Goal: Task Accomplishment & Management: Use online tool/utility

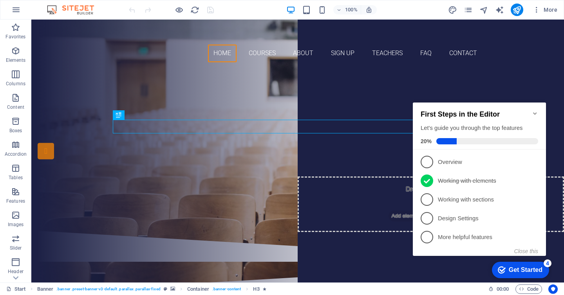
click at [538, 110] on icon "Minimize checklist" at bounding box center [535, 113] width 6 height 6
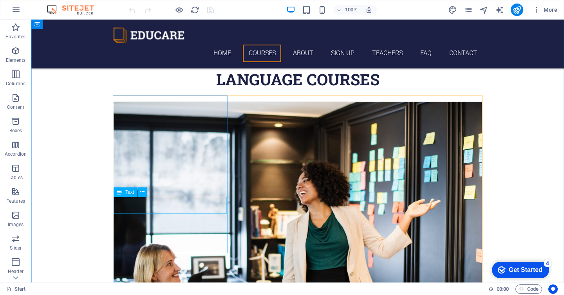
scroll to position [270, 0]
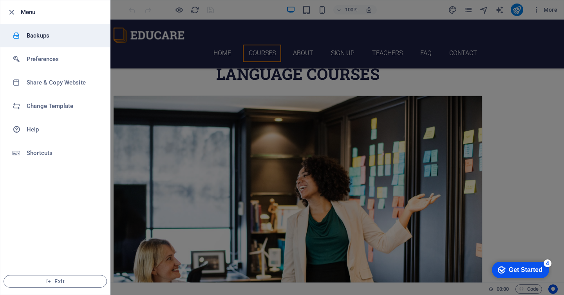
click at [20, 34] on icon at bounding box center [17, 36] width 8 height 8
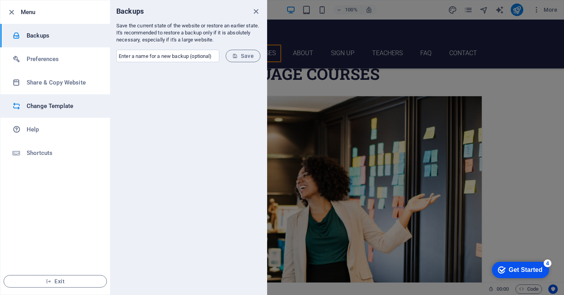
click at [49, 105] on h6 "Change Template" at bounding box center [63, 105] width 72 height 9
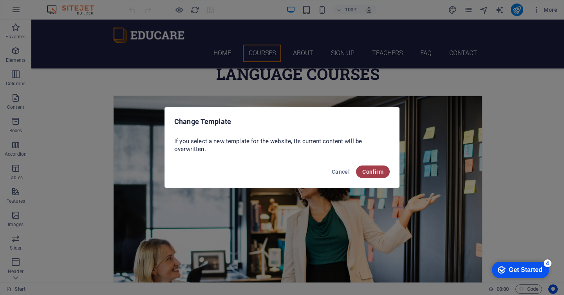
click at [369, 172] on span "Confirm" at bounding box center [372, 172] width 21 height 6
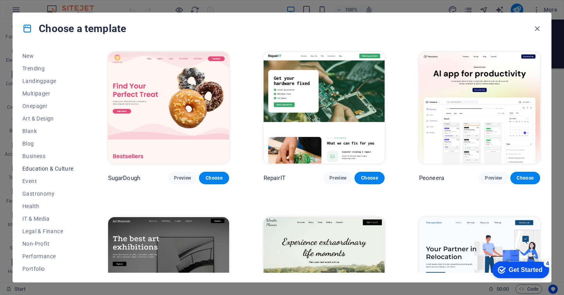
scroll to position [9, 0]
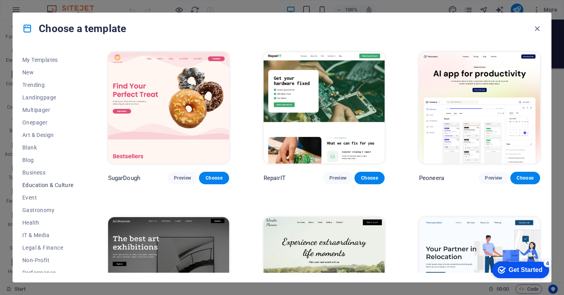
click at [52, 179] on button "Education & Culture" at bounding box center [47, 185] width 51 height 13
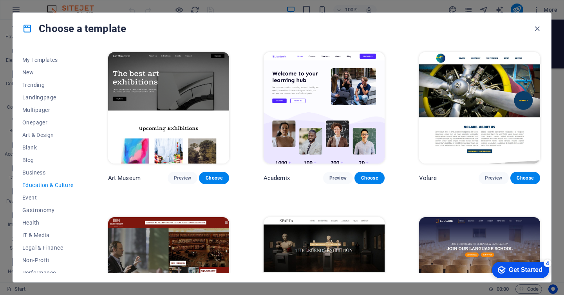
scroll to position [0, 0]
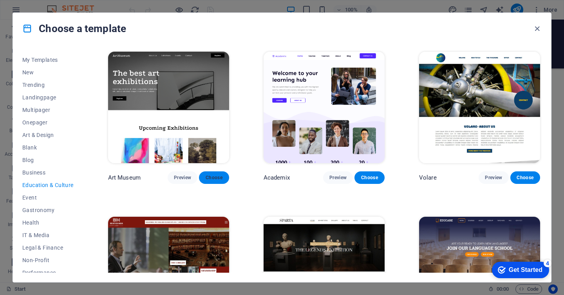
click at [229, 175] on button "Choose" at bounding box center [214, 178] width 30 height 13
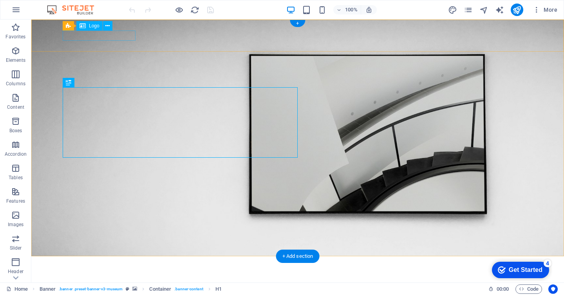
click at [105, 263] on div at bounding box center [298, 268] width 470 height 10
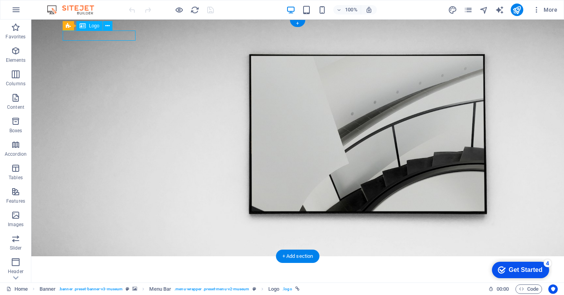
click at [111, 263] on div at bounding box center [298, 268] width 470 height 10
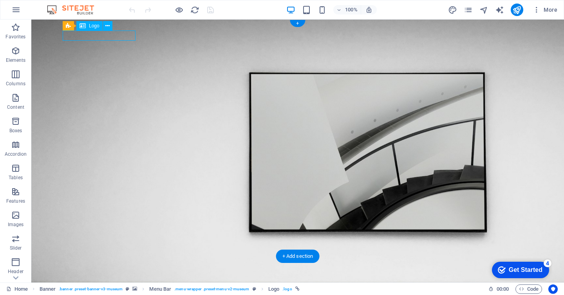
select select "px"
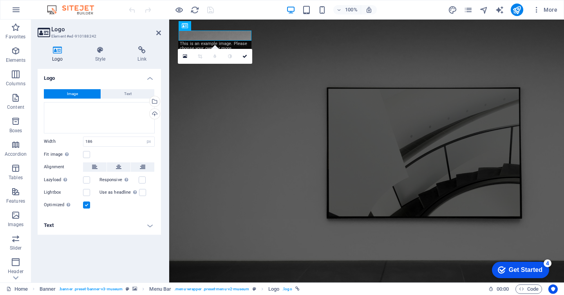
click at [73, 75] on h4 "Logo" at bounding box center [99, 76] width 123 height 14
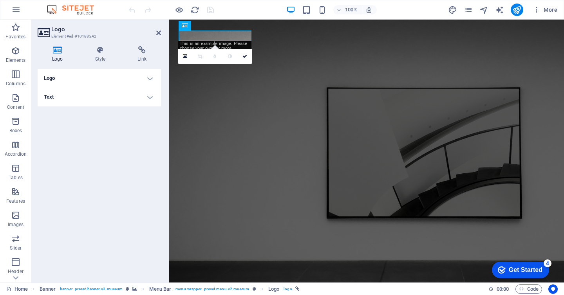
click at [73, 75] on h4 "Logo" at bounding box center [99, 78] width 123 height 19
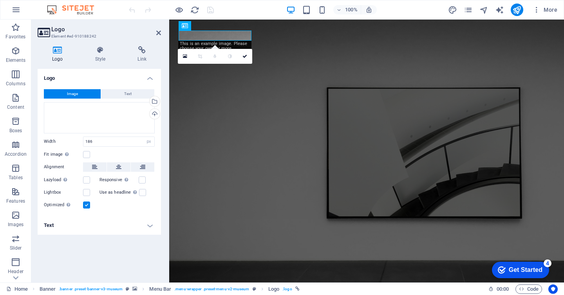
click at [154, 34] on header "Logo Element #ed-910188242" at bounding box center [99, 30] width 123 height 20
click at [184, 57] on icon at bounding box center [185, 56] width 4 height 5
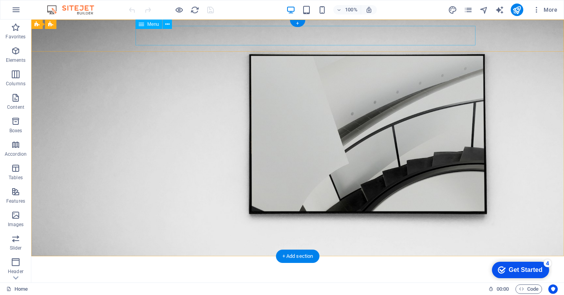
click at [238, 273] on nav "About Us Exhibitions Events Contact" at bounding box center [298, 283] width 470 height 20
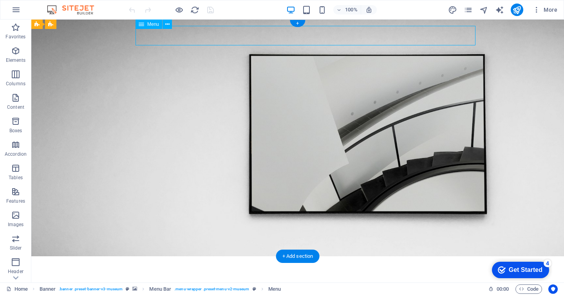
click at [238, 273] on nav "About Us Exhibitions Events Contact" at bounding box center [298, 283] width 470 height 20
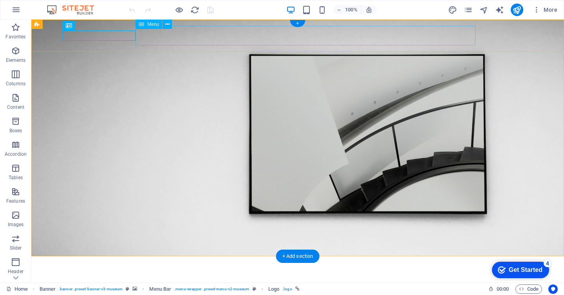
click at [276, 273] on nav "About Us Exhibitions Events Contact" at bounding box center [298, 283] width 470 height 20
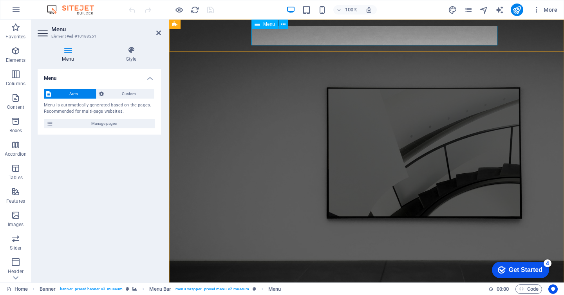
click at [272, 27] on div "Menu" at bounding box center [265, 24] width 27 height 9
click at [268, 25] on span "Menu" at bounding box center [269, 24] width 12 height 5
click at [259, 24] on icon at bounding box center [257, 24] width 5 height 9
click at [287, 27] on button at bounding box center [283, 24] width 9 height 9
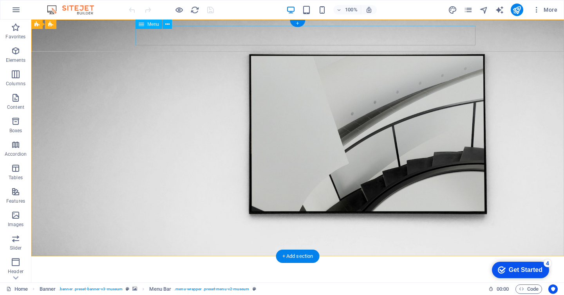
click at [225, 273] on nav "About Us Exhibitions Events Contact" at bounding box center [298, 283] width 470 height 20
click at [114, 263] on div at bounding box center [298, 268] width 470 height 10
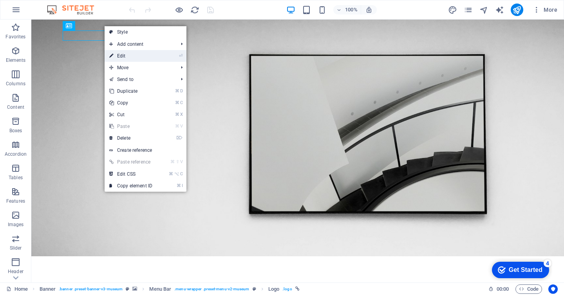
click at [134, 53] on link "⏎ Edit" at bounding box center [131, 56] width 52 height 12
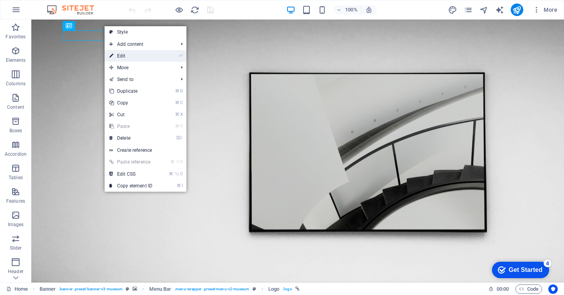
select select "px"
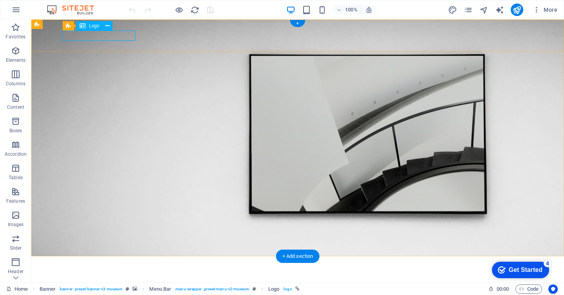
click at [126, 263] on div at bounding box center [298, 268] width 470 height 10
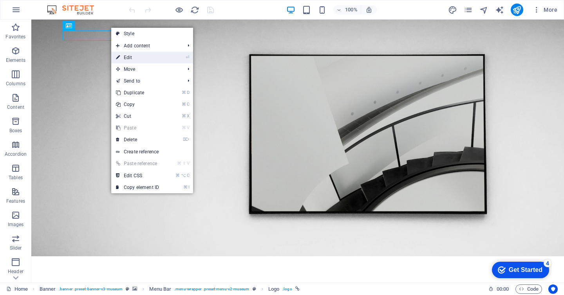
click at [152, 53] on link "⏎ Edit" at bounding box center [137, 58] width 52 height 12
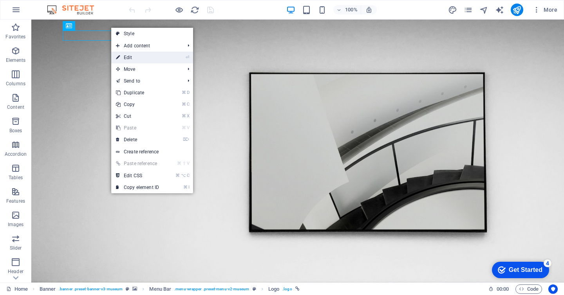
select select "px"
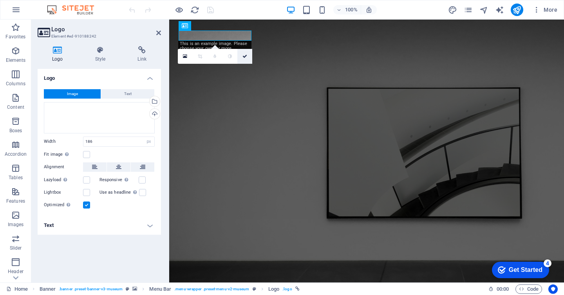
click at [243, 55] on icon at bounding box center [245, 56] width 5 height 5
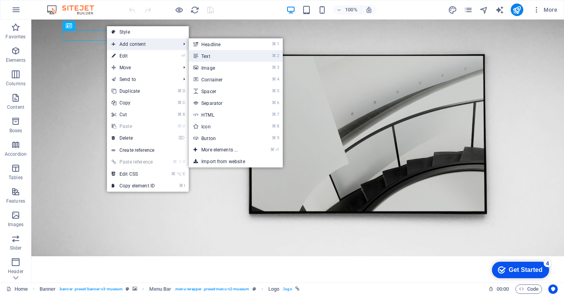
click at [210, 56] on link "⌘ 2 Text" at bounding box center [221, 56] width 65 height 12
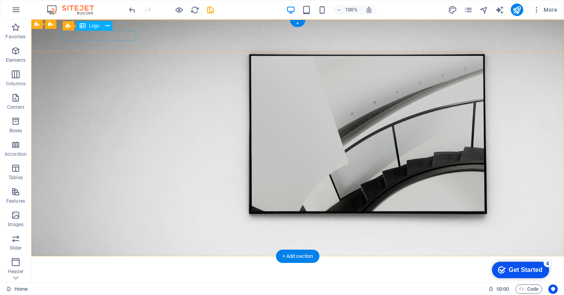
click at [114, 263] on div at bounding box center [298, 268] width 470 height 10
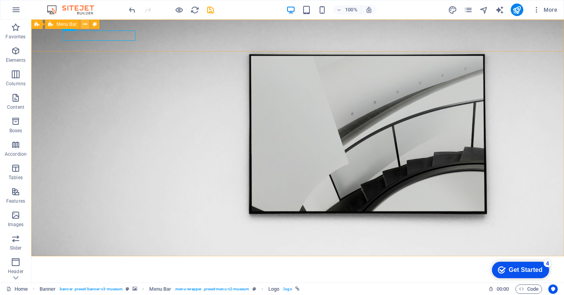
click at [0, 0] on icon at bounding box center [0, 0] width 0 height 0
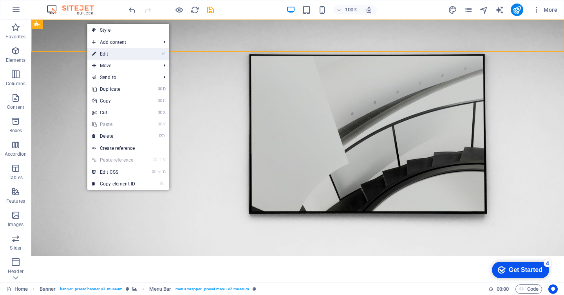
click at [100, 57] on link "⏎ Edit" at bounding box center [113, 54] width 52 height 12
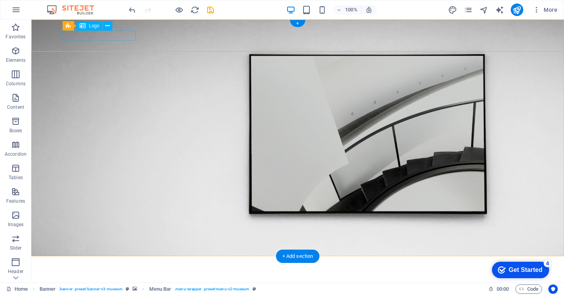
click at [118, 263] on div at bounding box center [298, 268] width 470 height 10
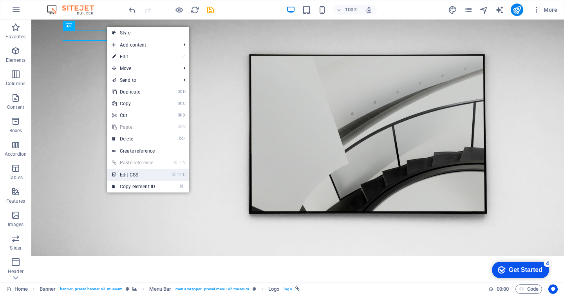
click at [142, 177] on link "⌘ ⌥ C Edit CSS" at bounding box center [133, 175] width 52 height 12
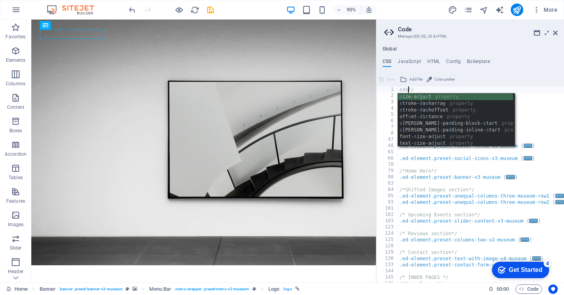
scroll to position [0, 1]
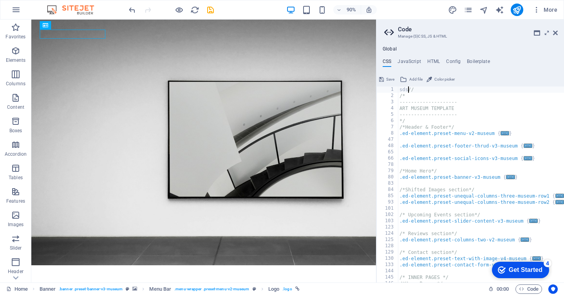
type textarea "//"
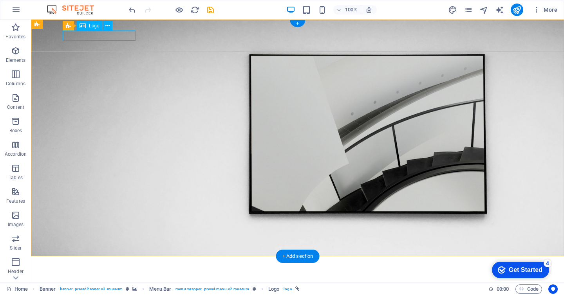
click at [88, 263] on div at bounding box center [298, 268] width 470 height 10
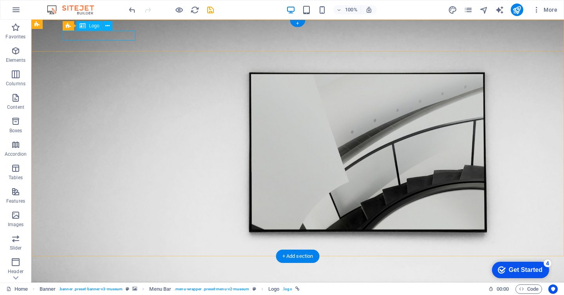
select select "px"
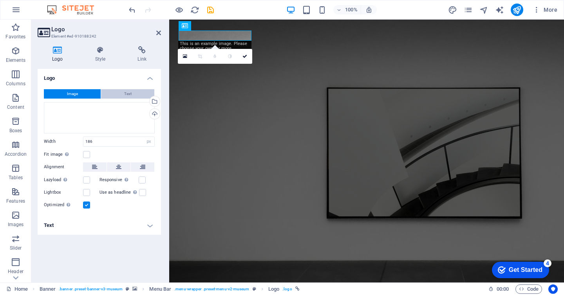
click at [124, 93] on span "Text" at bounding box center [127, 93] width 7 height 9
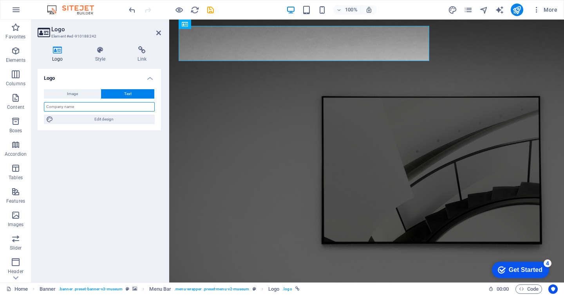
click at [109, 107] on input "text" at bounding box center [99, 106] width 111 height 9
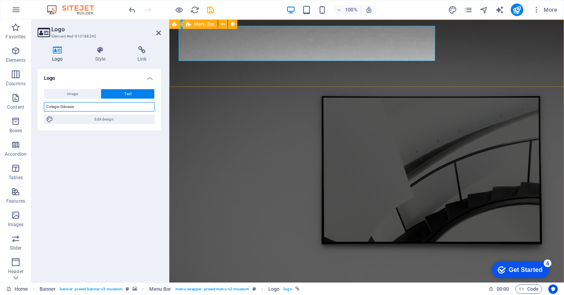
type input "Colegio Génesis"
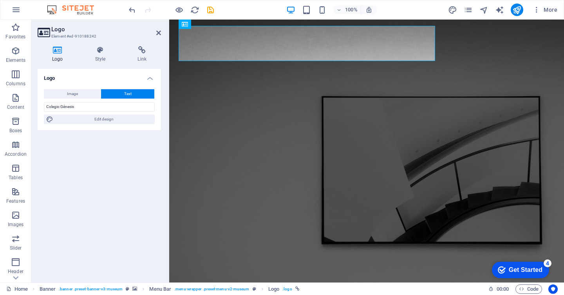
click at [160, 41] on div "Logo Style Link Logo Image Text Drag files here, click to choose files or selec…" at bounding box center [99, 161] width 136 height 243
click at [160, 35] on icon at bounding box center [158, 33] width 5 height 6
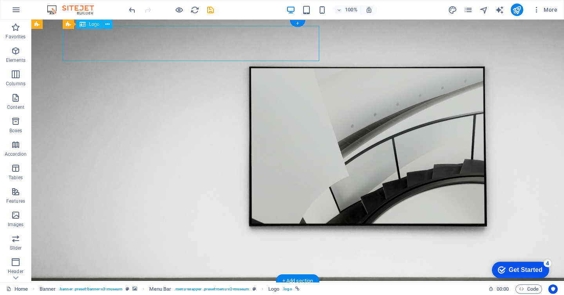
drag, startPoint x: 154, startPoint y: 51, endPoint x: 116, endPoint y: 52, distance: 37.6
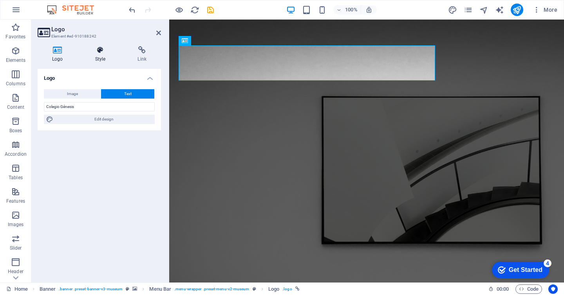
click at [100, 56] on h4 "Style" at bounding box center [102, 54] width 43 height 16
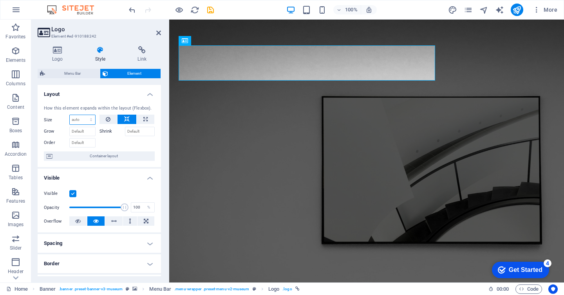
click at [84, 121] on select "Default auto px % 1/1 1/2 1/3 1/4 1/5 1/6 1/7 1/8 1/9 1/10" at bounding box center [82, 119] width 25 height 9
select select "1/3"
click at [83, 115] on select "Default auto px % 1/1 1/2 1/3 1/4 1/5 1/6 1/7 1/8 1/9 1/10" at bounding box center [82, 119] width 25 height 9
type input "33.33"
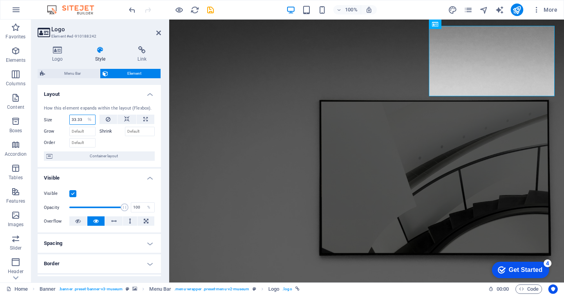
click at [82, 119] on input "33.33" at bounding box center [82, 119] width 25 height 9
click at [89, 120] on select "Default auto px % 1/1 1/2 1/3 1/4 1/5 1/6 1/7 1/8 1/9 1/10" at bounding box center [89, 119] width 11 height 9
select select "1/7"
click at [84, 115] on select "Default auto px % 1/1 1/2 1/3 1/4 1/5 1/6 1/7 1/8 1/9 1/10" at bounding box center [89, 119] width 11 height 9
type input "14.28"
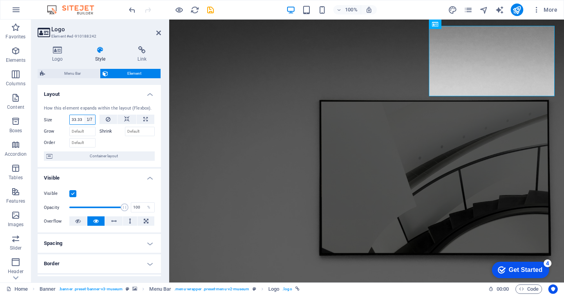
select select "%"
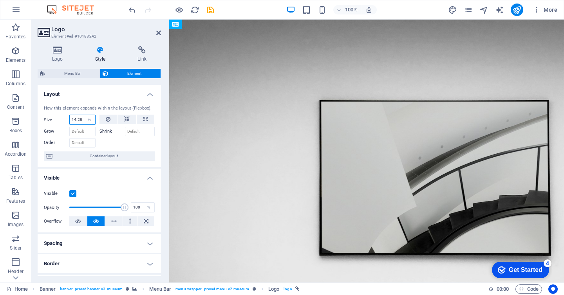
drag, startPoint x: 601, startPoint y: 45, endPoint x: 202, endPoint y: 52, distance: 399.7
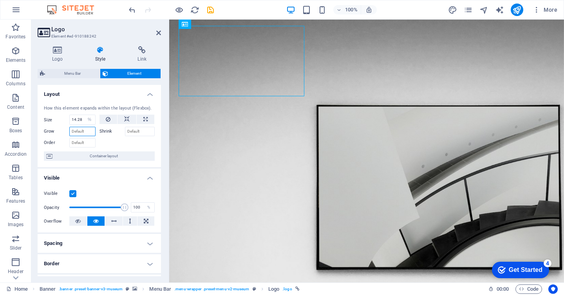
click at [85, 132] on input "Grow" at bounding box center [82, 131] width 26 height 9
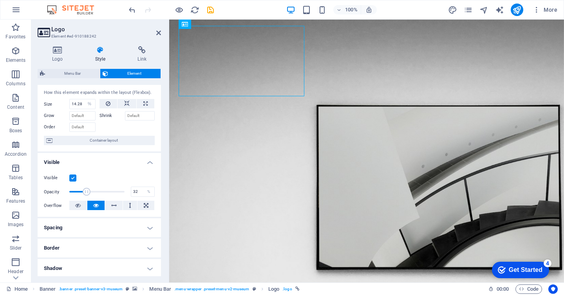
drag, startPoint x: 119, startPoint y: 192, endPoint x: 86, endPoint y: 195, distance: 33.0
click at [86, 195] on span at bounding box center [87, 192] width 8 height 8
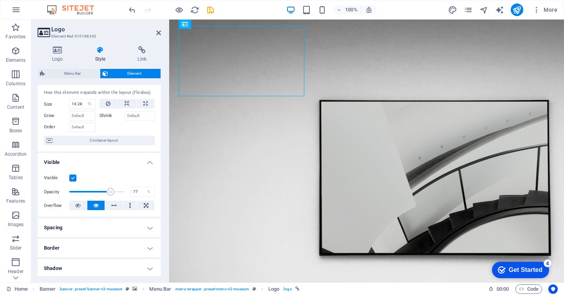
type input "78"
drag, startPoint x: 86, startPoint y: 195, endPoint x: 111, endPoint y: 196, distance: 25.5
click at [111, 196] on span at bounding box center [111, 192] width 8 height 8
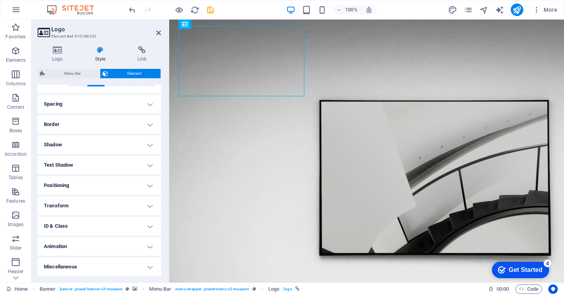
scroll to position [0, 0]
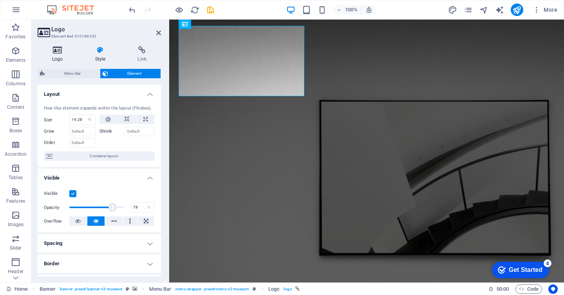
click at [60, 53] on icon at bounding box center [58, 50] width 40 height 8
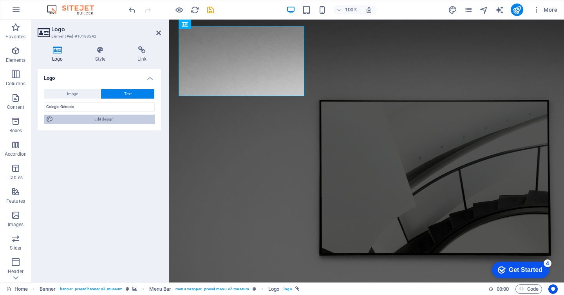
click at [73, 122] on span "Edit design" at bounding box center [104, 119] width 97 height 9
select select "px"
select select "300"
select select "px"
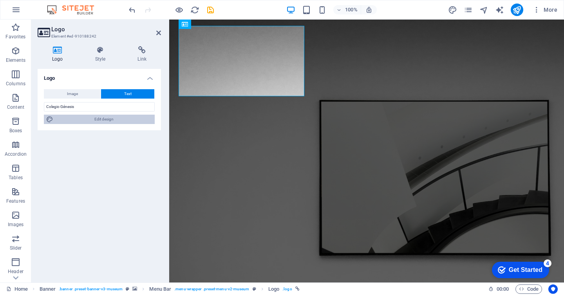
select select "600"
select select "px"
select select "rem"
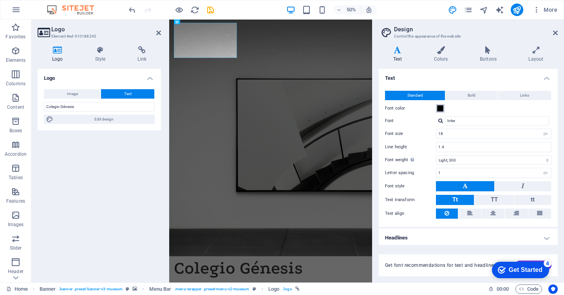
click at [441, 110] on span at bounding box center [440, 108] width 6 height 6
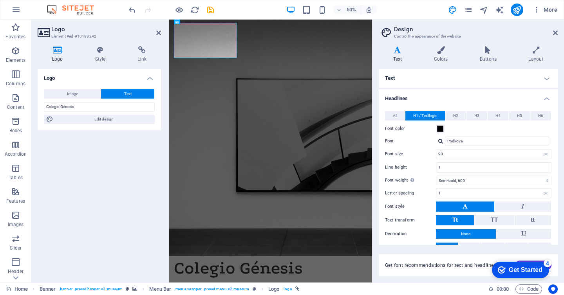
click at [445, 130] on div "Font color" at bounding box center [468, 128] width 167 height 9
click at [441, 130] on span at bounding box center [440, 129] width 6 height 6
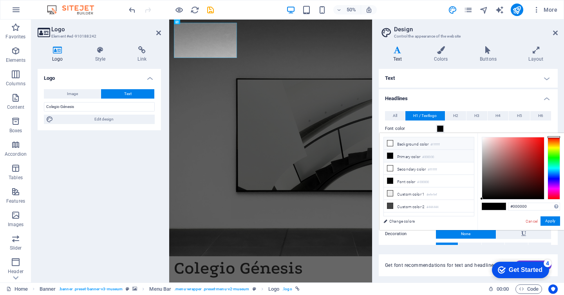
click at [399, 144] on li "Background color #ffffff" at bounding box center [429, 144] width 90 height 13
type input "#ffffff"
click at [545, 221] on button "Apply" at bounding box center [551, 221] width 20 height 9
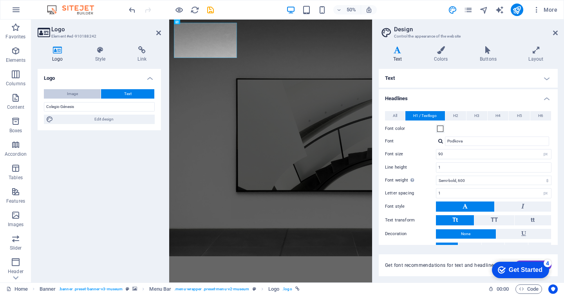
click at [54, 96] on button "Image" at bounding box center [72, 93] width 57 height 9
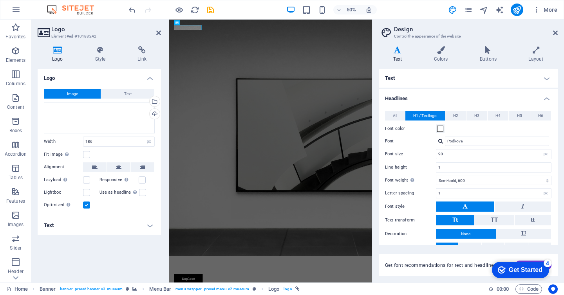
click at [156, 37] on header "Logo Element #ed-910188242" at bounding box center [99, 30] width 123 height 20
click at [160, 33] on icon at bounding box center [158, 33] width 5 height 6
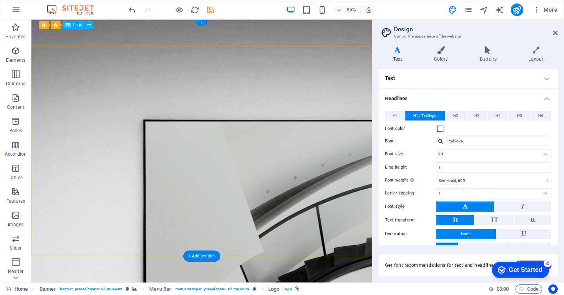
select select "px"
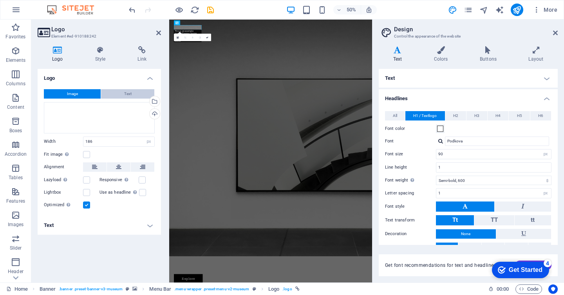
click at [128, 91] on span "Text" at bounding box center [127, 93] width 7 height 9
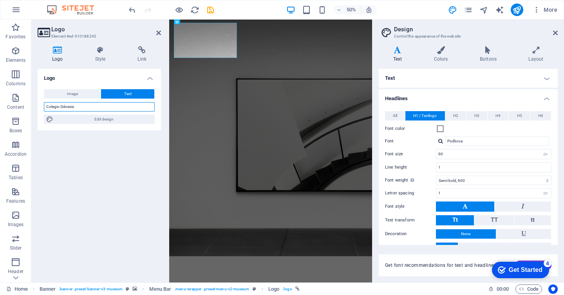
click at [91, 108] on input "Colegio Génesis" at bounding box center [99, 106] width 111 height 9
click at [73, 89] on span "Image" at bounding box center [72, 93] width 11 height 9
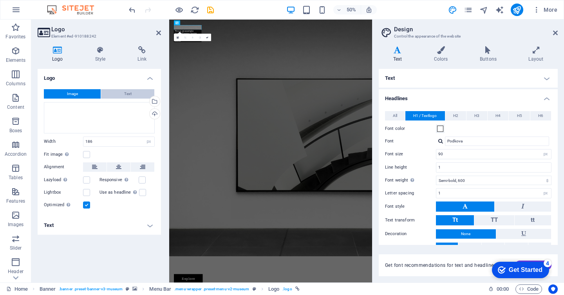
click at [116, 93] on button "Text" at bounding box center [127, 93] width 53 height 9
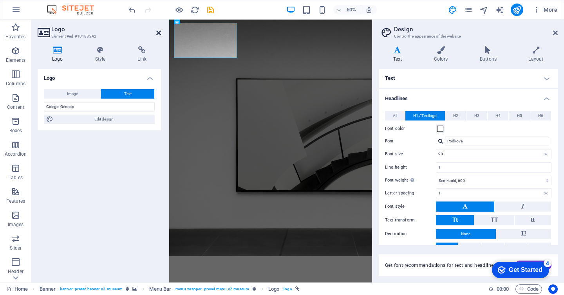
click at [159, 35] on icon at bounding box center [158, 33] width 5 height 6
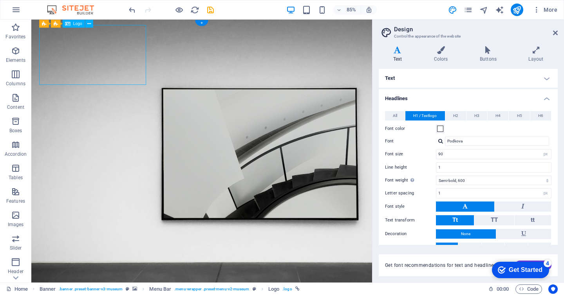
drag, startPoint x: 121, startPoint y: 67, endPoint x: 97, endPoint y: 72, distance: 24.8
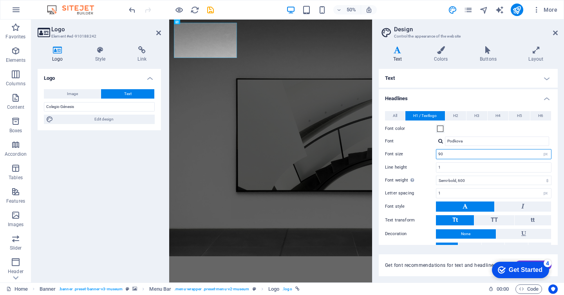
click at [451, 152] on input "90" at bounding box center [493, 154] width 115 height 9
type input "9"
type input "50"
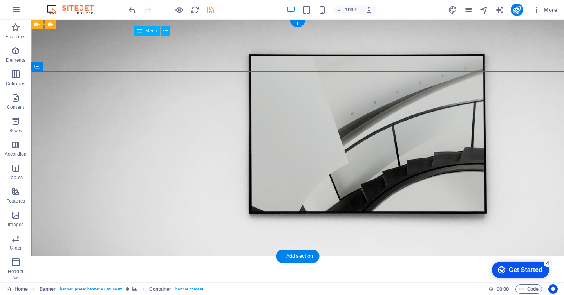
click at [233, 282] on nav "About Us Exhibitions Events Contact" at bounding box center [298, 292] width 470 height 20
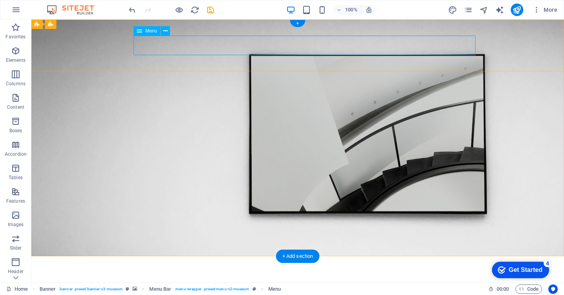
click at [385, 282] on nav "About Us Exhibitions Events Contact" at bounding box center [298, 292] width 470 height 20
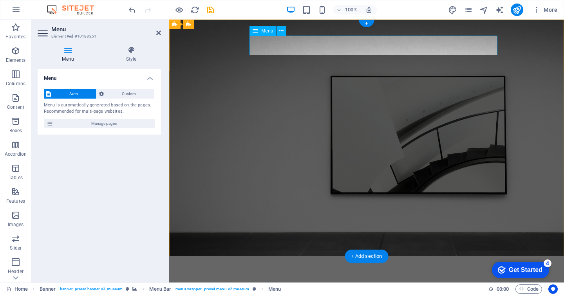
click at [456, 282] on nav "About Us Exhibitions Events Contact" at bounding box center [367, 292] width 376 height 20
click at [447, 282] on nav "About Us Exhibitions Events Contact" at bounding box center [367, 292] width 376 height 20
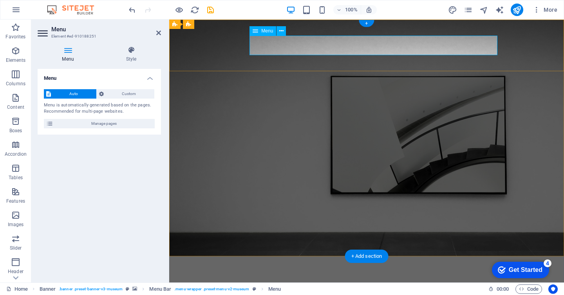
click at [447, 282] on nav "About Us Exhibitions Events Contact" at bounding box center [367, 292] width 376 height 20
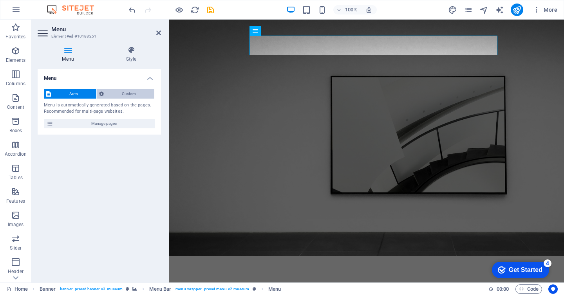
click at [135, 93] on span "Custom" at bounding box center [129, 93] width 46 height 9
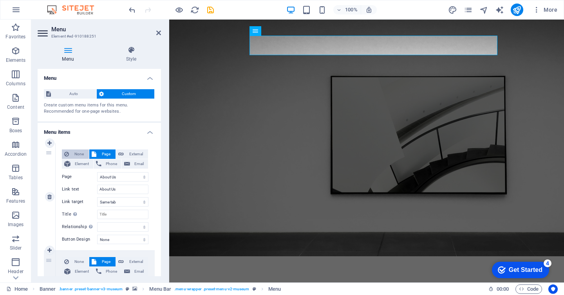
click at [82, 152] on span "None" at bounding box center [78, 154] width 15 height 9
select select
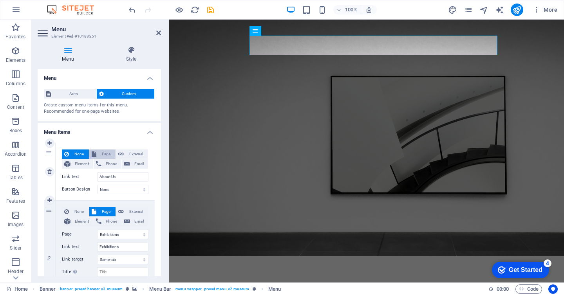
click at [97, 152] on button "Page" at bounding box center [102, 154] width 26 height 9
select select
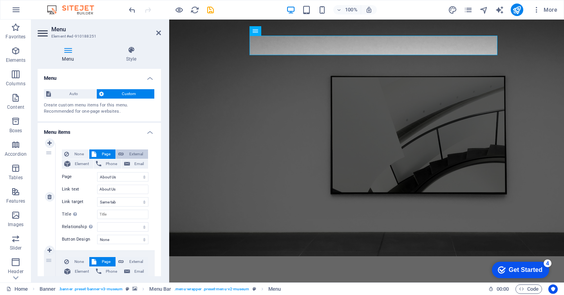
click at [119, 154] on icon at bounding box center [120, 154] width 5 height 9
select select "blank"
select select
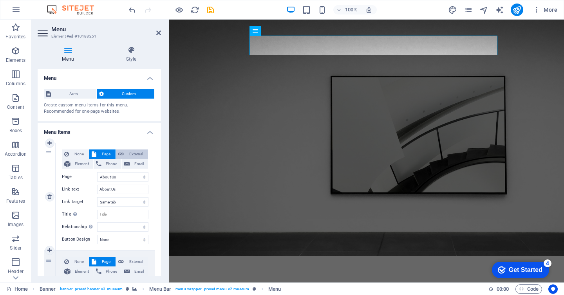
select select
click at [81, 165] on span "Element" at bounding box center [82, 163] width 18 height 9
select select
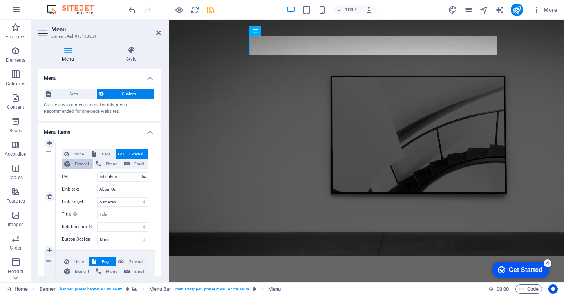
select select
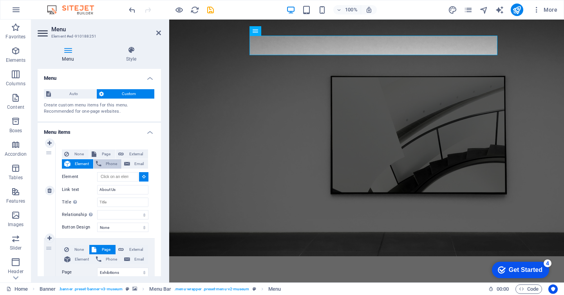
click at [109, 165] on span "Phone" at bounding box center [111, 163] width 15 height 9
select select
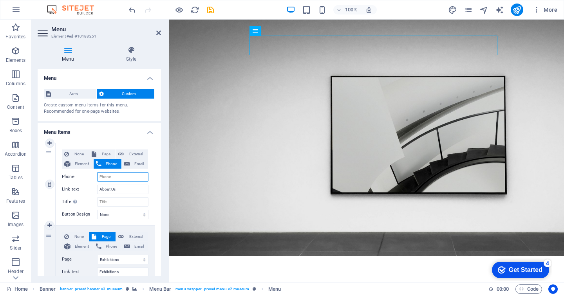
type input "3"
select select
type input "31"
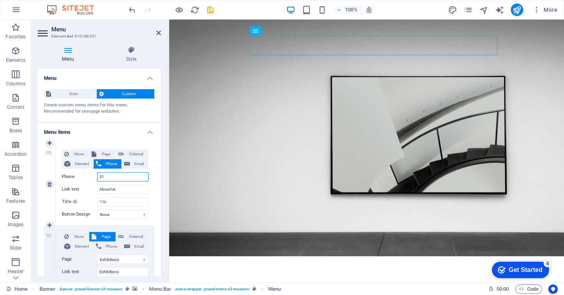
select select
type input "314"
select select
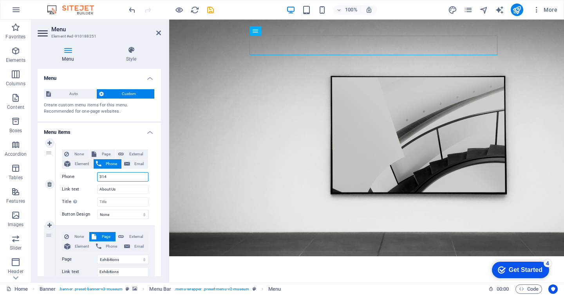
select select
type input "31413"
select select
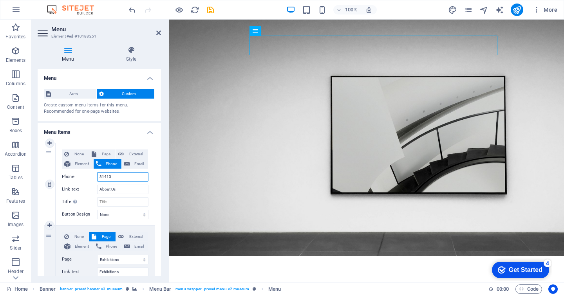
select select
type input "3141382823"
select select
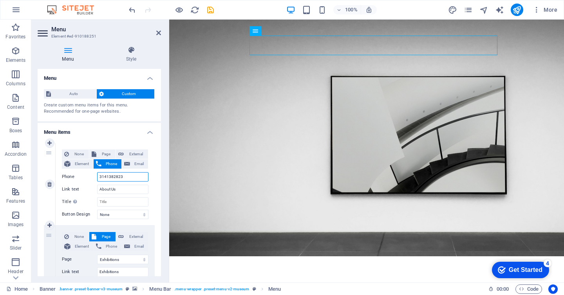
type input "3141382823"
click at [133, 160] on span "Email" at bounding box center [138, 163] width 13 height 9
select select
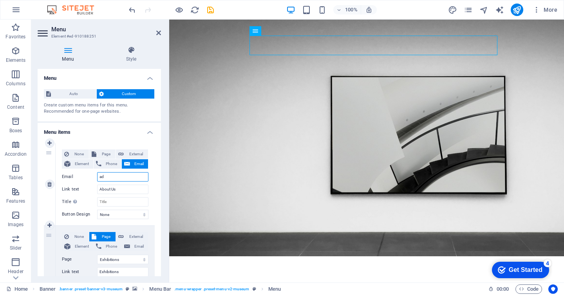
type input "a"
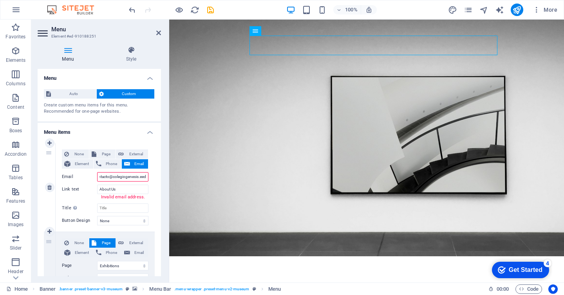
type input "contacto@colegiogenesis.eedu"
select select
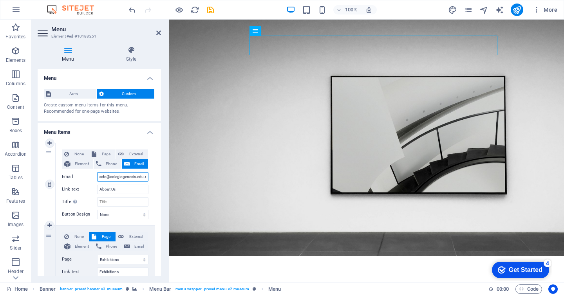
type input "contacto@colegiogenesis.edu.mx"
select select
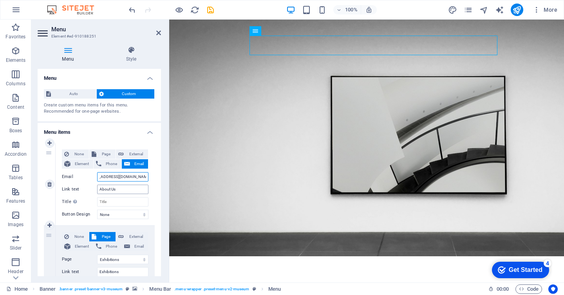
type input "contacto@colegiogenesis.edu.mx"
click at [123, 189] on input "About Us" at bounding box center [122, 189] width 51 height 9
type input "A"
type input "a"
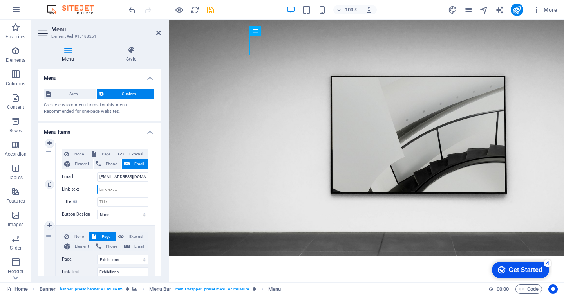
select select
type input "a"
type input "Abao"
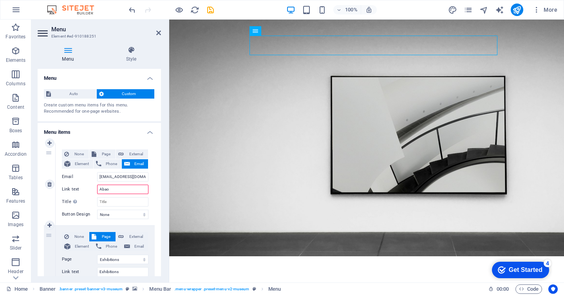
select select
type input "Aba"
select select
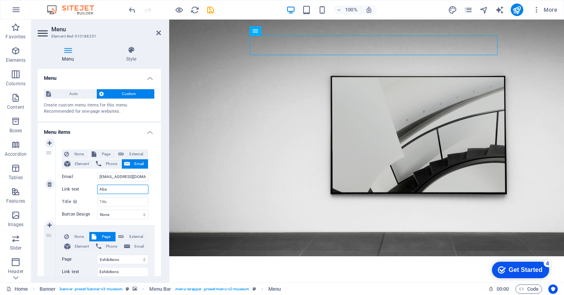
select select
type input "Abauot"
select select
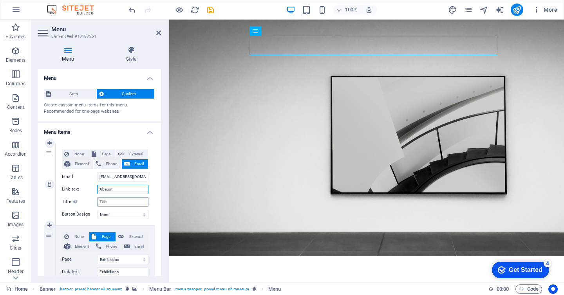
select select
type input "Aba"
select select
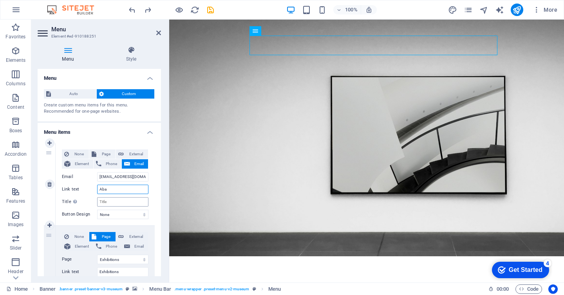
type input "Abao"
select select
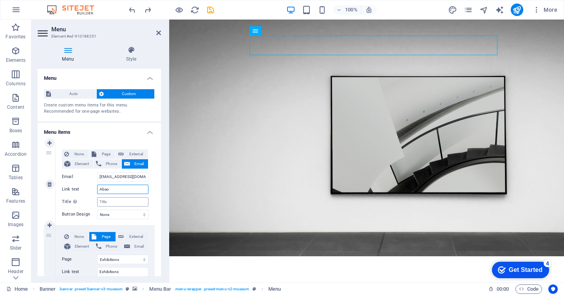
select select
type input "About Us"
select select
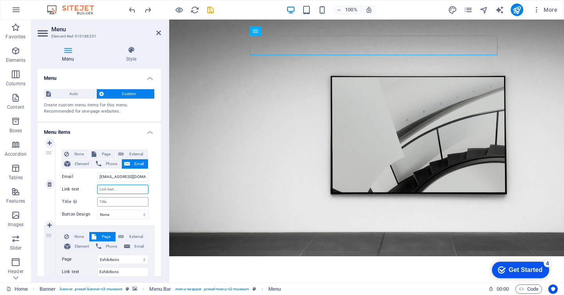
select select
type input "About"
select select
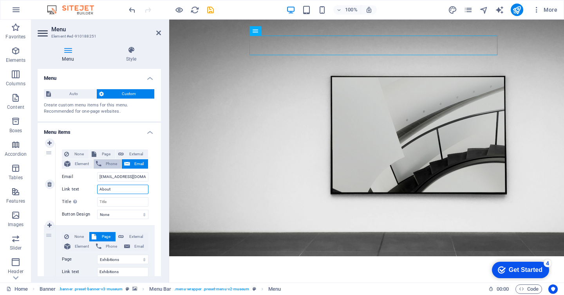
type input "About"
click at [111, 166] on span "Phone" at bounding box center [111, 163] width 15 height 9
select select
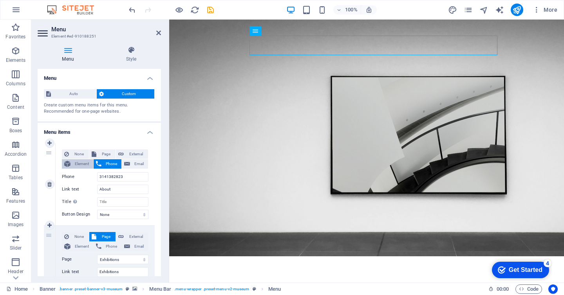
click at [79, 167] on span "Element" at bounding box center [82, 163] width 18 height 9
select select
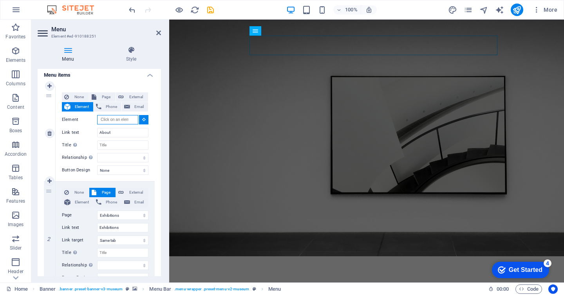
scroll to position [59, 0]
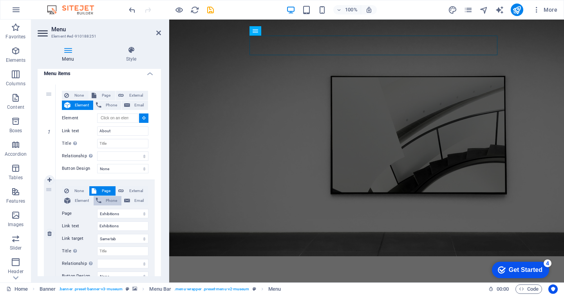
click at [105, 197] on span "Phone" at bounding box center [111, 200] width 15 height 9
select select
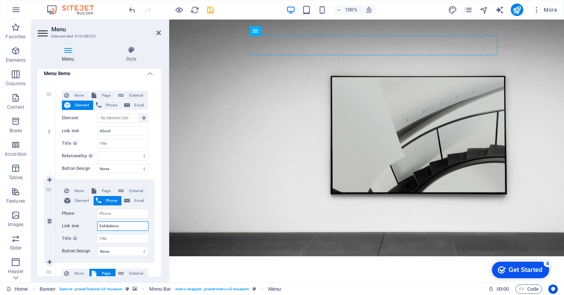
click at [119, 230] on input "Exhibitions" at bounding box center [122, 226] width 51 height 9
type input "Exhi"
select select
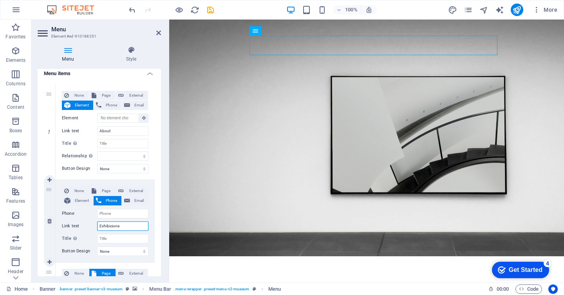
type input "Exhibiciones"
select select
type input "Exhibiciones"
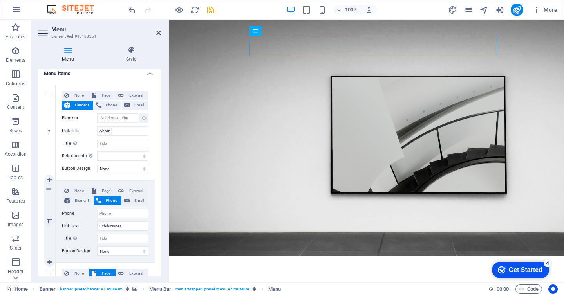
click at [91, 223] on label "Link text" at bounding box center [79, 226] width 35 height 9
click at [97, 223] on input "Exhibiciones" at bounding box center [122, 226] width 51 height 9
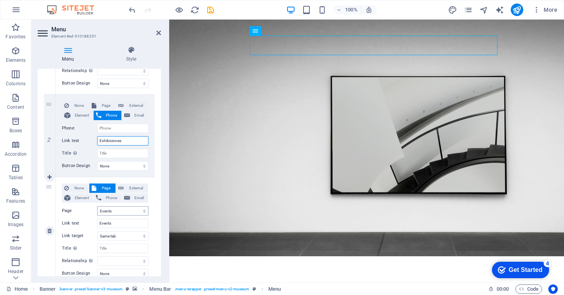
scroll to position [145, 0]
click at [113, 220] on input "Events" at bounding box center [122, 222] width 51 height 9
type input "Eventos"
select select
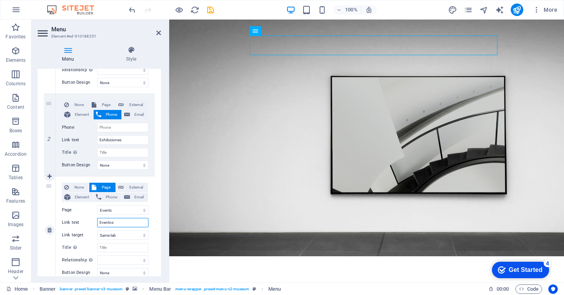
select select
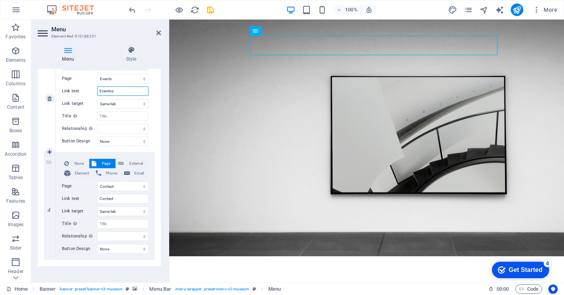
scroll to position [282, 0]
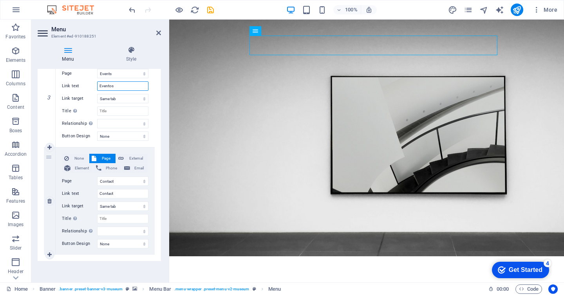
type input "Eventos"
click at [121, 199] on div "None Page External Element Phone Email Page Home About Us Exhibitions Events Co…" at bounding box center [105, 195] width 87 height 82
click at [123, 194] on input "Contact" at bounding box center [122, 193] width 51 height 9
type input "Contacto"
select select
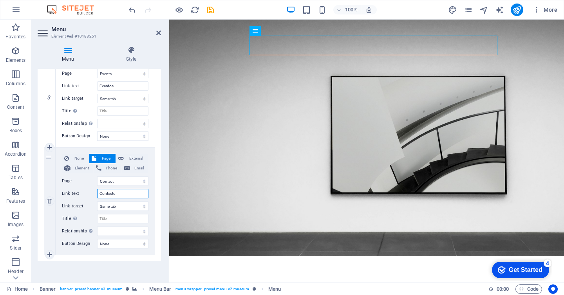
select select
type input "Contacto"
click at [99, 168] on icon at bounding box center [98, 168] width 5 height 9
select select
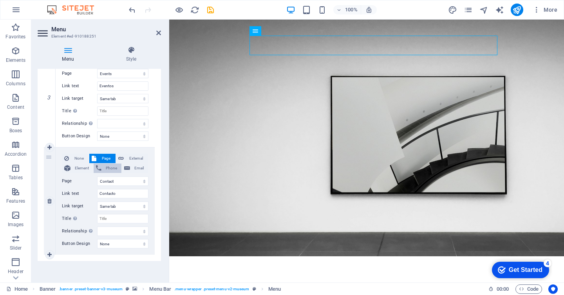
select select
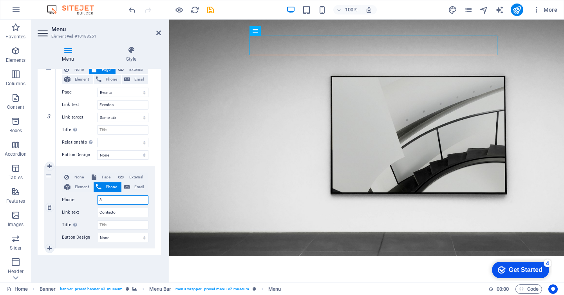
type input "31"
select select
type input "3141"
select select
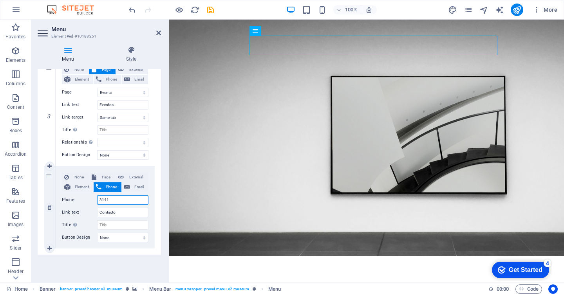
select select
type input "314"
select select
type input "31433"
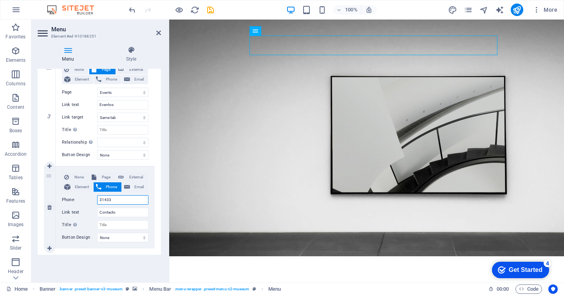
select select
type input "3143382823"
select select
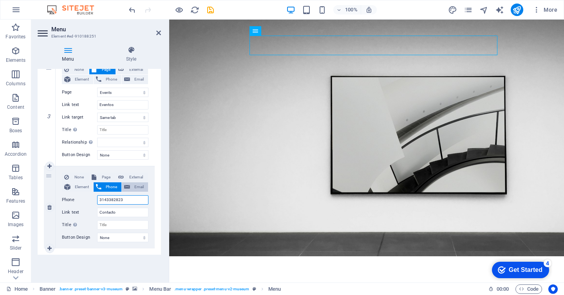
type input "3143382823"
click at [130, 190] on button "Email" at bounding box center [135, 187] width 26 height 9
select select
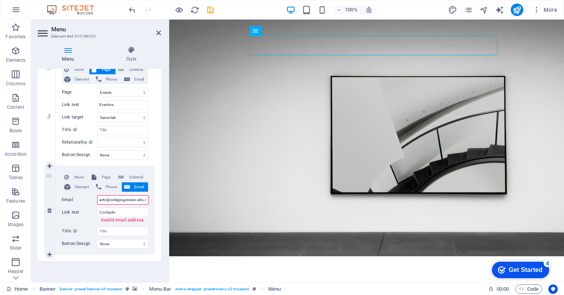
type input "contacto@colegiogenesis.edu.mx"
select select
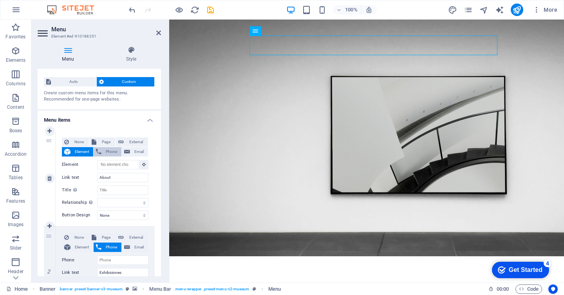
scroll to position [0, 0]
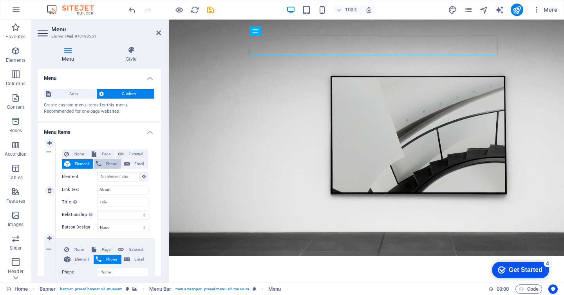
type input "contacto@colegiogenesis.edu.mx"
click at [113, 163] on span "Phone" at bounding box center [111, 163] width 15 height 9
select select
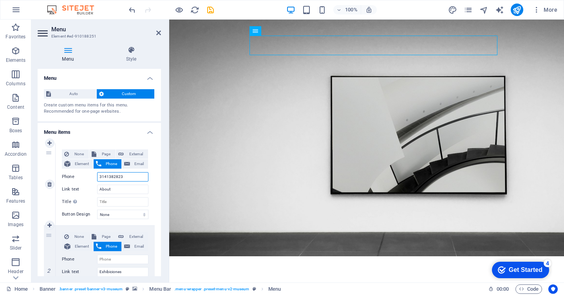
drag, startPoint x: 123, startPoint y: 176, endPoint x: 92, endPoint y: 175, distance: 30.2
click at [92, 175] on div "Phone 3141382823" at bounding box center [105, 176] width 87 height 9
select select
click at [133, 159] on span "Email" at bounding box center [138, 163] width 13 height 9
select select
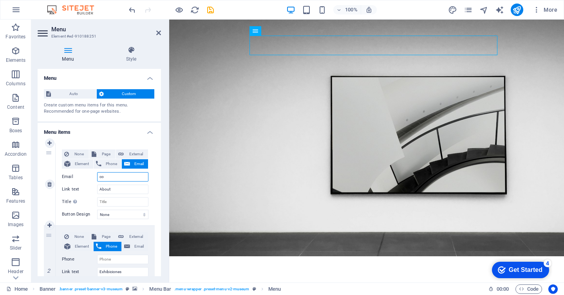
type input "c"
select select
click at [163, 59] on div "Menu Style Menu Auto Custom Create custom menu items for this menu. Recommended…" at bounding box center [99, 161] width 136 height 243
click at [159, 33] on icon at bounding box center [158, 33] width 5 height 6
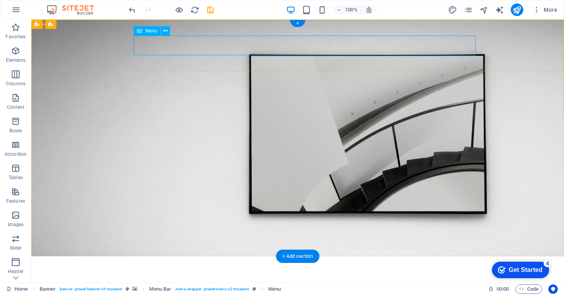
click at [383, 282] on nav "About Exhibiciones Eventos Contacto" at bounding box center [298, 292] width 470 height 20
select select "3"
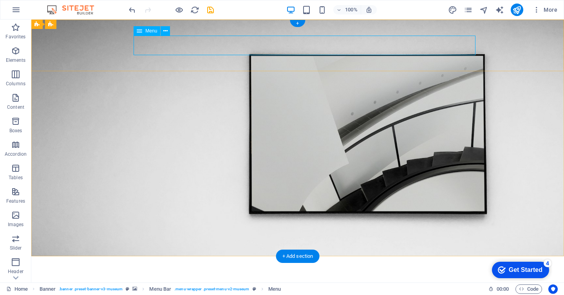
select select
click at [226, 282] on nav "About Exhibiciones Eventos Contacto" at bounding box center [298, 292] width 470 height 20
click at [224, 282] on nav "About Exhibiciones Eventos Contacto" at bounding box center [298, 292] width 470 height 20
select select "3"
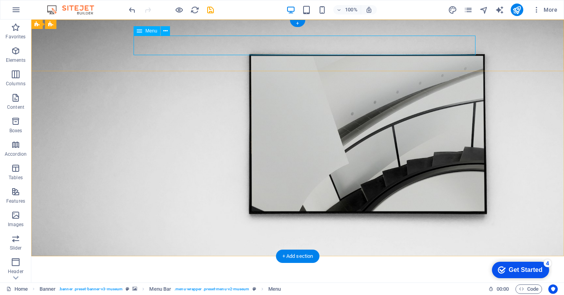
select select
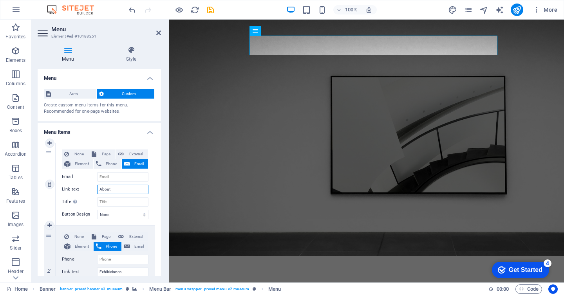
drag, startPoint x: 114, startPoint y: 187, endPoint x: 88, endPoint y: 187, distance: 25.5
click at [88, 187] on div "Link text About" at bounding box center [105, 189] width 87 height 9
type input "}"
select select
type input "Mision"
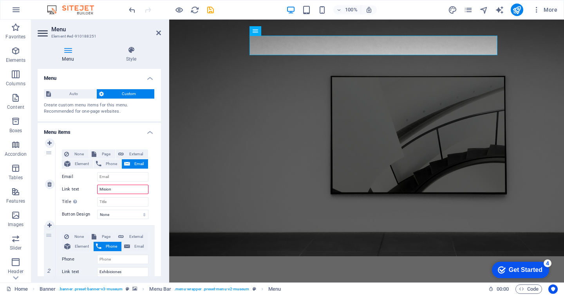
select select
type input "Mision"
click at [51, 147] on link at bounding box center [49, 143] width 9 height 9
select select
type input "Mision"
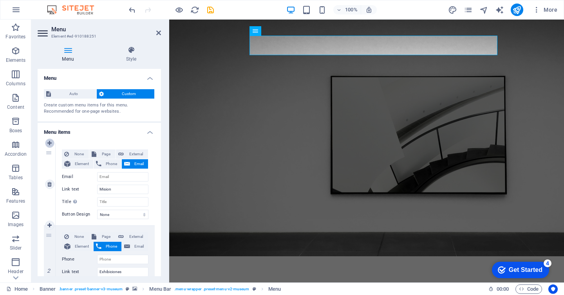
type input "Exhibiciones"
select select "3"
type input "Eventos"
select select
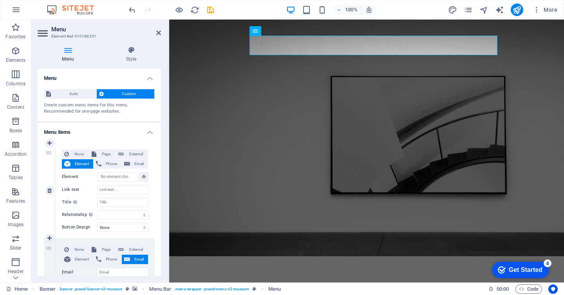
scroll to position [50, 0]
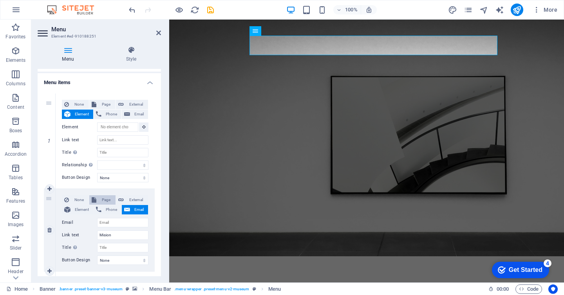
click at [94, 199] on icon at bounding box center [94, 200] width 5 height 9
select select
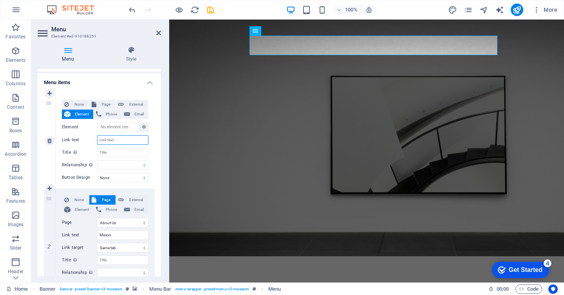
click at [111, 139] on input "Link text" at bounding box center [122, 140] width 51 height 9
click at [116, 234] on input "Mision" at bounding box center [122, 235] width 51 height 9
drag, startPoint x: 59, startPoint y: 190, endPoint x: 64, endPoint y: 90, distance: 100.4
drag, startPoint x: 62, startPoint y: 91, endPoint x: 58, endPoint y: 138, distance: 47.5
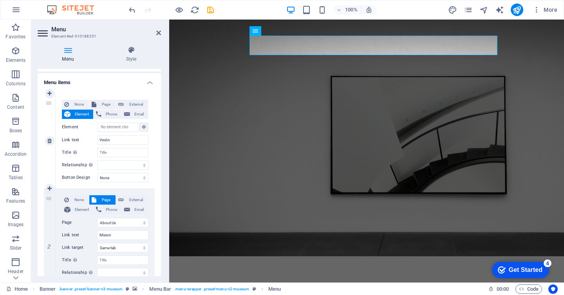
click at [48, 188] on icon at bounding box center [49, 188] width 4 height 5
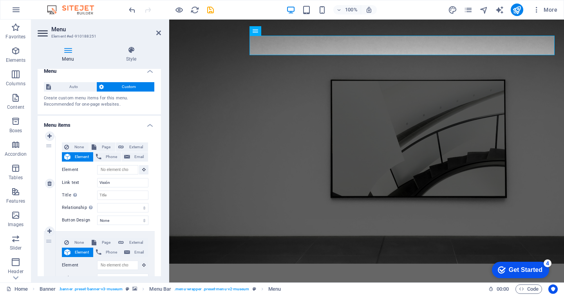
scroll to position [0, 0]
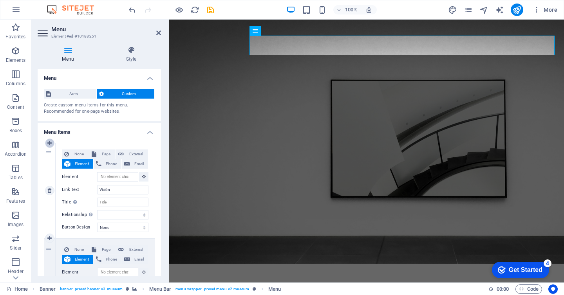
click at [49, 143] on icon at bounding box center [49, 143] width 4 height 5
click at [116, 190] on input "Link text" at bounding box center [122, 189] width 51 height 9
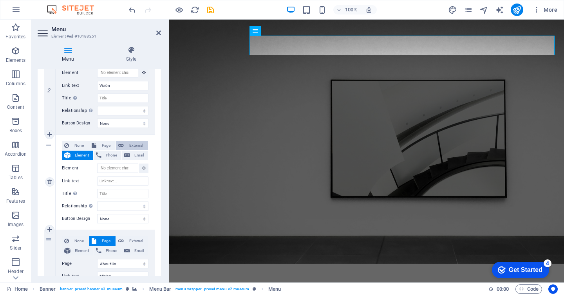
scroll to position [206, 0]
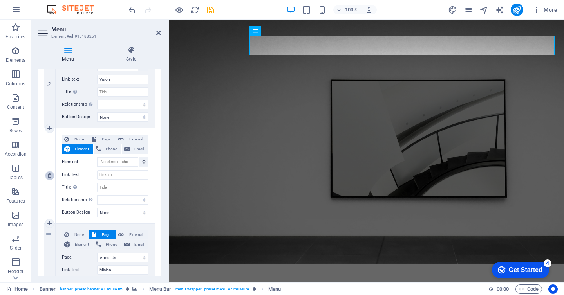
click at [51, 175] on icon at bounding box center [49, 175] width 4 height 5
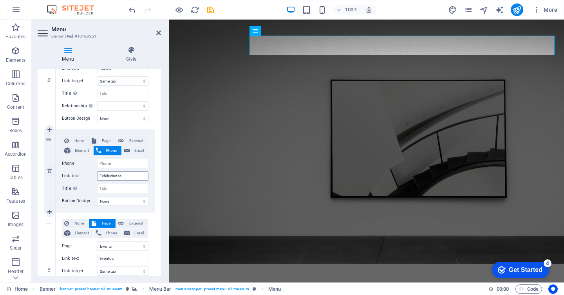
scroll to position [315, 0]
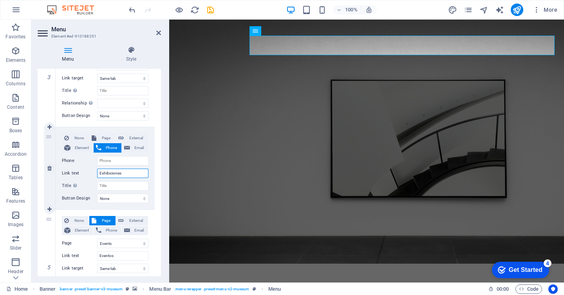
drag, startPoint x: 128, startPoint y: 171, endPoint x: 94, endPoint y: 168, distance: 33.4
click at [94, 168] on div "None Page External Element Phone Email Page Home About Us Exhibitions Events Co…" at bounding box center [105, 162] width 87 height 57
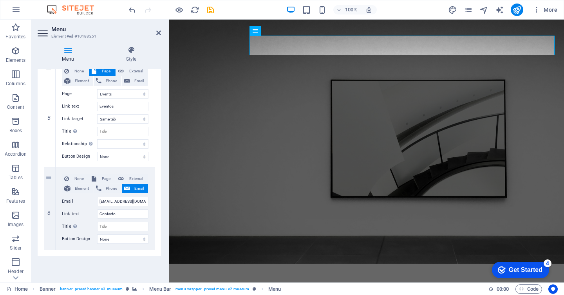
scroll to position [466, 0]
click at [157, 33] on icon at bounding box center [158, 33] width 5 height 6
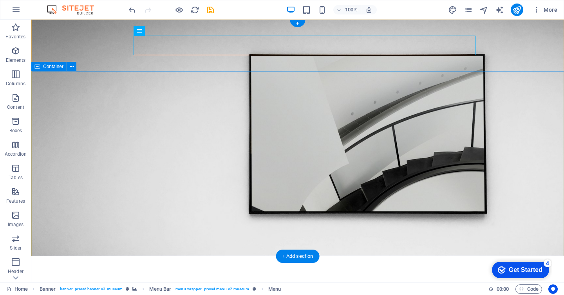
scroll to position [21, 0]
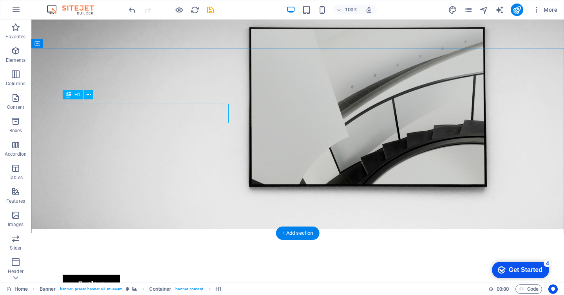
scroll to position [23, 0]
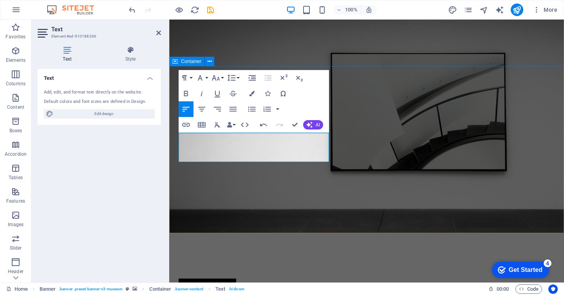
drag, startPoint x: 250, startPoint y: 157, endPoint x: 177, endPoint y: 130, distance: 77.2
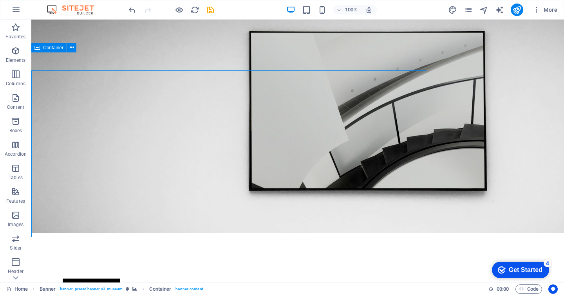
scroll to position [19, 0]
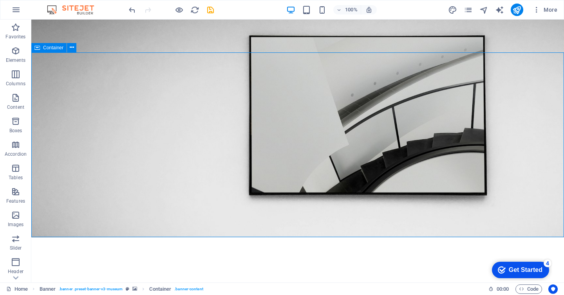
click at [98, 161] on icon at bounding box center [96, 163] width 4 height 8
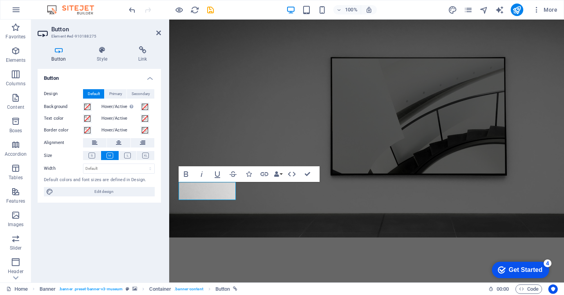
scroll to position [5, 0]
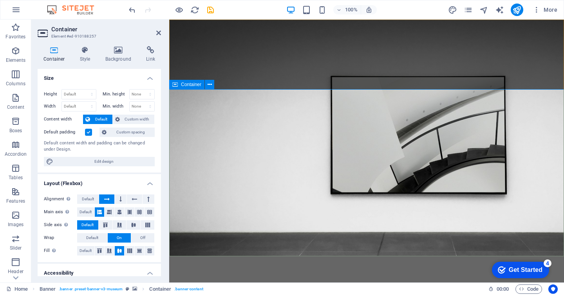
click at [117, 51] on icon at bounding box center [119, 50] width 38 height 8
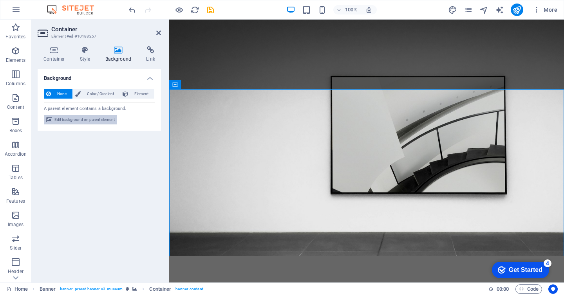
click at [85, 117] on span "Edit background on parent element" at bounding box center [84, 119] width 60 height 9
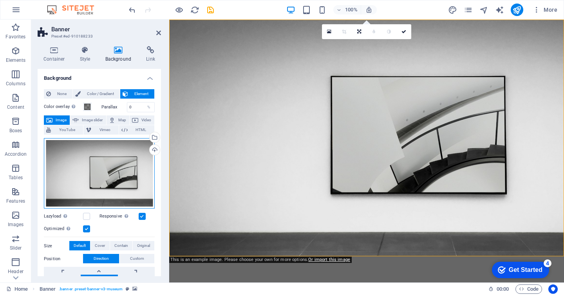
click at [102, 167] on div "Drag files here, click to choose files or select files from Files or our free s…" at bounding box center [99, 173] width 111 height 71
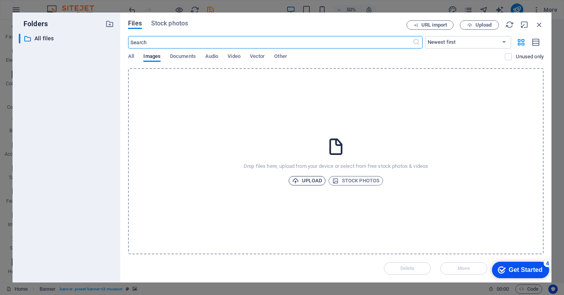
click at [318, 182] on span "Upload" at bounding box center [307, 180] width 30 height 9
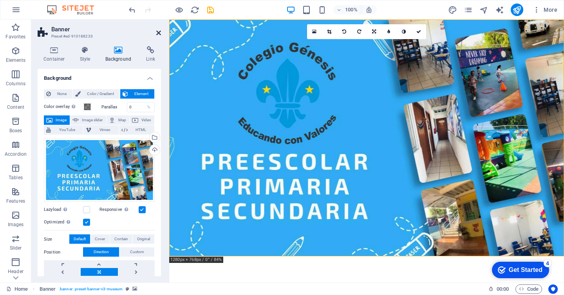
click at [159, 30] on icon at bounding box center [158, 33] width 5 height 6
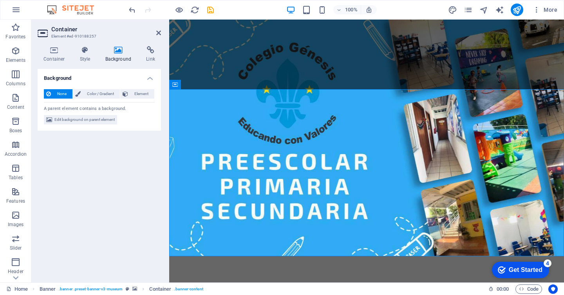
click at [115, 61] on h4 "Background" at bounding box center [120, 54] width 41 height 16
click at [94, 96] on span "Color / Gradient" at bounding box center [100, 93] width 34 height 9
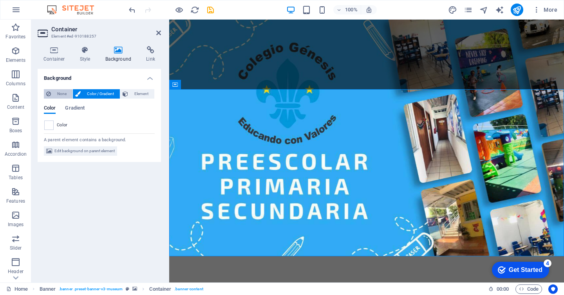
click at [67, 91] on span "None" at bounding box center [61, 93] width 17 height 9
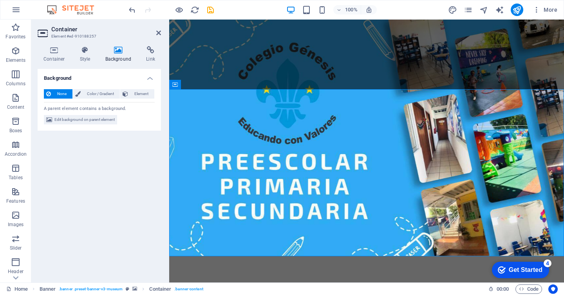
click at [106, 51] on icon at bounding box center [119, 50] width 38 height 8
click at [159, 36] on link at bounding box center [158, 33] width 5 height 7
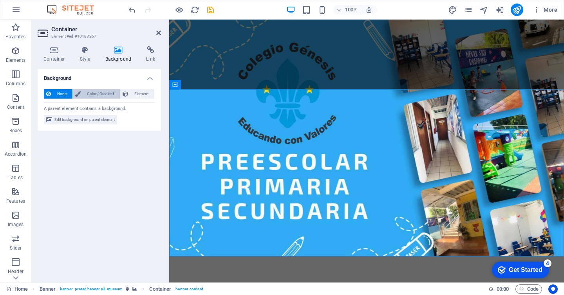
click at [101, 94] on span "Color / Gradient" at bounding box center [100, 93] width 34 height 9
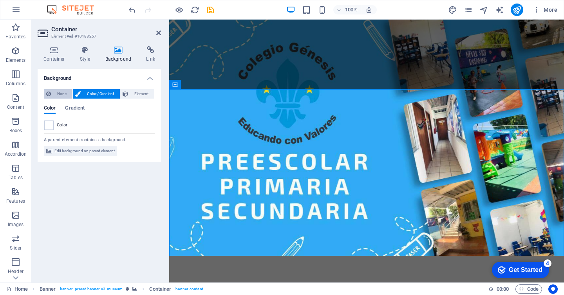
click at [53, 89] on button "None" at bounding box center [58, 93] width 29 height 9
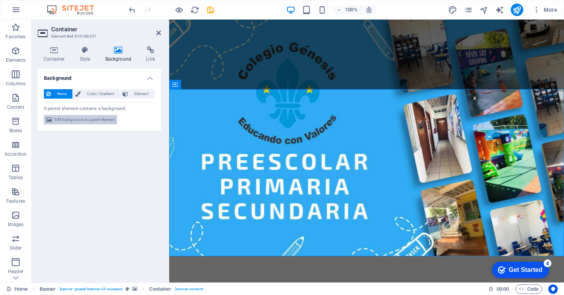
click at [89, 124] on span "Edit background on parent element" at bounding box center [84, 119] width 60 height 9
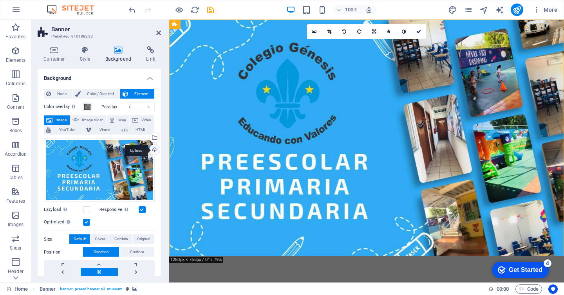
click at [153, 150] on div "Upload" at bounding box center [154, 151] width 12 height 12
click at [154, 148] on div "Upload" at bounding box center [154, 151] width 12 height 12
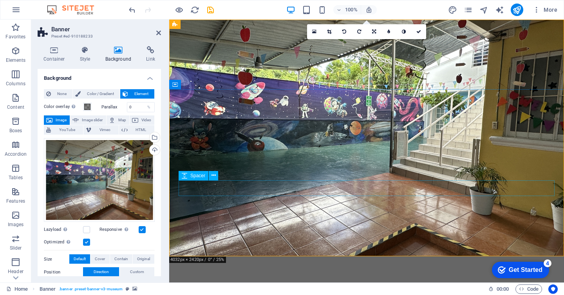
scroll to position [2, 0]
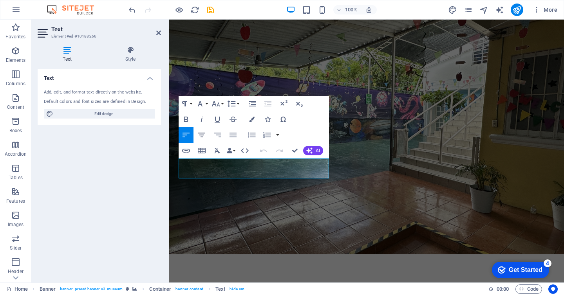
scroll to position [0, 0]
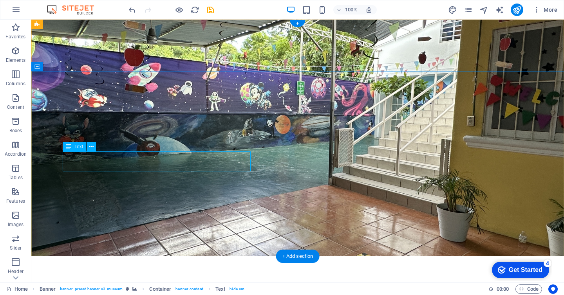
click at [91, 150] on icon at bounding box center [91, 147] width 4 height 8
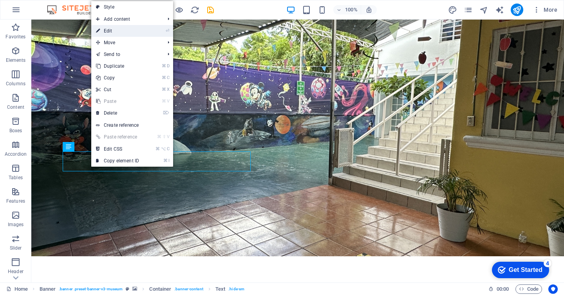
click at [125, 32] on link "⏎ Edit" at bounding box center [117, 31] width 52 height 12
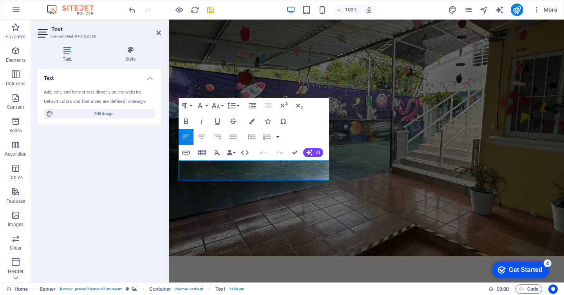
click at [133, 42] on div "Text Style Text Add, edit, and format text directly on the website. Default col…" at bounding box center [99, 161] width 136 height 243
click at [132, 54] on icon at bounding box center [130, 50] width 61 height 8
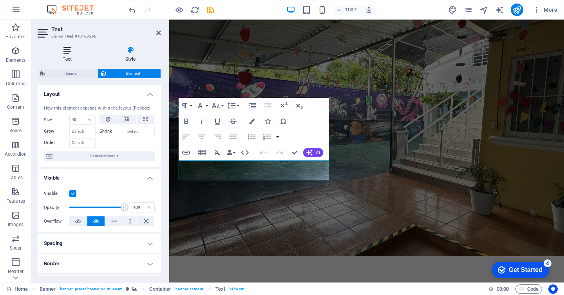
click at [69, 56] on h4 "Text" at bounding box center [69, 54] width 62 height 16
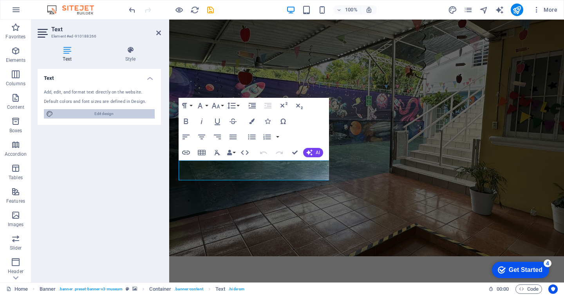
click at [83, 110] on span "Edit design" at bounding box center [104, 113] width 97 height 9
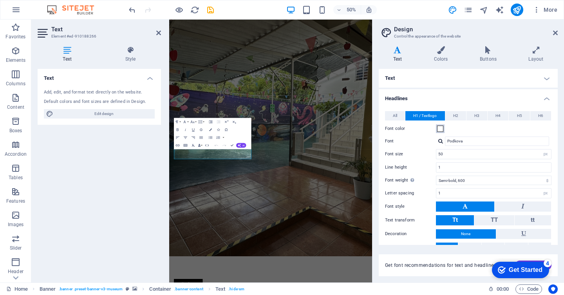
click at [442, 129] on span at bounding box center [440, 129] width 6 height 6
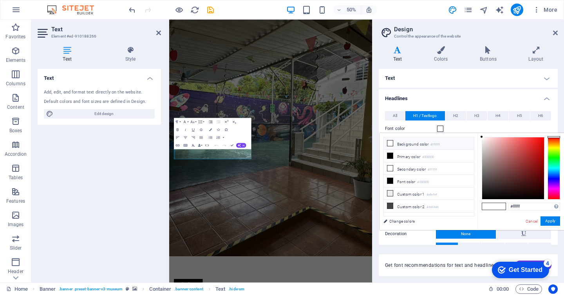
click at [409, 139] on li "Background color #ffffff" at bounding box center [429, 144] width 90 height 13
click at [403, 145] on li "Background color #ffffff" at bounding box center [429, 144] width 90 height 13
click at [402, 170] on li "Secondary color #ffffff" at bounding box center [429, 169] width 90 height 13
click at [392, 166] on icon at bounding box center [389, 168] width 5 height 5
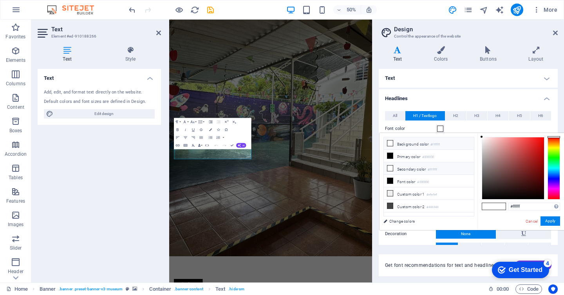
click at [392, 166] on icon at bounding box center [389, 168] width 5 height 5
click at [400, 167] on li "Secondary color #ffffff" at bounding box center [429, 169] width 90 height 13
click at [459, 113] on button "H2" at bounding box center [455, 115] width 21 height 9
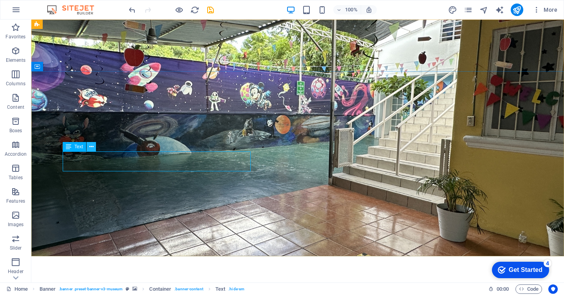
click at [91, 148] on icon at bounding box center [91, 147] width 4 height 8
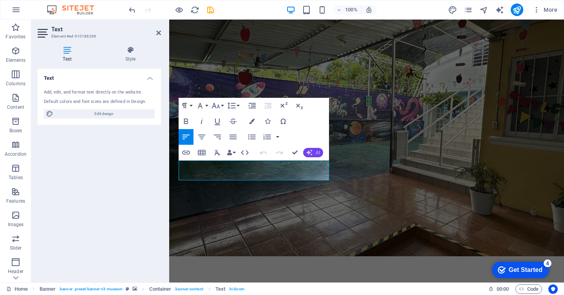
click at [313, 155] on button "AI" at bounding box center [313, 152] width 20 height 9
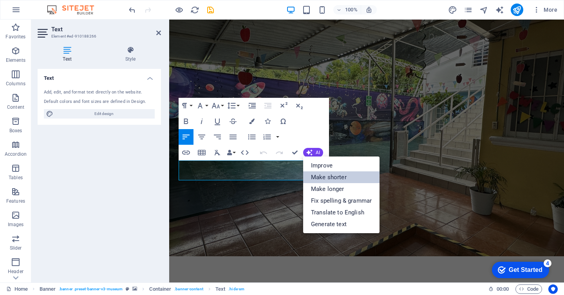
click at [322, 179] on link "Make shorter" at bounding box center [341, 178] width 76 height 12
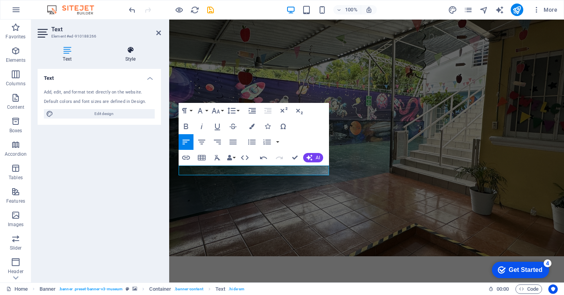
click at [132, 56] on h4 "Style" at bounding box center [130, 54] width 61 height 16
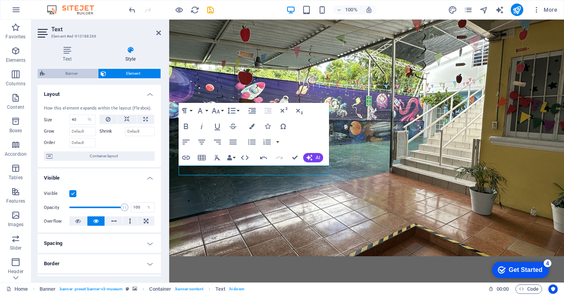
click at [83, 73] on span "Banner" at bounding box center [71, 73] width 48 height 9
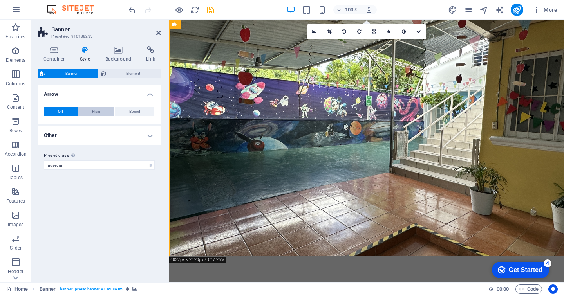
click at [95, 109] on span "Plain" at bounding box center [96, 111] width 8 height 9
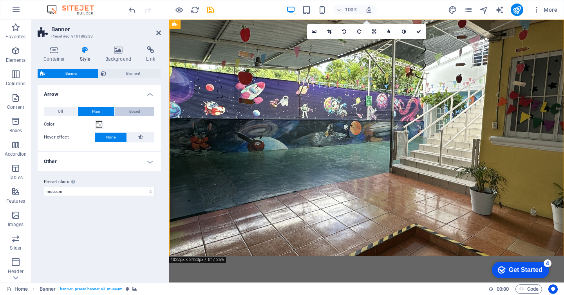
click at [118, 111] on button "Boxed" at bounding box center [135, 111] width 40 height 9
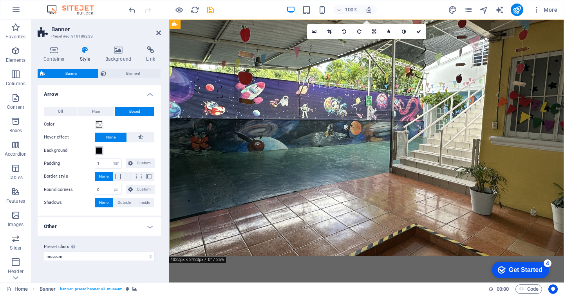
click at [96, 152] on button "Background" at bounding box center [99, 151] width 9 height 9
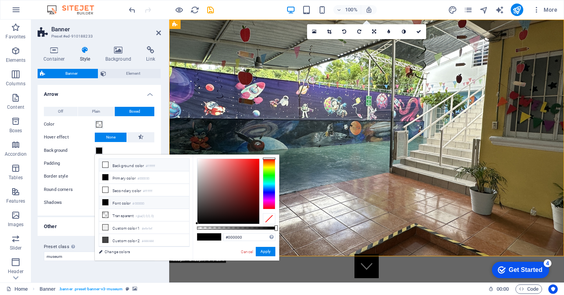
click at [115, 165] on li "Background color #ffffff" at bounding box center [144, 165] width 90 height 13
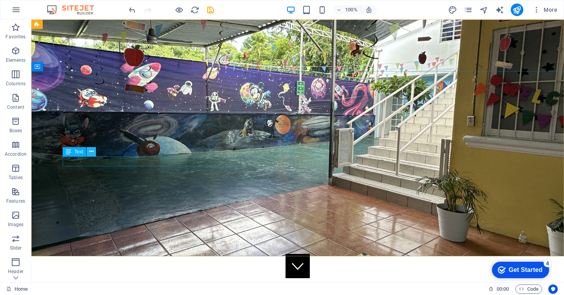
click at [93, 152] on button at bounding box center [91, 151] width 9 height 9
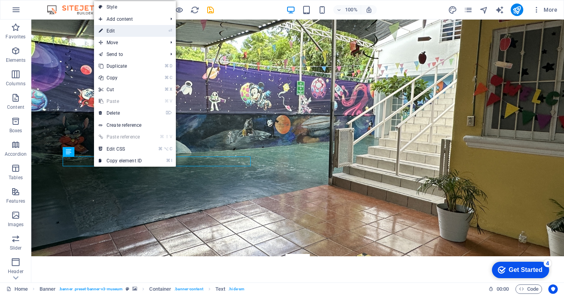
click at [153, 34] on li "⏎ Edit" at bounding box center [135, 31] width 82 height 12
click at [119, 9] on link "Style" at bounding box center [135, 7] width 82 height 12
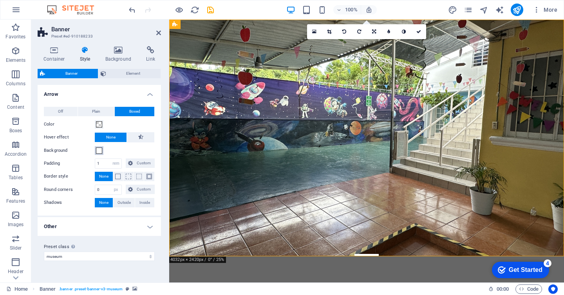
click at [101, 151] on span at bounding box center [99, 151] width 6 height 6
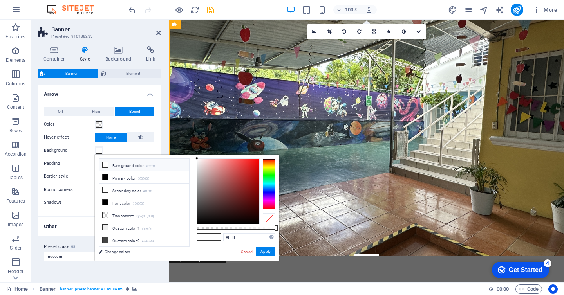
click at [101, 151] on span at bounding box center [99, 151] width 6 height 6
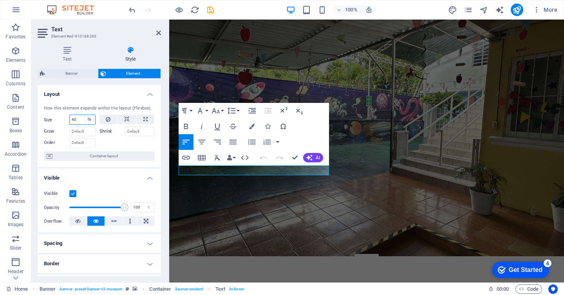
click at [84, 121] on select "Default auto px % 1/1 1/2 1/3 1/4 1/5 1/6 1/7 1/8 1/9 1/10" at bounding box center [89, 119] width 11 height 9
click at [84, 115] on select "Default auto px % 1/1 1/2 1/3 1/4 1/5 1/6 1/7 1/8 1/9 1/10" at bounding box center [89, 119] width 11 height 9
click at [78, 120] on input "40" at bounding box center [82, 119] width 25 height 9
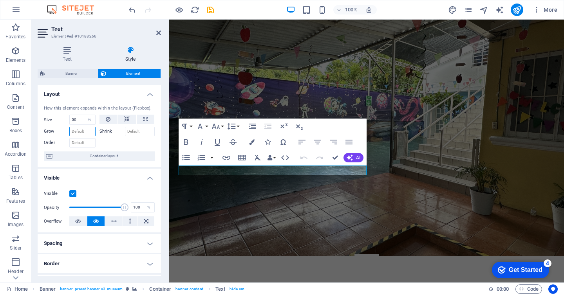
click at [76, 131] on input "Grow" at bounding box center [82, 131] width 26 height 9
click at [75, 193] on label at bounding box center [72, 193] width 7 height 7
click at [0, 0] on input "Visible" at bounding box center [0, 0] width 0 height 0
click at [75, 193] on label at bounding box center [72, 193] width 7 height 7
click at [0, 0] on input "Visible" at bounding box center [0, 0] width 0 height 0
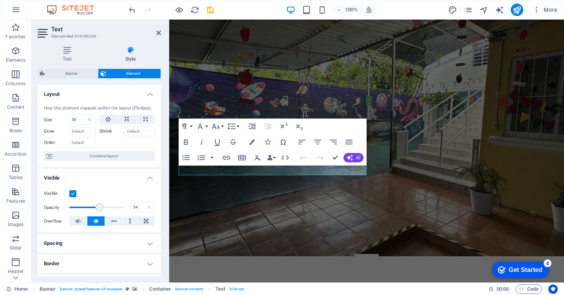
drag, startPoint x: 124, startPoint y: 206, endPoint x: 98, endPoint y: 203, distance: 26.2
click at [98, 203] on span at bounding box center [96, 208] width 55 height 12
drag, startPoint x: 98, startPoint y: 206, endPoint x: 143, endPoint y: 209, distance: 45.9
click at [144, 209] on div "Opacity 100 %" at bounding box center [99, 208] width 111 height 12
click at [78, 221] on icon at bounding box center [77, 221] width 5 height 9
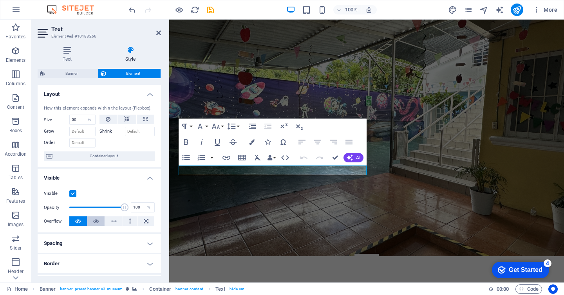
click at [101, 222] on button at bounding box center [96, 221] width 18 height 9
click at [148, 221] on button at bounding box center [146, 221] width 17 height 9
click at [98, 228] on div "Visible Opacity 100 % Overflow" at bounding box center [99, 208] width 123 height 50
click at [100, 216] on div "Visible Opacity 100 % Overflow" at bounding box center [99, 208] width 123 height 50
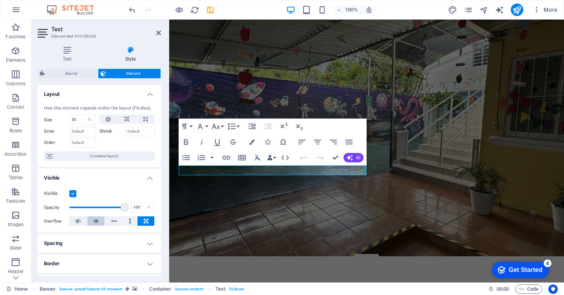
click at [96, 221] on icon at bounding box center [95, 221] width 5 height 9
click at [147, 95] on h4 "Layout" at bounding box center [99, 92] width 123 height 14
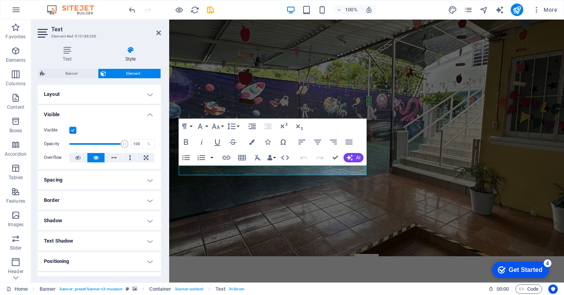
click at [148, 109] on h4 "Visible" at bounding box center [99, 112] width 123 height 14
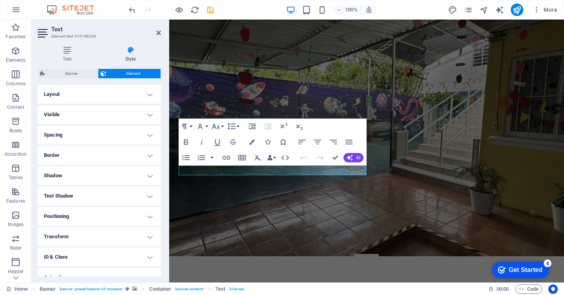
click at [148, 137] on h4 "Spacing" at bounding box center [99, 135] width 123 height 19
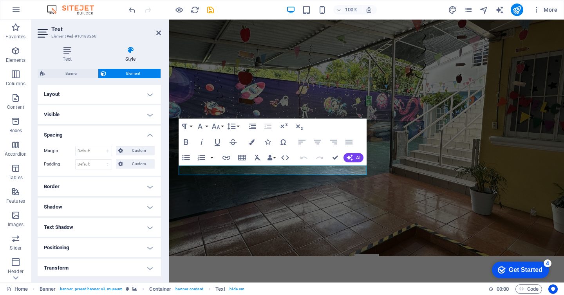
click at [148, 137] on h4 "Spacing" at bounding box center [99, 133] width 123 height 14
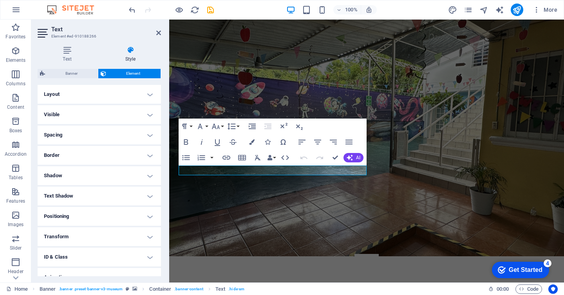
click at [148, 151] on h4 "Border" at bounding box center [99, 155] width 123 height 19
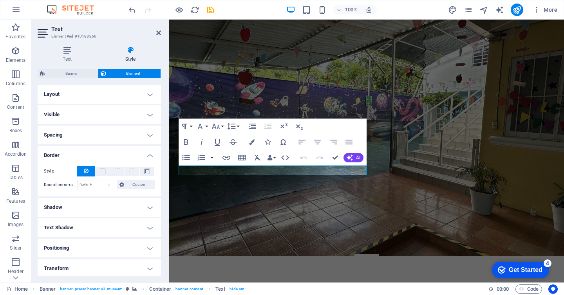
click at [148, 151] on h4 "Border" at bounding box center [99, 153] width 123 height 14
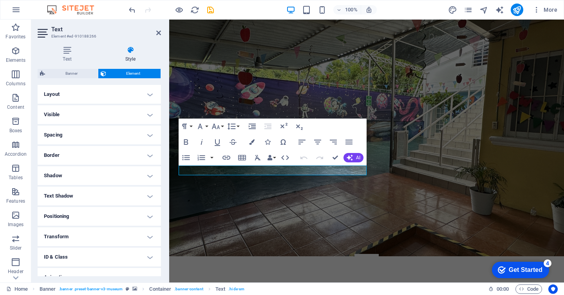
click at [146, 172] on h4 "Shadow" at bounding box center [99, 176] width 123 height 19
click at [146, 172] on h4 "Shadow" at bounding box center [99, 174] width 123 height 14
click at [143, 190] on h4 "Text Shadow" at bounding box center [99, 196] width 123 height 19
click at [143, 190] on h4 "Text Shadow" at bounding box center [99, 194] width 123 height 14
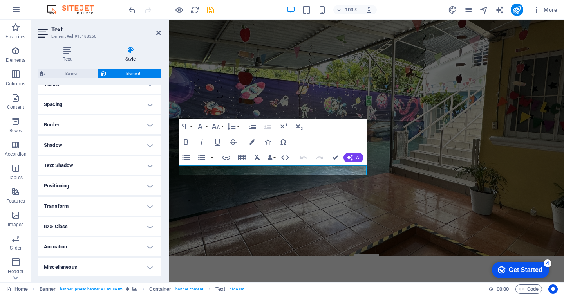
click at [147, 250] on h4 "Animation" at bounding box center [99, 247] width 123 height 19
click at [147, 250] on h4 "Animation" at bounding box center [99, 245] width 123 height 14
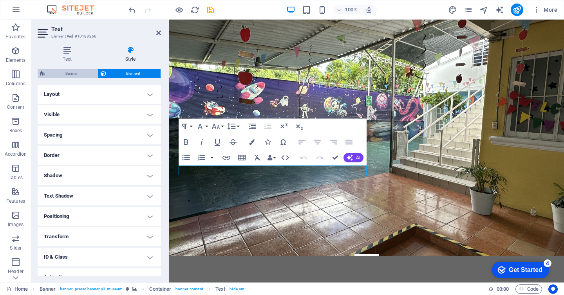
click at [90, 72] on span "Banner" at bounding box center [71, 73] width 48 height 9
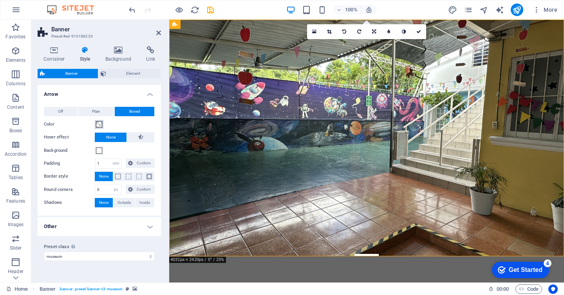
click at [101, 127] on span at bounding box center [99, 124] width 6 height 6
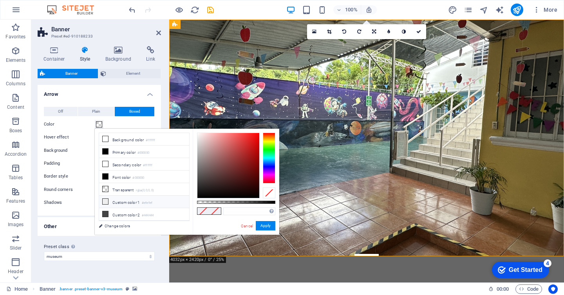
click at [119, 202] on li "Custom color 1 #efefef" at bounding box center [144, 202] width 90 height 13
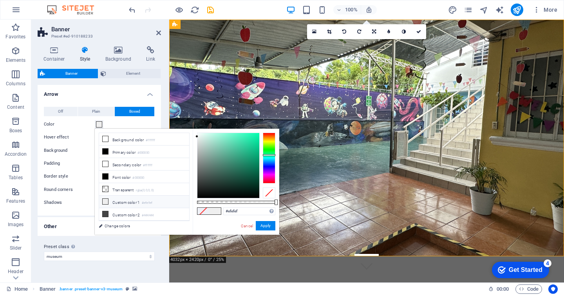
click at [270, 155] on div at bounding box center [269, 158] width 13 height 51
click at [268, 148] on div at bounding box center [269, 158] width 13 height 51
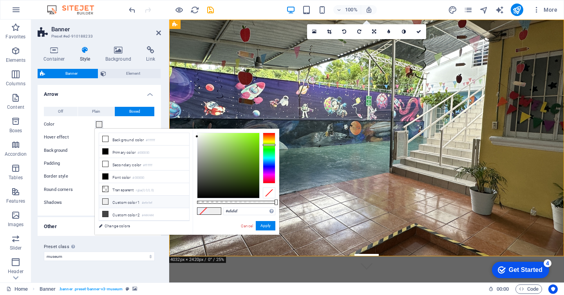
drag, startPoint x: 268, startPoint y: 148, endPoint x: 269, endPoint y: 143, distance: 5.2
click at [269, 144] on div at bounding box center [269, 145] width 13 height 2
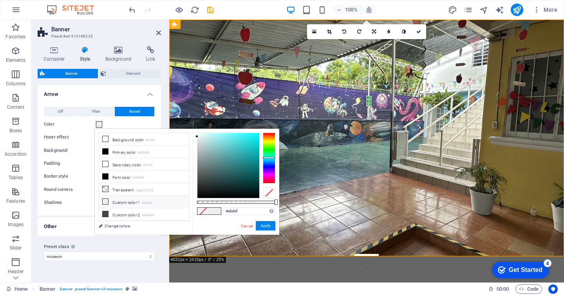
drag, startPoint x: 271, startPoint y: 145, endPoint x: 267, endPoint y: 161, distance: 16.2
click at [267, 160] on div at bounding box center [269, 158] width 13 height 51
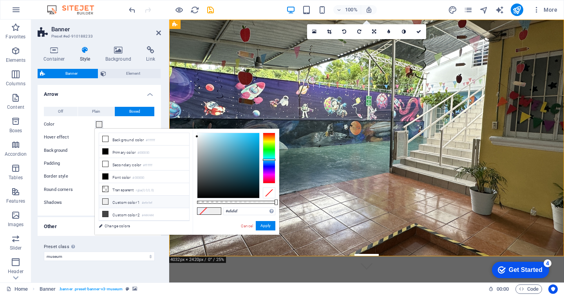
click at [252, 139] on div at bounding box center [228, 165] width 62 height 65
drag, startPoint x: 252, startPoint y: 139, endPoint x: 260, endPoint y: 133, distance: 9.2
click at [260, 133] on div at bounding box center [258, 133] width 3 height 3
click at [268, 226] on button "Apply" at bounding box center [266, 225] width 20 height 9
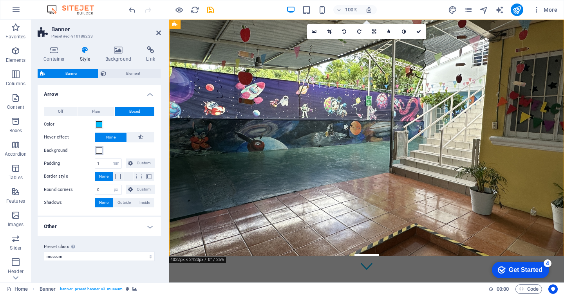
click at [101, 150] on span at bounding box center [99, 151] width 6 height 6
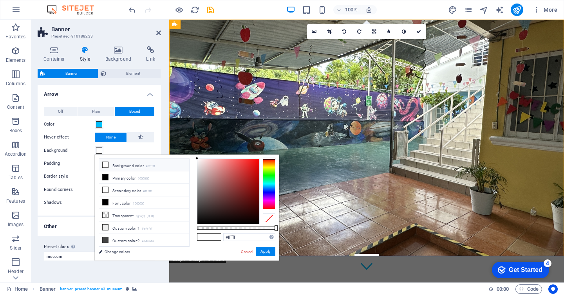
click at [268, 184] on div at bounding box center [269, 184] width 13 height 51
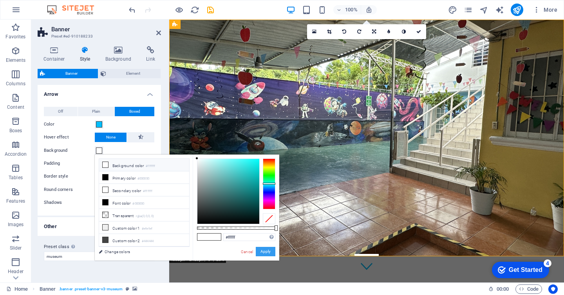
click at [267, 249] on button "Apply" at bounding box center [266, 251] width 20 height 9
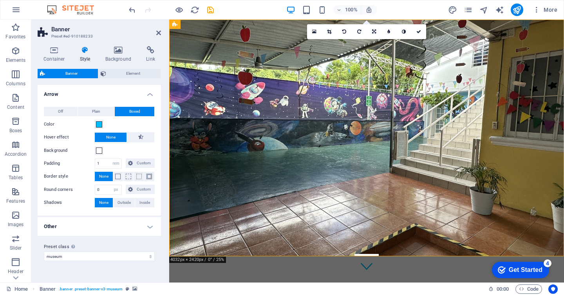
click at [104, 226] on h4 "Other" at bounding box center [99, 226] width 123 height 19
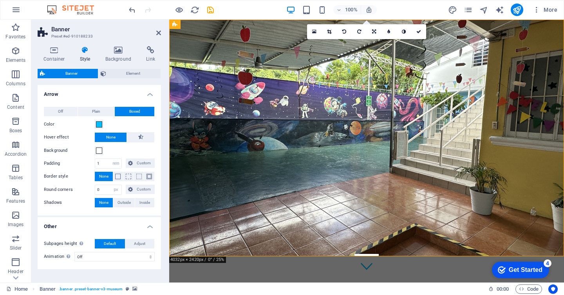
click at [104, 226] on h4 "Other" at bounding box center [99, 224] width 123 height 14
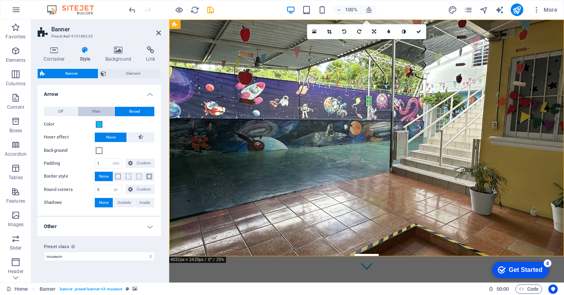
click at [100, 114] on span "Plain" at bounding box center [96, 111] width 8 height 9
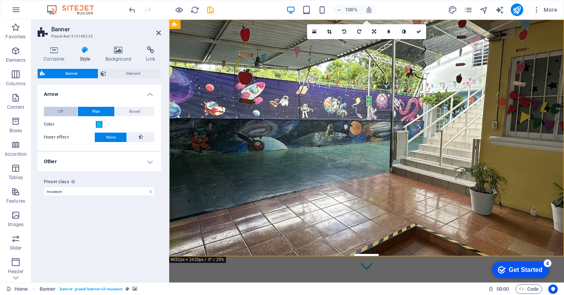
click at [64, 109] on button "Off" at bounding box center [61, 111] width 34 height 9
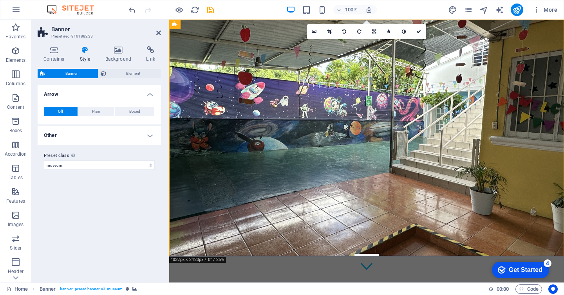
click at [80, 135] on h4 "Other" at bounding box center [99, 135] width 123 height 19
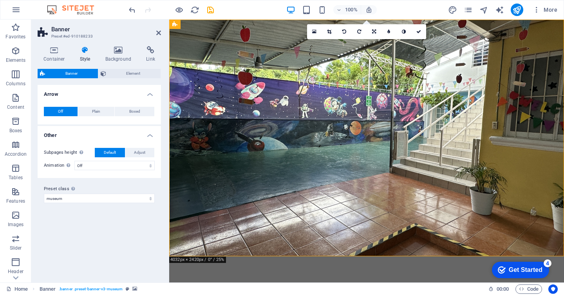
click at [80, 133] on h4 "Other" at bounding box center [99, 133] width 123 height 14
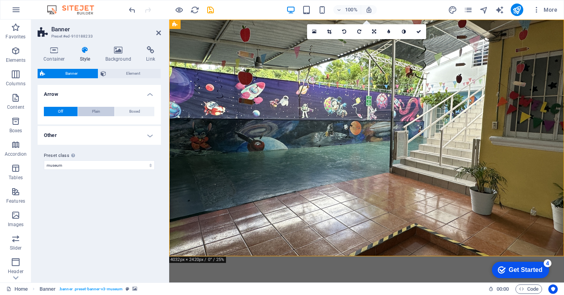
click at [100, 113] on span "Plain" at bounding box center [96, 111] width 8 height 9
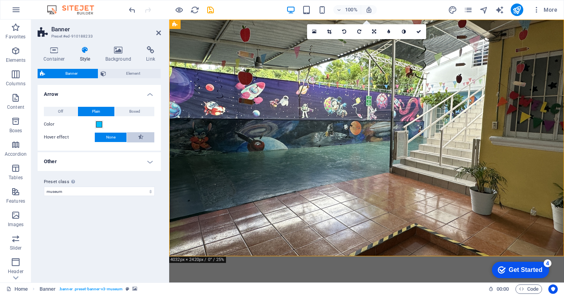
click at [134, 139] on button at bounding box center [140, 137] width 27 height 10
click at [112, 137] on span "None" at bounding box center [110, 137] width 9 height 9
click at [103, 123] on button "Color" at bounding box center [99, 124] width 9 height 9
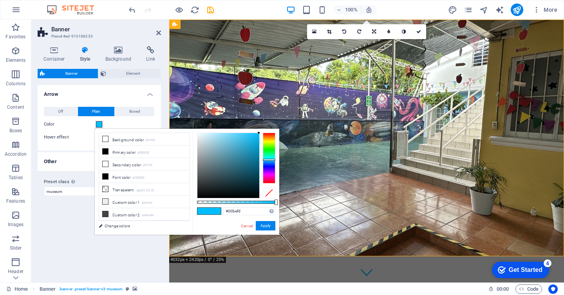
click at [199, 132] on div "#00befd Supported formats #0852ed rgb(8, 82, 237) rgba(8, 82, 237, 90%) hsv(221…" at bounding box center [236, 239] width 87 height 220
click at [199, 136] on div at bounding box center [228, 165] width 62 height 65
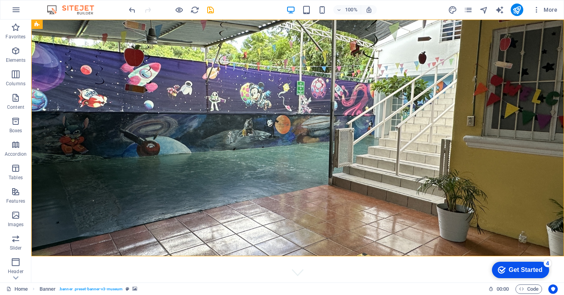
click at [519, 273] on div "Get Started" at bounding box center [526, 270] width 34 height 7
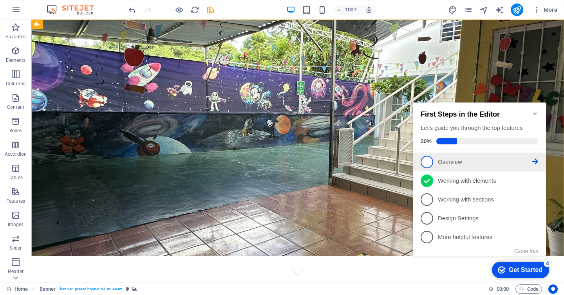
click at [466, 161] on p "Overview - incomplete" at bounding box center [485, 162] width 94 height 8
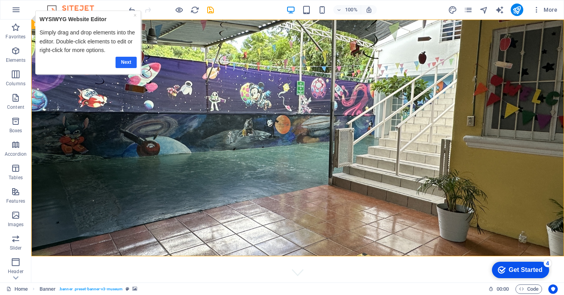
click at [130, 64] on link "Next" at bounding box center [126, 62] width 21 height 11
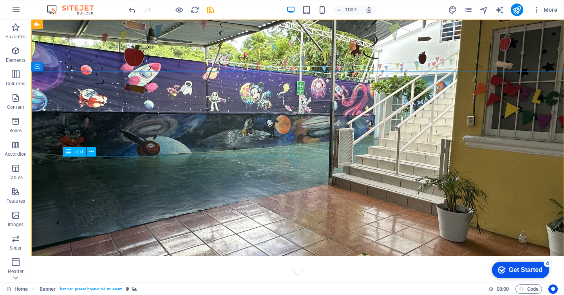
click at [78, 152] on span "Text" at bounding box center [78, 152] width 9 height 5
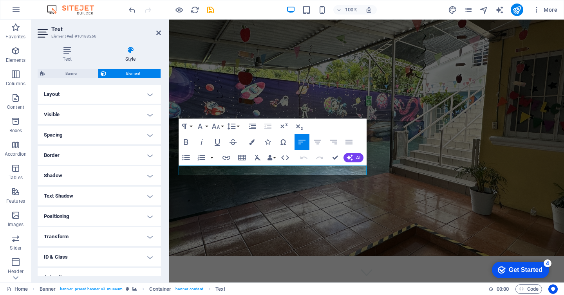
click at [132, 75] on span "Element" at bounding box center [134, 73] width 50 height 9
click at [101, 100] on h4 "Layout" at bounding box center [99, 94] width 123 height 19
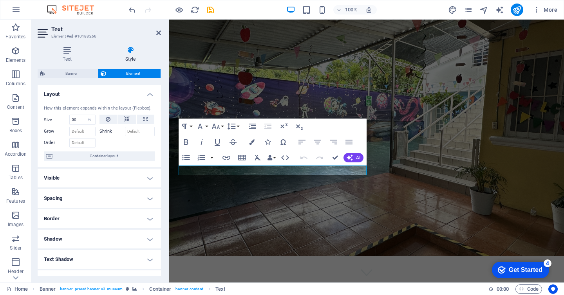
click at [101, 100] on div "How this element expands within the layout (Flexbox). Size 50 Default auto px %…" at bounding box center [99, 133] width 123 height 69
click at [152, 93] on h4 "Layout" at bounding box center [99, 92] width 123 height 14
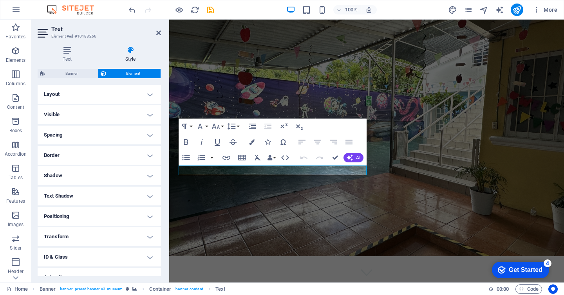
click at [147, 110] on h4 "Visible" at bounding box center [99, 114] width 123 height 19
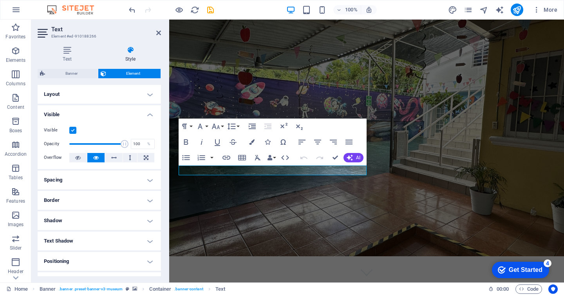
click at [147, 110] on h4 "Visible" at bounding box center [99, 112] width 123 height 14
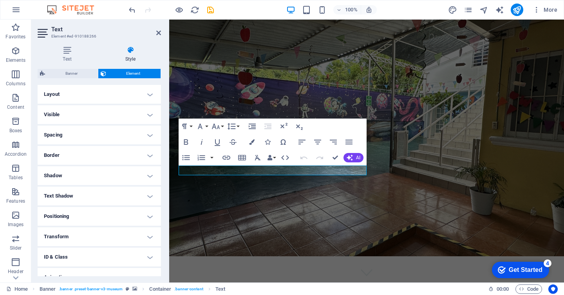
click at [150, 132] on h4 "Spacing" at bounding box center [99, 135] width 123 height 19
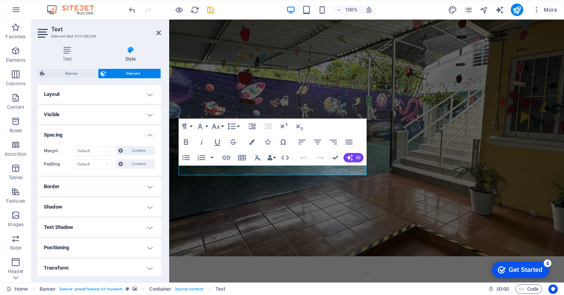
click at [150, 132] on h4 "Spacing" at bounding box center [99, 133] width 123 height 14
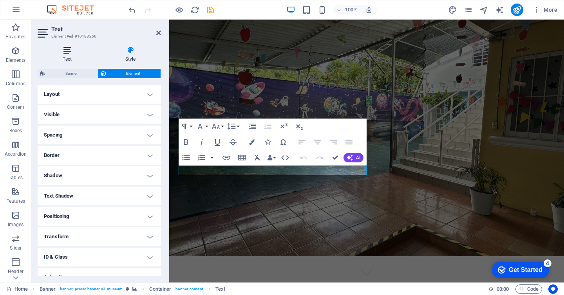
click at [57, 49] on icon at bounding box center [67, 50] width 59 height 8
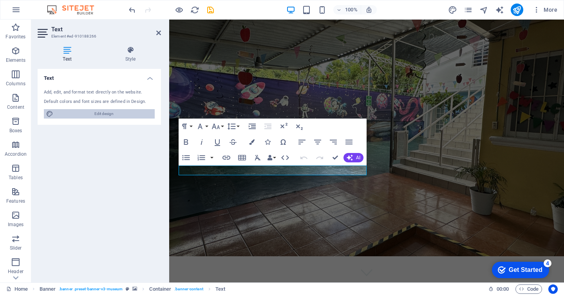
click at [90, 116] on span "Edit design" at bounding box center [104, 113] width 97 height 9
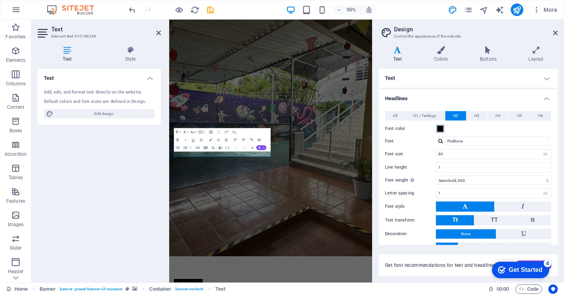
click at [438, 127] on span at bounding box center [440, 129] width 6 height 6
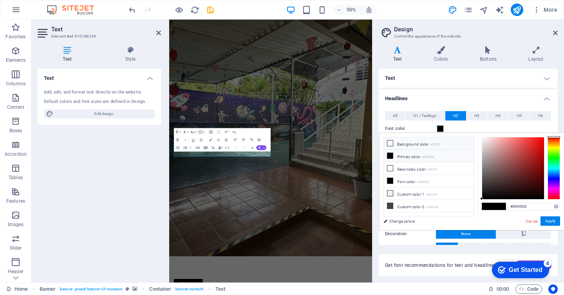
click at [419, 145] on li "Background color #ffffff" at bounding box center [429, 144] width 90 height 13
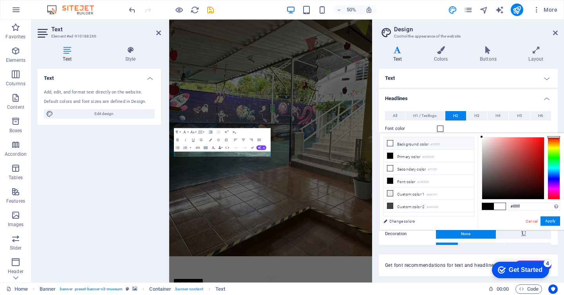
click at [419, 145] on li "Background color #ffffff" at bounding box center [429, 144] width 90 height 13
click at [392, 141] on icon at bounding box center [389, 143] width 5 height 5
click at [554, 221] on button "Apply" at bounding box center [551, 221] width 20 height 9
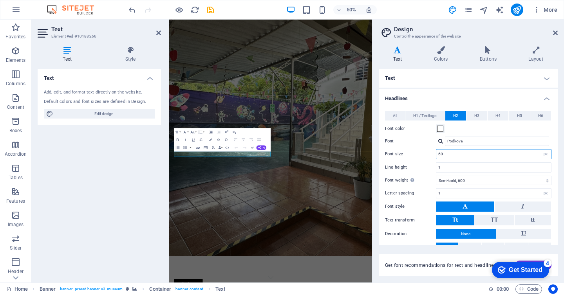
click at [504, 158] on input "60" at bounding box center [493, 154] width 115 height 9
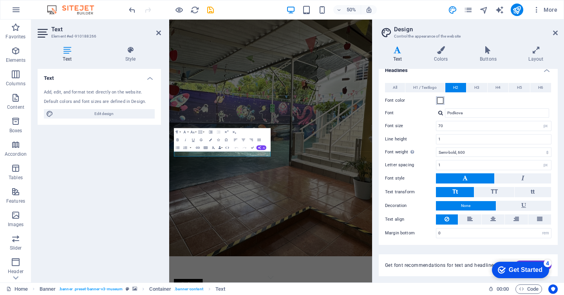
click at [440, 103] on span at bounding box center [440, 101] width 6 height 6
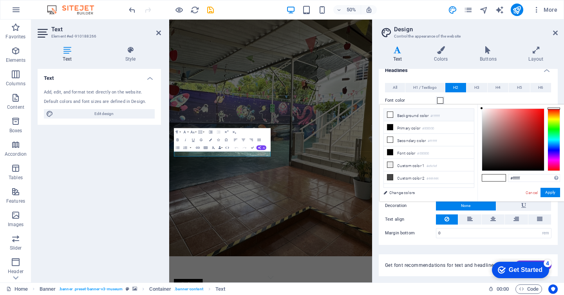
click at [426, 118] on li "Background color #ffffff" at bounding box center [429, 115] width 90 height 13
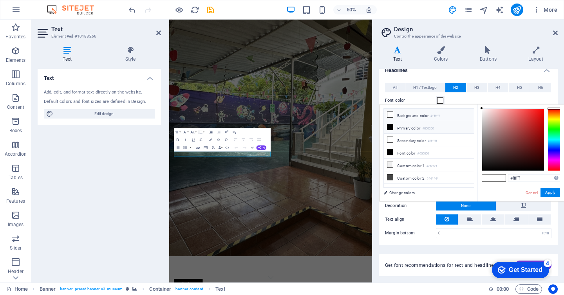
click at [418, 129] on li "Primary color #000000" at bounding box center [429, 127] width 90 height 13
drag, startPoint x: 531, startPoint y: 120, endPoint x: 550, endPoint y: 113, distance: 21.0
click at [550, 113] on div at bounding box center [521, 140] width 78 height 63
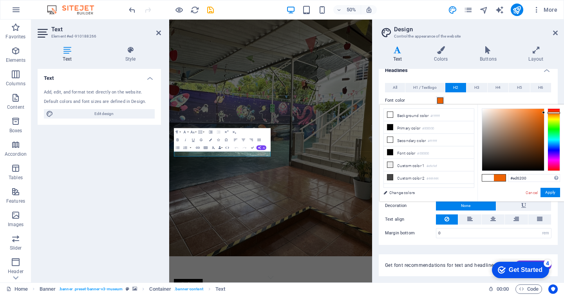
click at [550, 113] on div at bounding box center [554, 140] width 13 height 63
click at [540, 124] on div at bounding box center [513, 140] width 62 height 62
click at [538, 131] on div at bounding box center [513, 140] width 62 height 62
drag, startPoint x: 537, startPoint y: 122, endPoint x: 543, endPoint y: 103, distance: 20.3
click at [543, 103] on body "colegio genesis Home Favorites Elements Columns Content Boxes Accordion Tables …" at bounding box center [282, 147] width 564 height 295
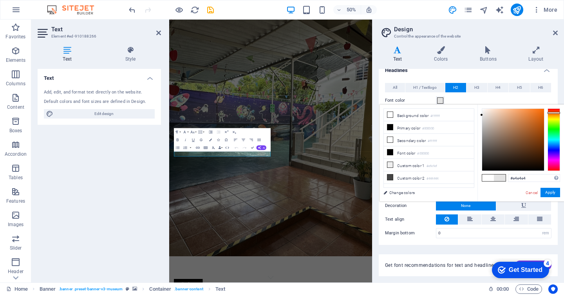
drag, startPoint x: 538, startPoint y: 111, endPoint x: 480, endPoint y: 115, distance: 58.5
click at [480, 115] on div "#e4e4e4 Supported formats #0852ed rgb(8, 82, 237) rgba(8, 82, 237, 90%) hsv(221…" at bounding box center [521, 210] width 87 height 211
drag, startPoint x: 482, startPoint y: 115, endPoint x: 480, endPoint y: 97, distance: 18.5
click at [480, 97] on body "colegio genesis Home Favorites Elements Columns Content Boxes Accordion Tables …" at bounding box center [282, 147] width 564 height 295
click at [178, 133] on icon "button" at bounding box center [177, 132] width 5 height 5
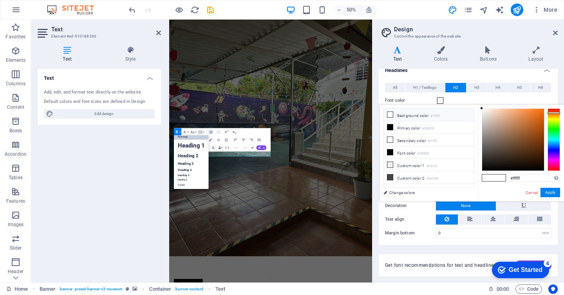
scroll to position [6, 0]
click at [188, 146] on link "Heading 1" at bounding box center [191, 146] width 35 height 12
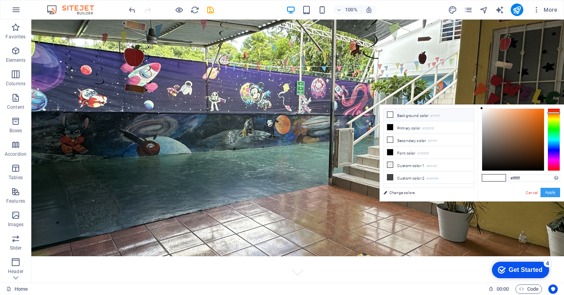
click at [547, 189] on button "Apply" at bounding box center [551, 192] width 20 height 9
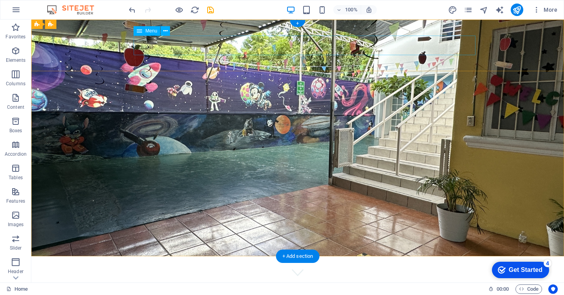
click at [134, 282] on nav "Misión Visión Mision Instalaciones Eventos Contacto" at bounding box center [298, 292] width 470 height 20
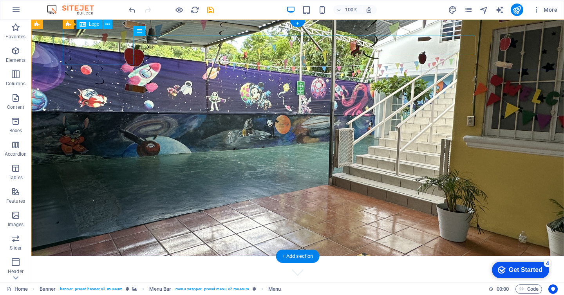
click at [121, 263] on div "Colegio Génesis" at bounding box center [298, 273] width 470 height 20
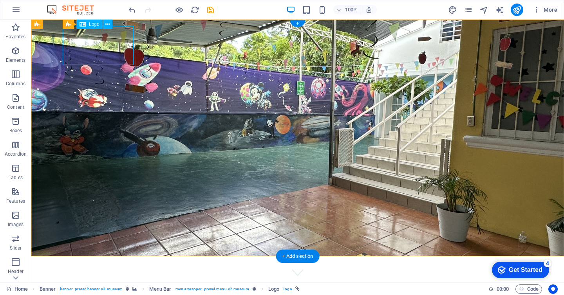
click at [93, 263] on div "Colegio Génesis" at bounding box center [298, 273] width 470 height 20
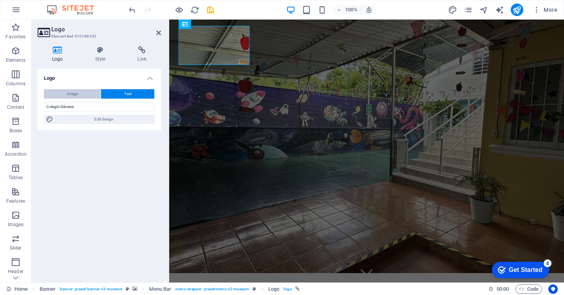
click at [91, 95] on button "Image" at bounding box center [72, 93] width 57 height 9
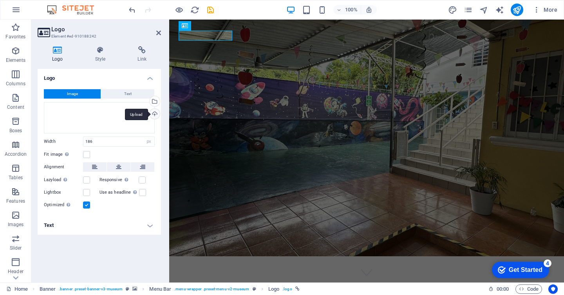
click at [156, 115] on div "Upload" at bounding box center [154, 115] width 12 height 12
click at [83, 95] on button "Image" at bounding box center [72, 93] width 57 height 9
click at [155, 110] on div "Upload" at bounding box center [154, 115] width 12 height 12
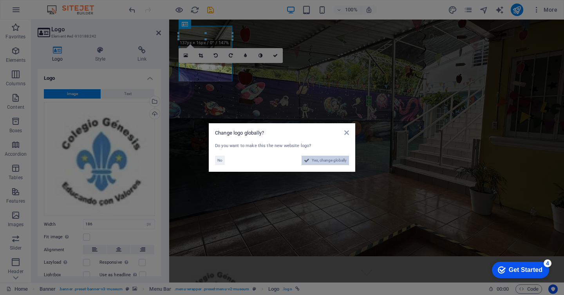
click at [320, 158] on span "Yes, change globally" at bounding box center [329, 160] width 35 height 9
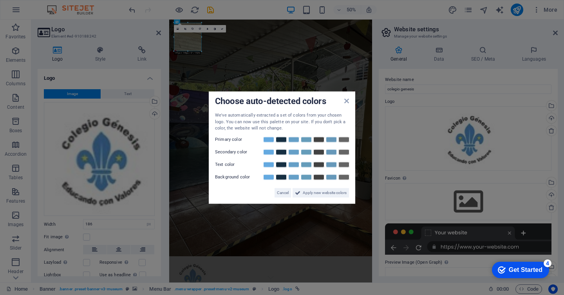
click at [343, 101] on div "Choose auto-detected colors" at bounding box center [282, 102] width 134 height 8
click at [236, 140] on label "Primary color" at bounding box center [238, 139] width 47 height 9
click at [311, 194] on span "Apply new website colors" at bounding box center [325, 192] width 44 height 9
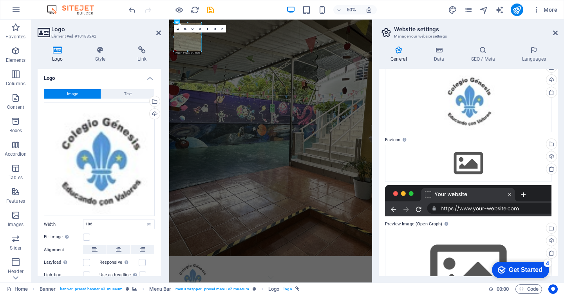
scroll to position [21, 0]
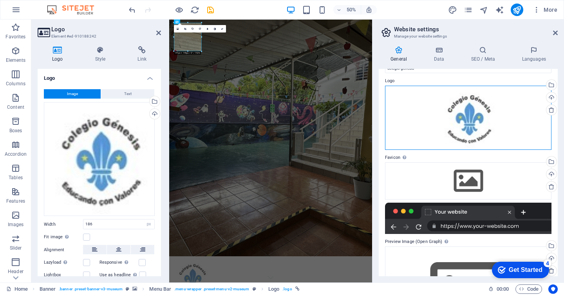
click at [467, 130] on div "Drag files here, click to choose files or select files from Files or our free s…" at bounding box center [468, 118] width 167 height 65
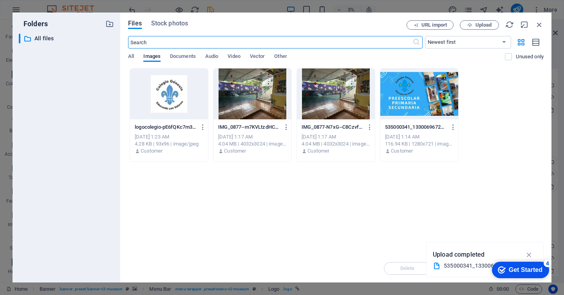
click at [185, 89] on div at bounding box center [169, 94] width 78 height 51
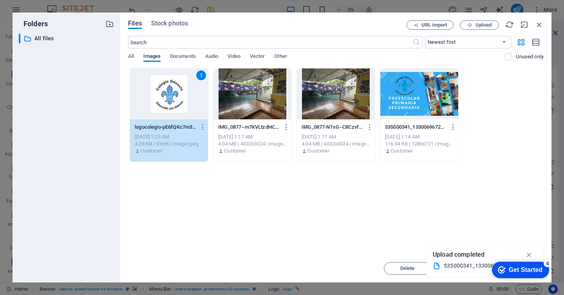
click at [185, 89] on div "1" at bounding box center [169, 94] width 78 height 51
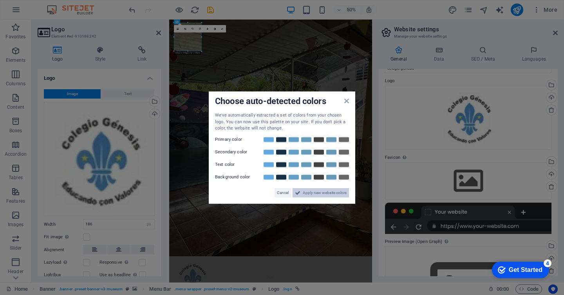
click at [317, 193] on span "Apply new website colors" at bounding box center [325, 192] width 44 height 9
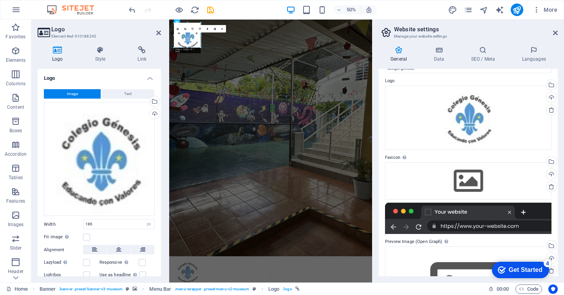
drag, startPoint x: 201, startPoint y: 50, endPoint x: 199, endPoint y: 35, distance: 15.5
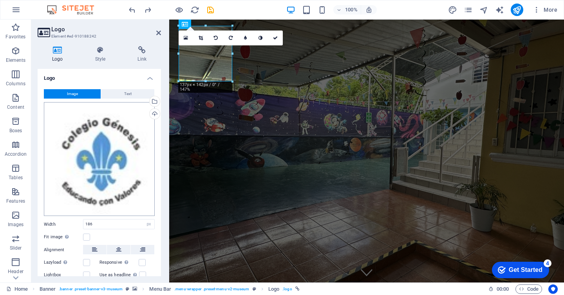
scroll to position [40, 0]
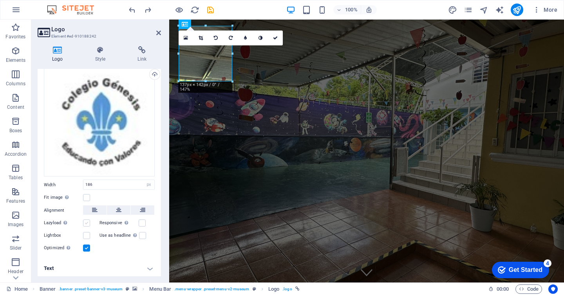
click at [86, 223] on label at bounding box center [86, 223] width 7 height 7
click at [0, 0] on input "Lazyload Loading images after the page loads improves page speed." at bounding box center [0, 0] width 0 height 0
click at [86, 223] on label at bounding box center [86, 223] width 7 height 7
click at [0, 0] on input "Lazyload Loading images after the page loads improves page speed." at bounding box center [0, 0] width 0 height 0
click at [141, 220] on label at bounding box center [142, 223] width 7 height 7
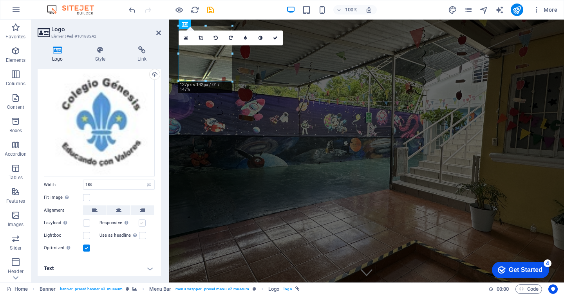
click at [0, 0] on input "Responsive Automatically load retina image and smartphone optimized sizes." at bounding box center [0, 0] width 0 height 0
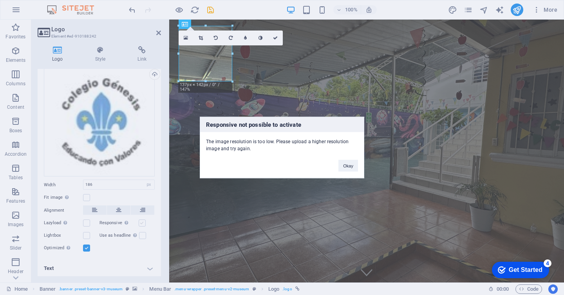
click button "Okay" at bounding box center [349, 166] width 20 height 12
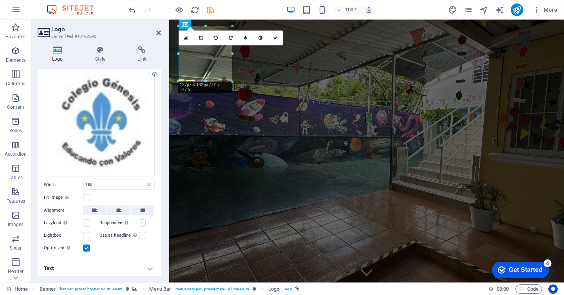
click at [141, 220] on label at bounding box center [142, 223] width 7 height 7
click at [0, 0] on input "Responsive Automatically load retina image and smartphone optimized sizes." at bounding box center [0, 0] width 0 height 0
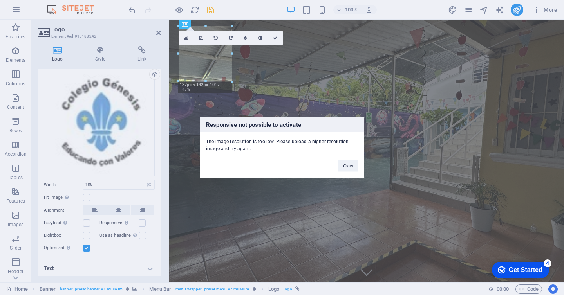
click button "Okay" at bounding box center [349, 166] width 20 height 12
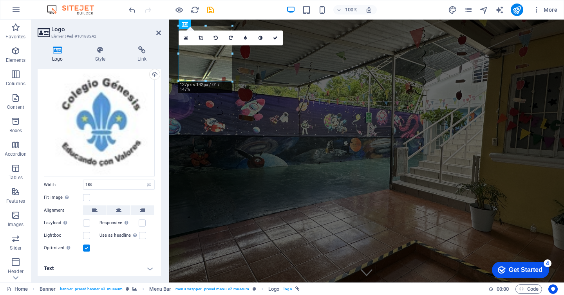
click at [86, 246] on label at bounding box center [86, 248] width 7 height 7
click at [0, 0] on input "Optimized Images are compressed to improve page speed." at bounding box center [0, 0] width 0 height 0
click at [86, 246] on label at bounding box center [86, 248] width 7 height 7
click at [0, 0] on input "Optimized Images are compressed to improve page speed." at bounding box center [0, 0] width 0 height 0
click at [100, 62] on h4 "Style" at bounding box center [102, 54] width 43 height 16
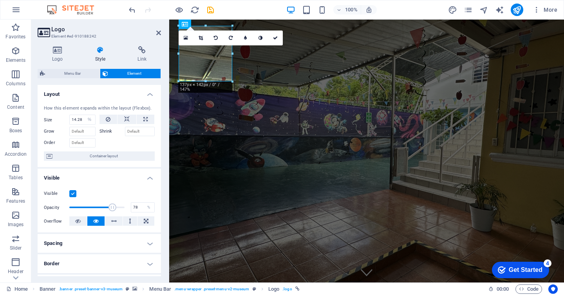
click at [71, 196] on label at bounding box center [72, 193] width 7 height 7
click at [0, 0] on input "Visible" at bounding box center [0, 0] width 0 height 0
click at [71, 196] on label at bounding box center [72, 193] width 7 height 7
click at [0, 0] on input "Visible" at bounding box center [0, 0] width 0 height 0
click at [71, 196] on label at bounding box center [72, 193] width 7 height 7
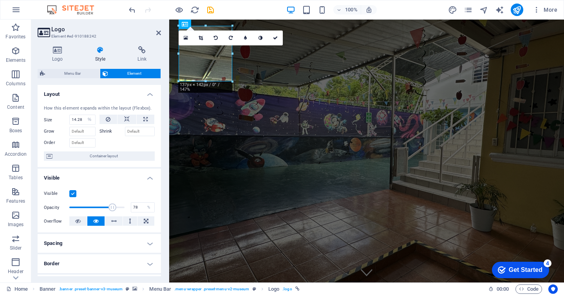
click at [0, 0] on input "Visible" at bounding box center [0, 0] width 0 height 0
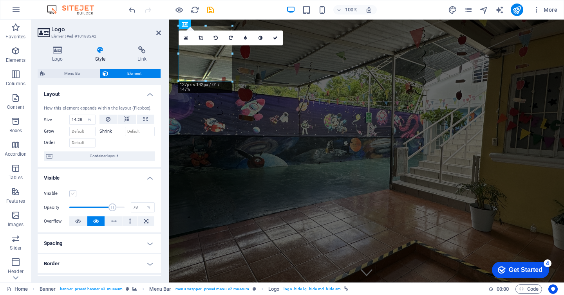
click at [71, 194] on label at bounding box center [72, 193] width 7 height 7
click at [0, 0] on input "Visible" at bounding box center [0, 0] width 0 height 0
drag, startPoint x: 108, startPoint y: 210, endPoint x: 98, endPoint y: 210, distance: 10.2
click at [98, 210] on span at bounding box center [98, 208] width 8 height 8
drag, startPoint x: 98, startPoint y: 210, endPoint x: 87, endPoint y: 210, distance: 10.2
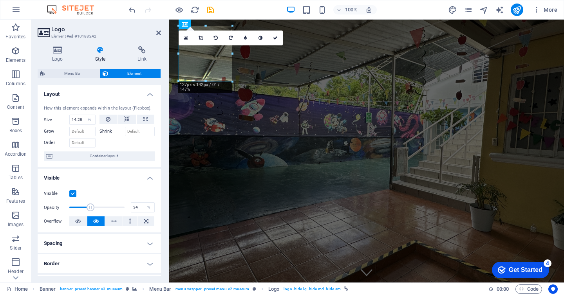
click at [87, 210] on span at bounding box center [91, 208] width 8 height 8
drag, startPoint x: 87, startPoint y: 210, endPoint x: 100, endPoint y: 211, distance: 12.6
click at [100, 211] on span at bounding box center [101, 208] width 8 height 8
drag, startPoint x: 100, startPoint y: 211, endPoint x: 109, endPoint y: 211, distance: 9.4
click at [109, 211] on span at bounding box center [111, 208] width 8 height 8
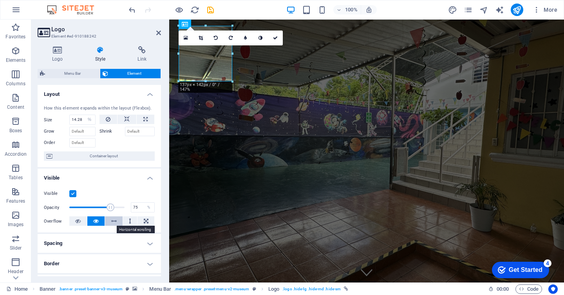
click at [108, 223] on button at bounding box center [114, 221] width 18 height 9
click at [96, 221] on icon at bounding box center [95, 221] width 5 height 9
click at [157, 31] on icon at bounding box center [158, 33] width 5 height 6
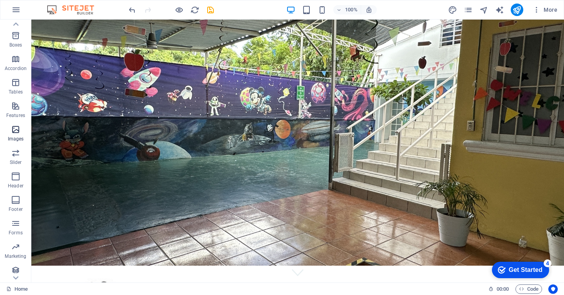
scroll to position [89, 0]
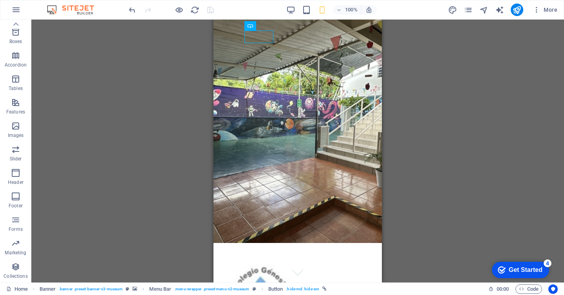
click at [209, 60] on div "H1 Banner Container Banner Menu Bar Banner Menu Bar Logo Menu Text Spacer Conta…" at bounding box center [297, 151] width 533 height 263
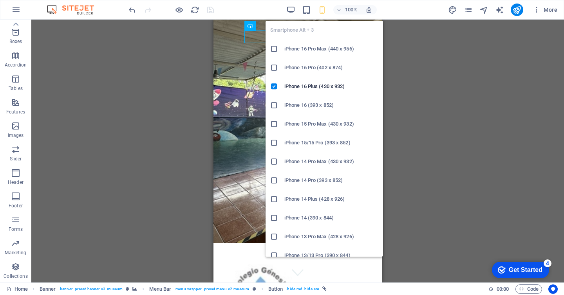
click at [304, 49] on h6 "iPhone 16 Pro Max (440 x 956)" at bounding box center [331, 48] width 94 height 9
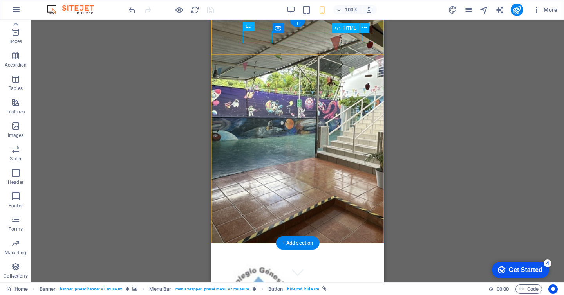
click at [364, 250] on div at bounding box center [298, 254] width 154 height 9
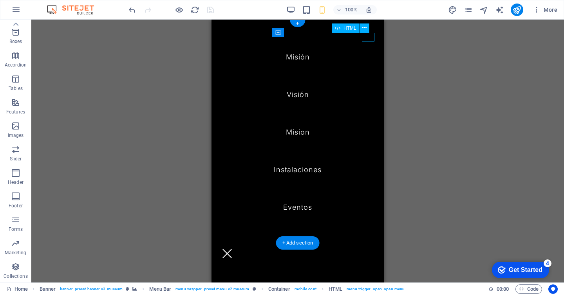
click at [234, 250] on div at bounding box center [227, 254] width 13 height 9
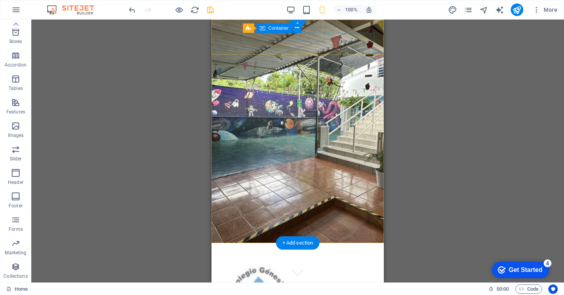
click at [312, 250] on div at bounding box center [298, 254] width 154 height 9
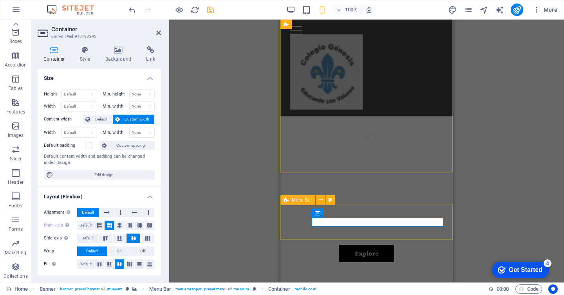
scroll to position [0, 0]
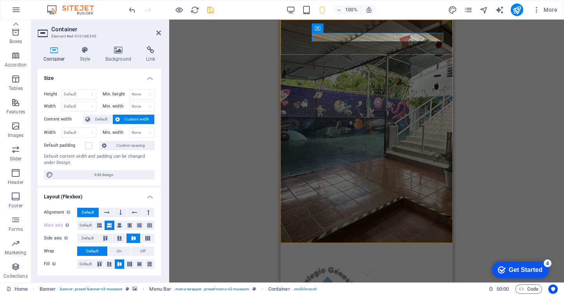
click at [366, 250] on div at bounding box center [367, 254] width 154 height 9
click at [112, 49] on icon at bounding box center [119, 50] width 38 height 8
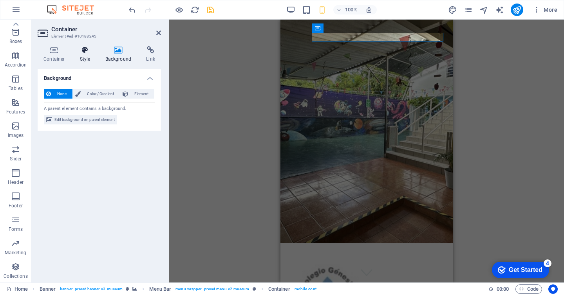
click at [85, 51] on icon at bounding box center [85, 50] width 22 height 8
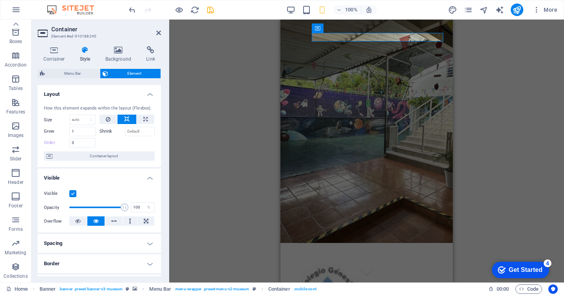
click at [121, 62] on div "Container Style Background Link Size Height Default px rem % vh vw Min. height …" at bounding box center [99, 161] width 123 height 230
click at [119, 54] on h4 "Background" at bounding box center [120, 54] width 41 height 16
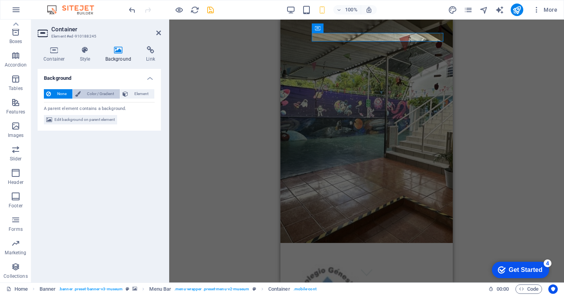
click at [107, 94] on span "Color / Gradient" at bounding box center [100, 93] width 34 height 9
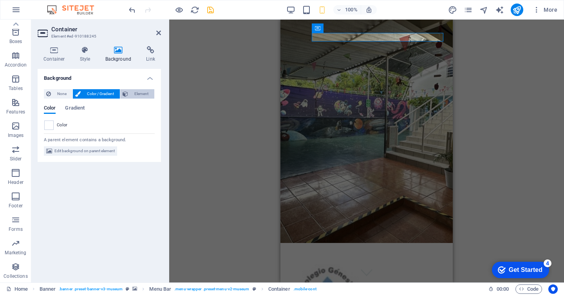
click at [132, 95] on span "Element" at bounding box center [141, 93] width 22 height 9
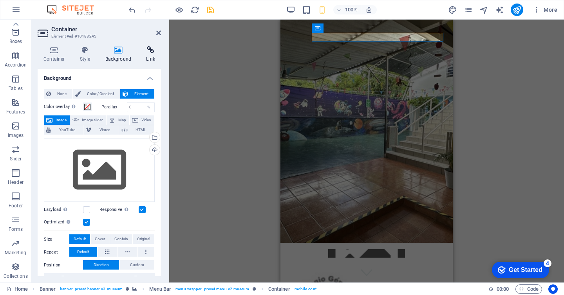
click at [146, 54] on icon at bounding box center [150, 50] width 21 height 8
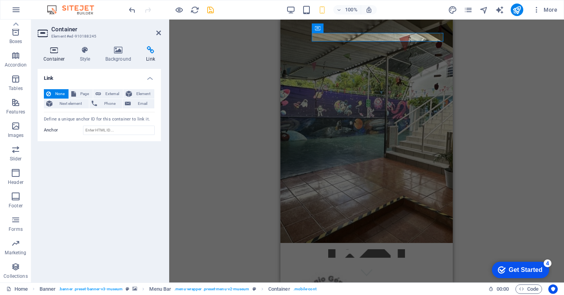
click at [49, 60] on h4 "Container" at bounding box center [56, 54] width 36 height 16
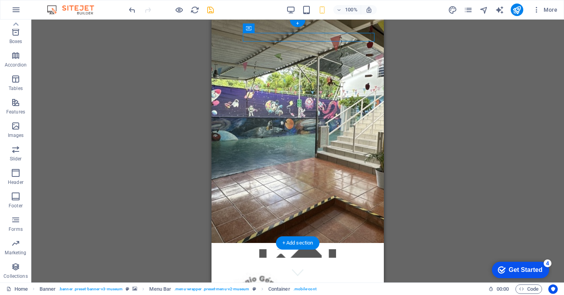
click at [343, 250] on figure at bounding box center [298, 254] width 154 height 9
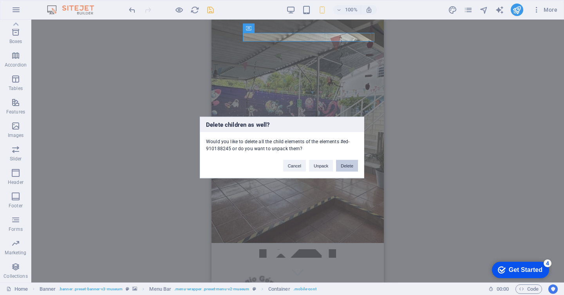
click at [337, 171] on button "Delete" at bounding box center [347, 166] width 22 height 12
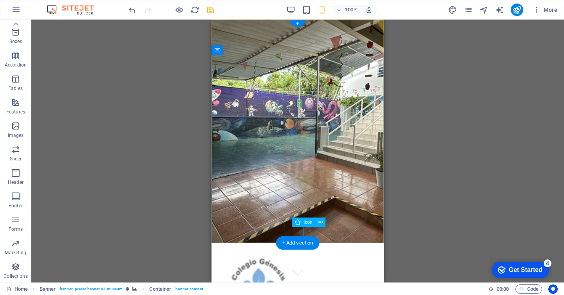
click at [300, 267] on figure at bounding box center [298, 273] width 12 height 12
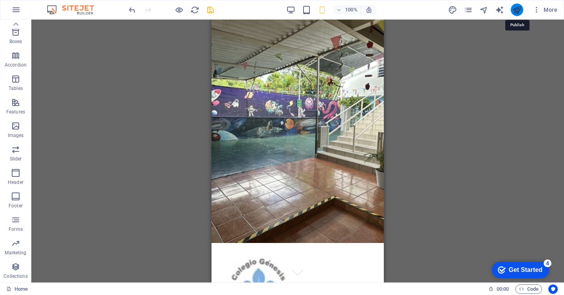
click at [521, 9] on icon "publish" at bounding box center [516, 9] width 9 height 9
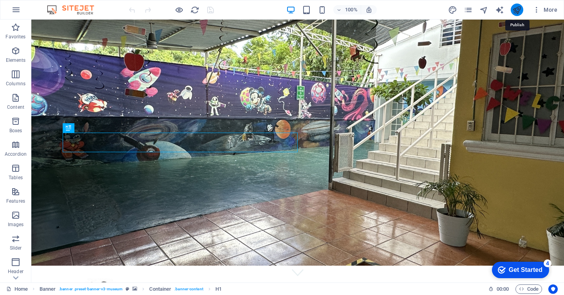
click at [516, 7] on icon "publish" at bounding box center [516, 9] width 9 height 9
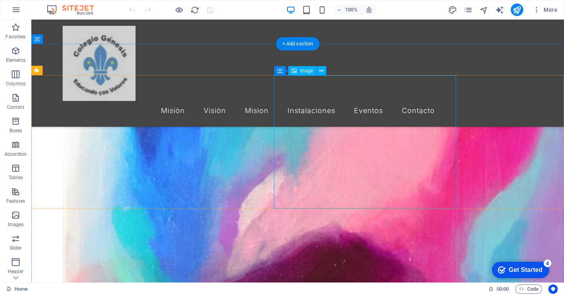
scroll to position [842, 0]
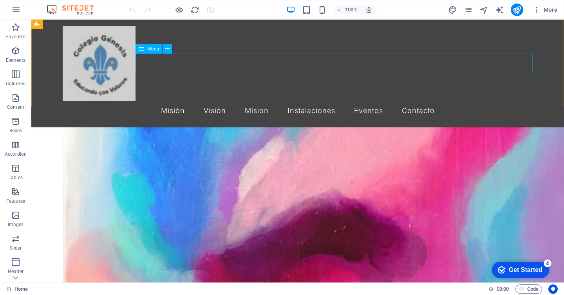
click at [445, 101] on nav "Misión Visión Mision Instalaciones Eventos Contacto" at bounding box center [298, 111] width 470 height 20
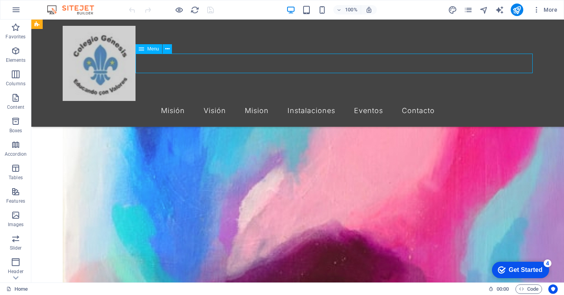
scroll to position [851, 0]
select select
select select "1"
select select
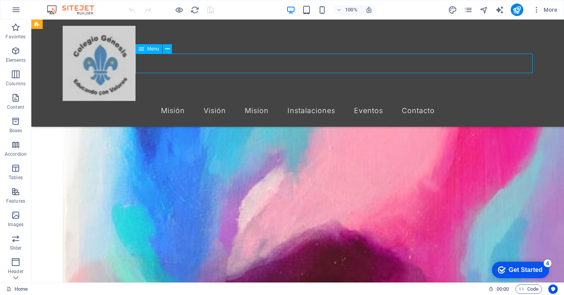
select select "3"
select select
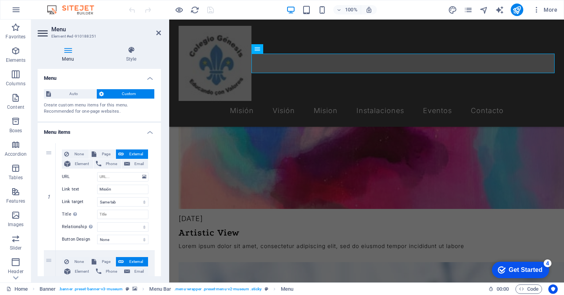
click at [156, 34] on header "Menu Element #ed-910188251" at bounding box center [99, 30] width 123 height 20
click at [157, 34] on icon at bounding box center [158, 33] width 5 height 6
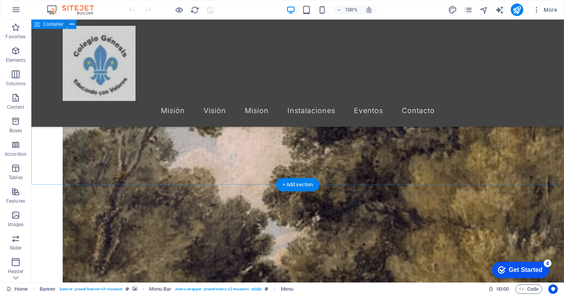
scroll to position [2009, 0]
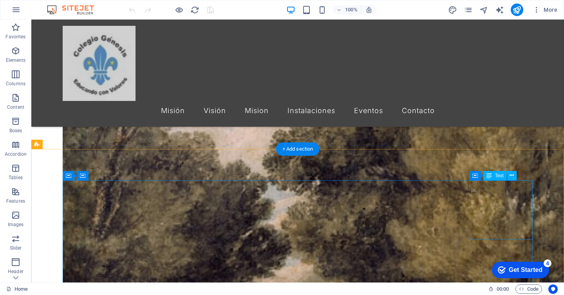
scroll to position [1909, 0]
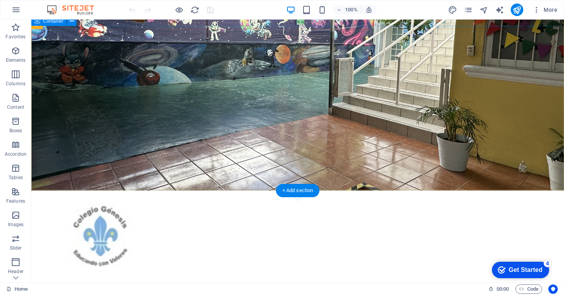
scroll to position [0, 0]
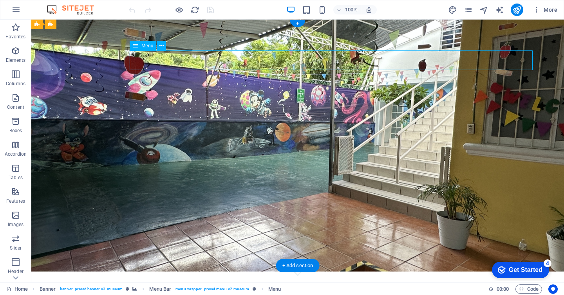
select select
select select "1"
select select
select select "3"
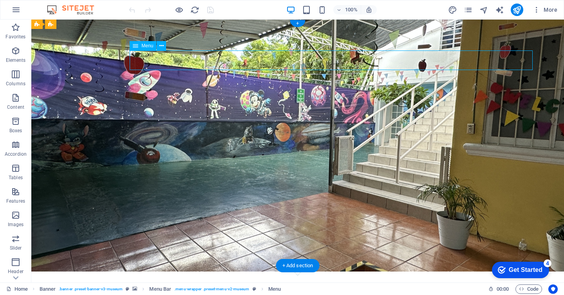
select select
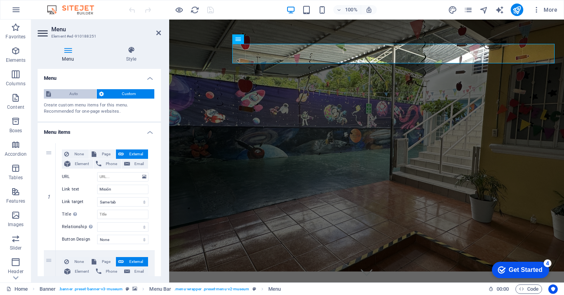
click at [78, 92] on span "Auto" at bounding box center [73, 93] width 41 height 9
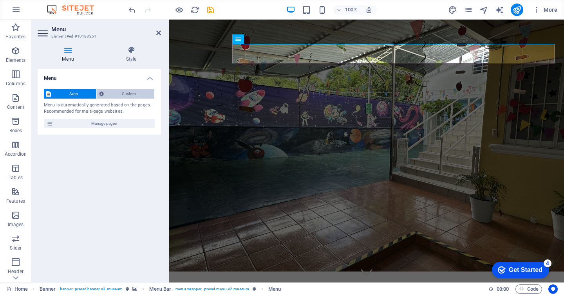
click at [119, 92] on span "Custom" at bounding box center [129, 93] width 46 height 9
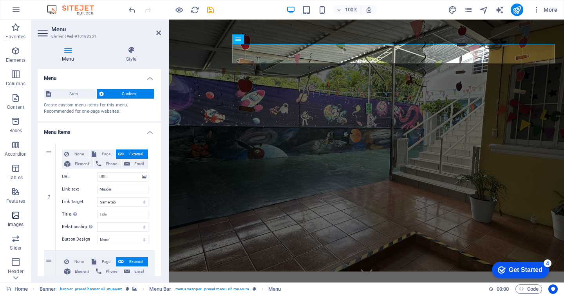
click at [6, 225] on span "Images" at bounding box center [15, 220] width 31 height 19
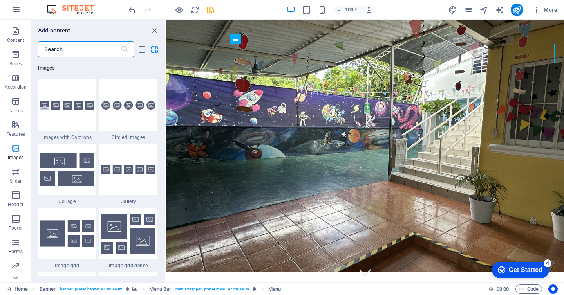
scroll to position [89, 0]
click at [155, 31] on icon "close panel" at bounding box center [154, 30] width 9 height 9
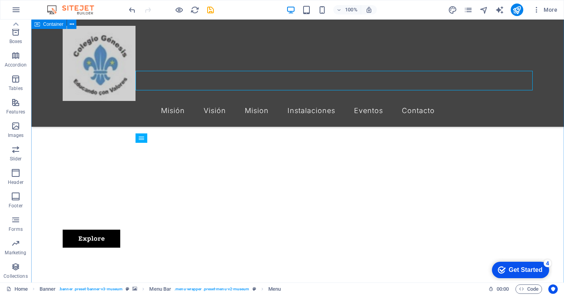
scroll to position [0, 0]
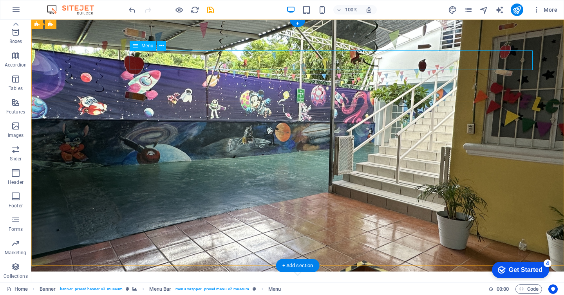
select select
select select "1"
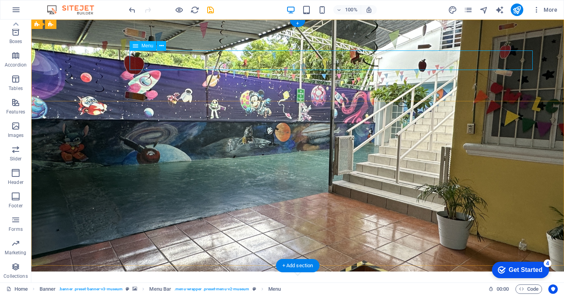
select select
select select "3"
select select
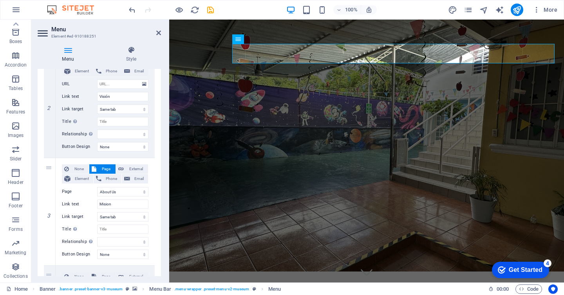
scroll to position [203, 0]
click at [49, 211] on icon at bounding box center [49, 209] width 4 height 5
select select
type input "undefined"
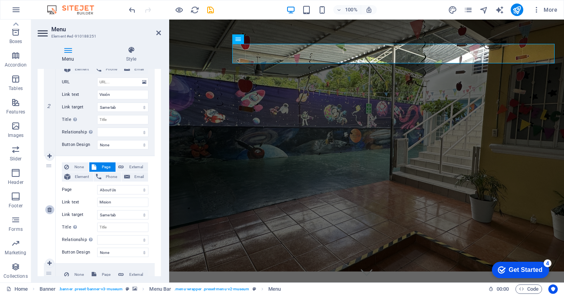
type input "Instalaciones"
select select "3"
type input "Eventos"
select select
type input "contacto@colegiogenesis.edu.mx"
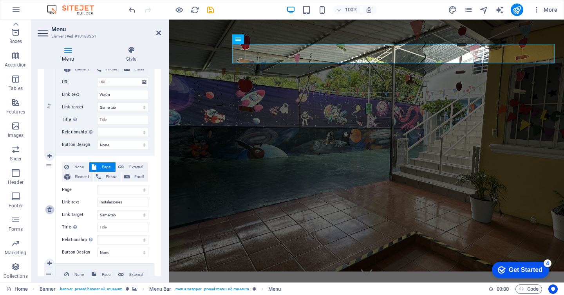
type input "Contacto"
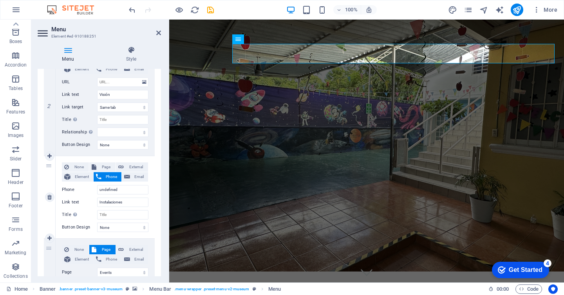
click at [110, 178] on span "Phone" at bounding box center [111, 176] width 15 height 9
click at [129, 179] on button "Email" at bounding box center [135, 176] width 26 height 9
select select
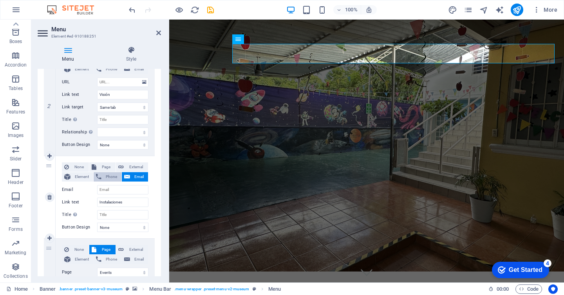
click at [105, 178] on span "Phone" at bounding box center [111, 176] width 15 height 9
select select
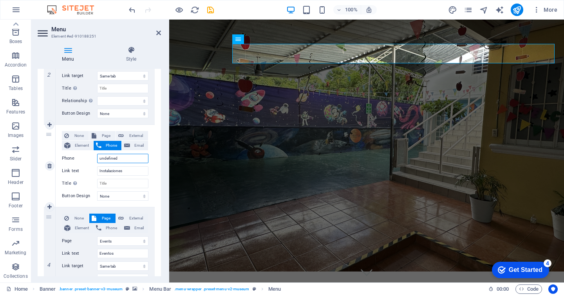
scroll to position [242, 0]
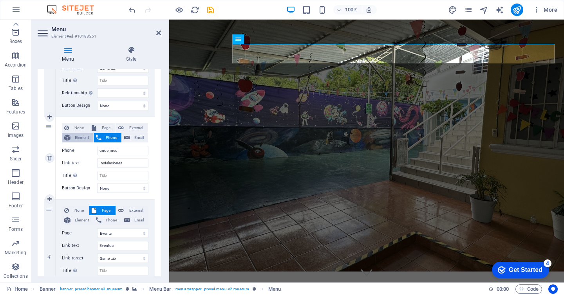
click at [88, 138] on span "Element" at bounding box center [82, 137] width 18 height 9
select select
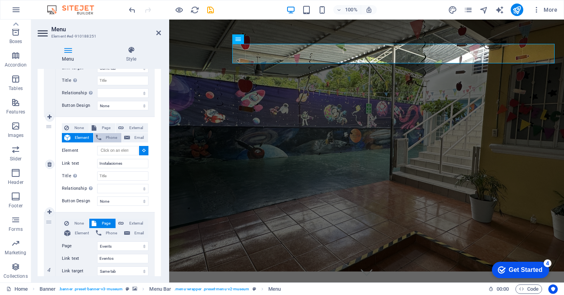
click at [106, 138] on span "Phone" at bounding box center [111, 137] width 15 height 9
select select
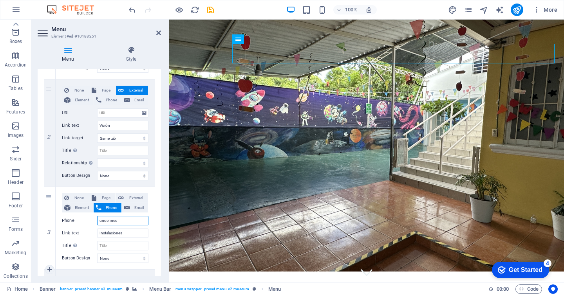
scroll to position [0, 0]
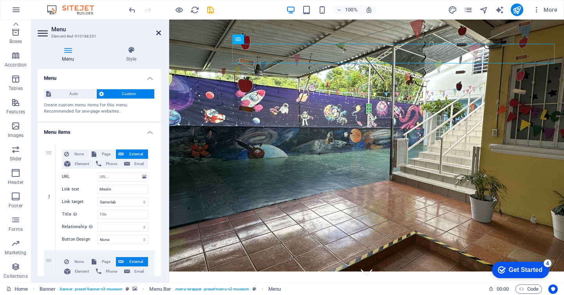
click at [159, 31] on icon at bounding box center [158, 33] width 5 height 6
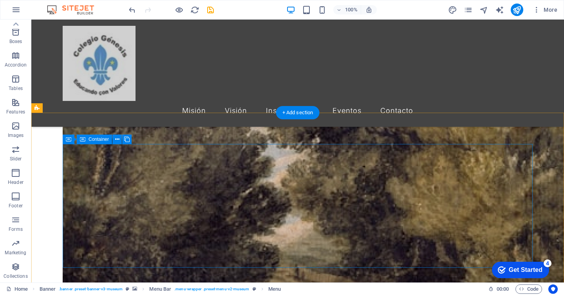
scroll to position [1936, 0]
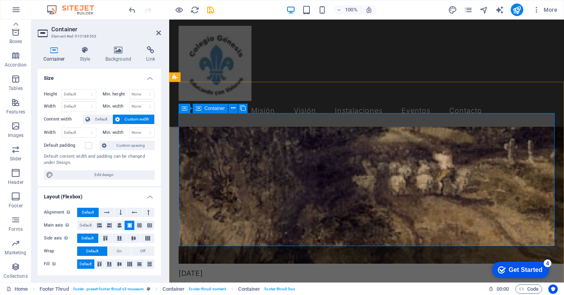
click at [157, 37] on header "Container Element #ed-910188563" at bounding box center [99, 30] width 123 height 20
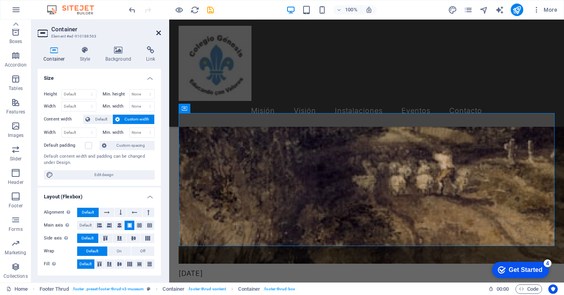
click at [159, 33] on icon at bounding box center [158, 33] width 5 height 6
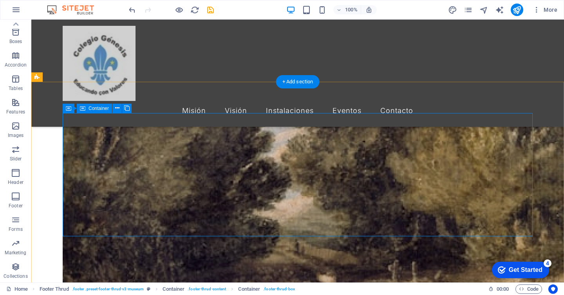
scroll to position [2009, 0]
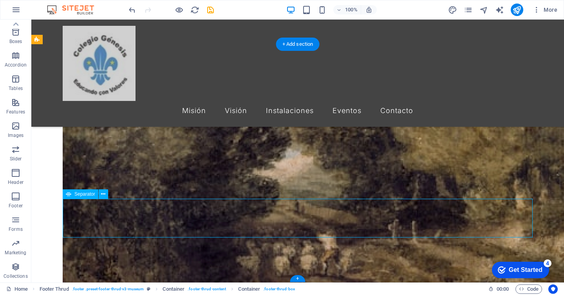
select select "%"
select select "px"
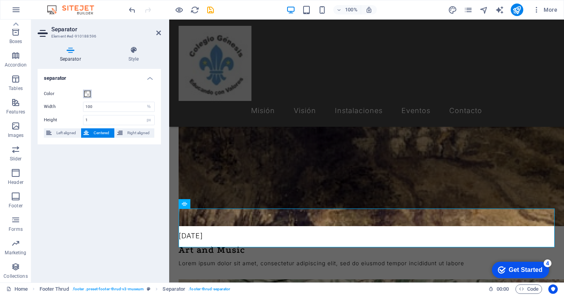
click at [87, 92] on span at bounding box center [87, 94] width 6 height 6
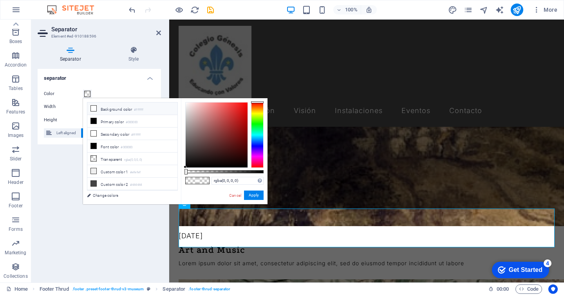
click at [109, 109] on li "Background color #ffffff" at bounding box center [132, 109] width 90 height 13
click at [103, 118] on li "Primary color #000000" at bounding box center [132, 121] width 90 height 13
type input "#000000"
click at [262, 199] on button "Apply" at bounding box center [254, 195] width 20 height 9
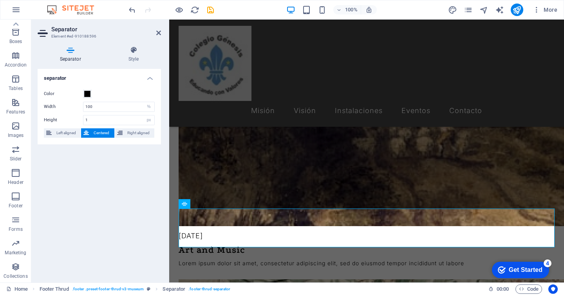
click at [127, 179] on div "separator Color Width 100 px rem % vh vw Height 1 px rem vh vw Left aligned Cen…" at bounding box center [99, 173] width 123 height 208
click at [132, 62] on div "Separator Style separator Color Width 100 px rem % vh vw Height 1 px rem vh vw …" at bounding box center [99, 161] width 123 height 230
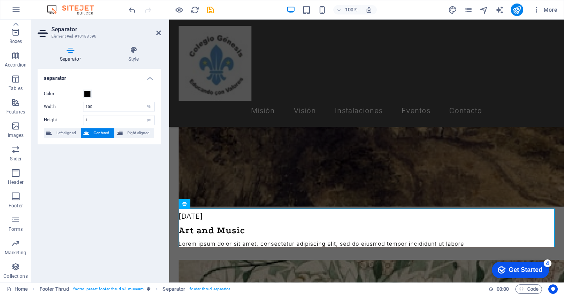
scroll to position [2009, 0]
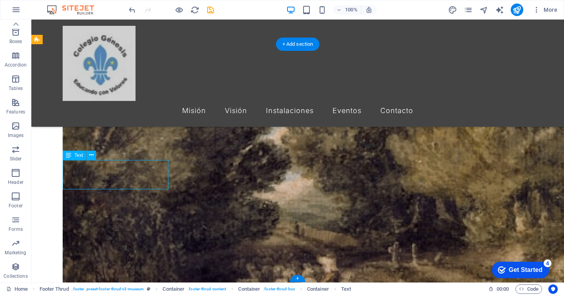
scroll to position [2013, 0]
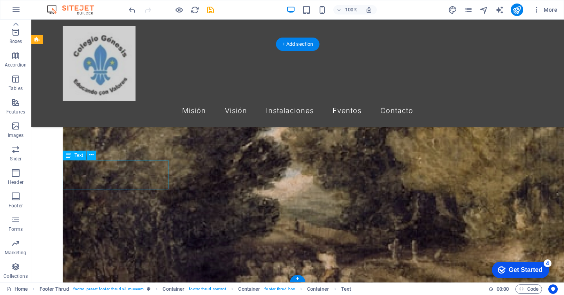
select select "%"
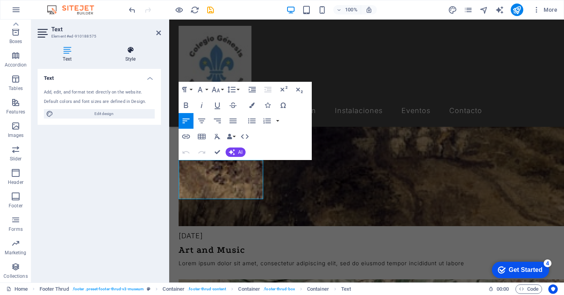
click at [139, 58] on h4 "Style" at bounding box center [130, 54] width 61 height 16
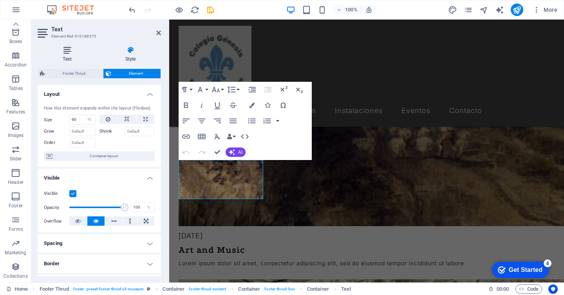
click at [66, 53] on icon at bounding box center [67, 50] width 59 height 8
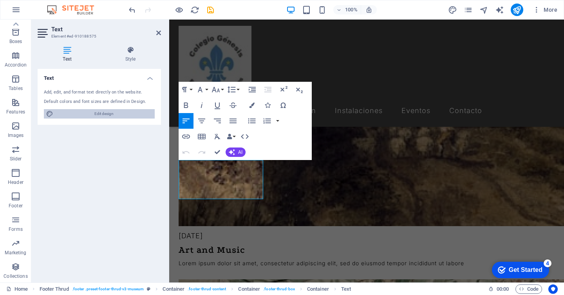
click at [117, 115] on span "Edit design" at bounding box center [104, 113] width 97 height 9
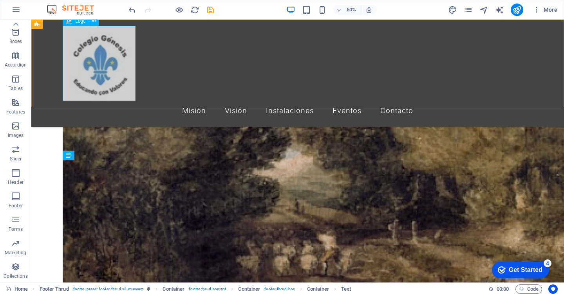
scroll to position [2009, 0]
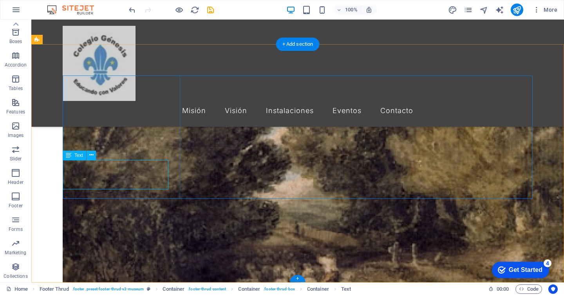
scroll to position [2013, 0]
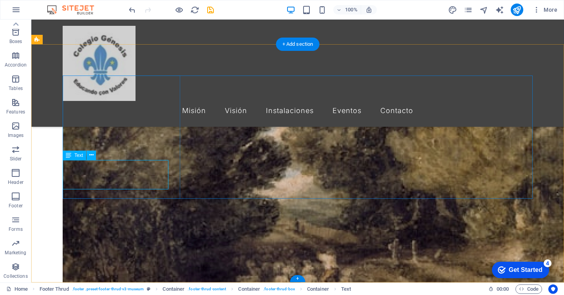
select select "%"
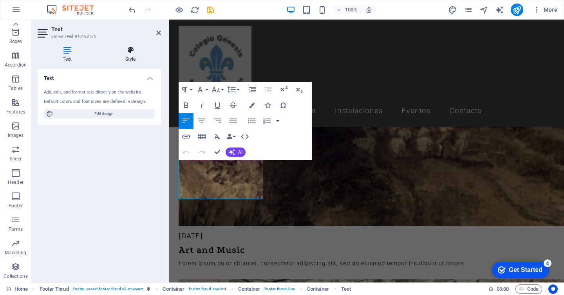
click at [133, 51] on icon at bounding box center [130, 50] width 61 height 8
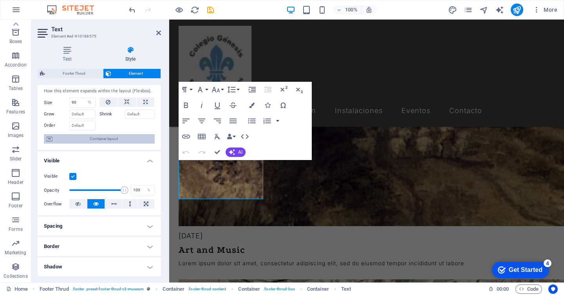
scroll to position [18, 0]
click at [72, 176] on label at bounding box center [72, 176] width 7 height 7
click at [0, 0] on input "Visible" at bounding box center [0, 0] width 0 height 0
click at [72, 176] on label at bounding box center [72, 176] width 7 height 7
click at [0, 0] on input "Visible" at bounding box center [0, 0] width 0 height 0
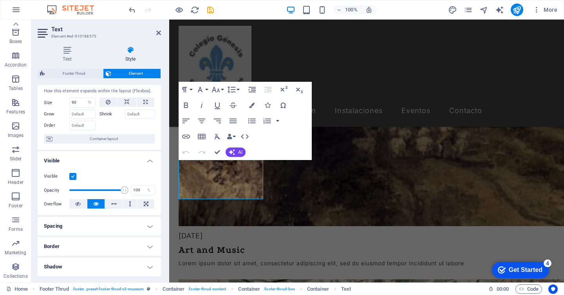
scroll to position [0, 0]
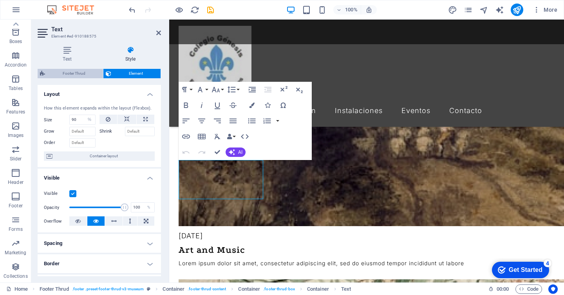
click at [80, 71] on span "Footer Thrud" at bounding box center [73, 73] width 53 height 9
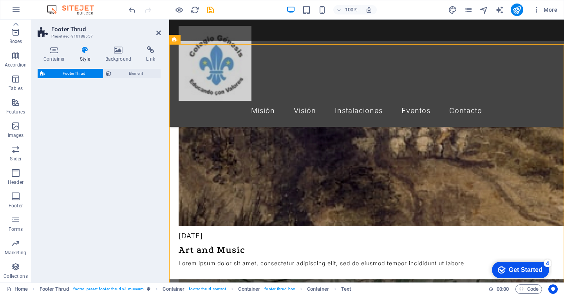
select select "rem"
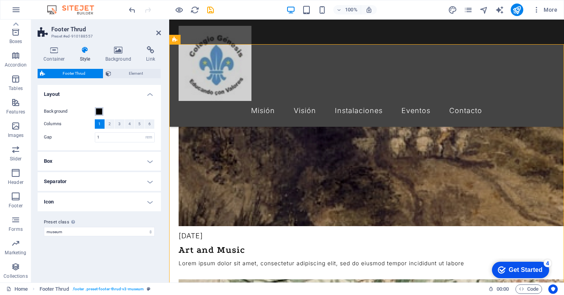
click at [97, 110] on span at bounding box center [99, 112] width 6 height 6
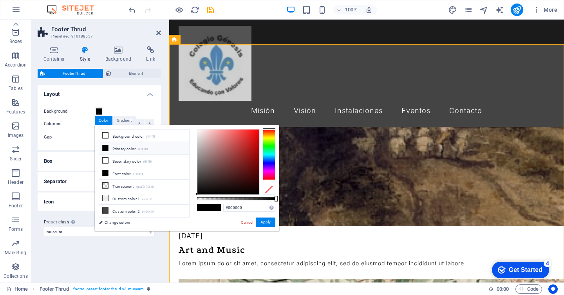
click at [124, 149] on li "Primary color #000000" at bounding box center [144, 148] width 90 height 13
click at [252, 131] on div at bounding box center [228, 162] width 62 height 65
click at [257, 132] on div at bounding box center [228, 162] width 62 height 65
click at [159, 205] on li "Custom color 2 #444444" at bounding box center [144, 211] width 90 height 13
type input "#444444"
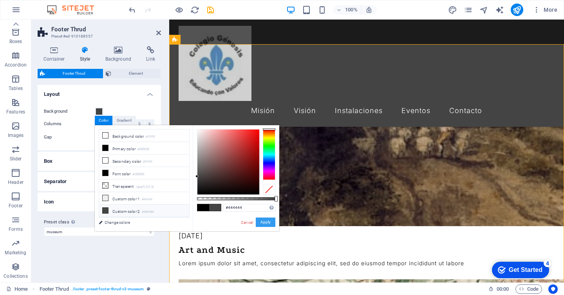
click at [266, 219] on button "Apply" at bounding box center [266, 222] width 20 height 9
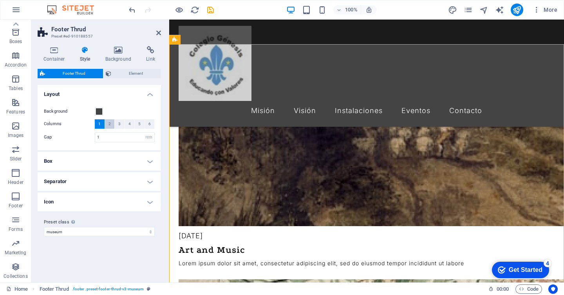
click at [108, 126] on button "2" at bounding box center [110, 123] width 10 height 9
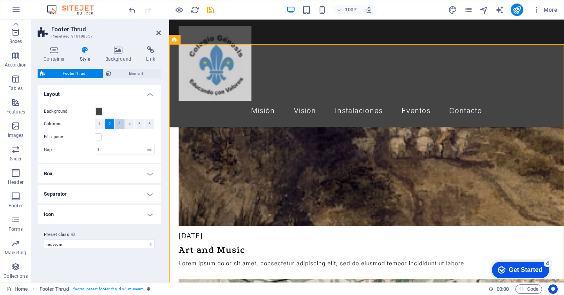
click at [117, 126] on button "3" at bounding box center [120, 123] width 10 height 9
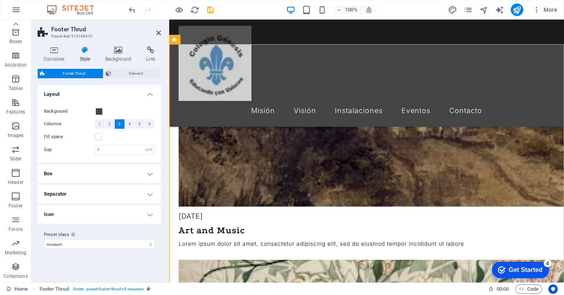
scroll to position [2009, 0]
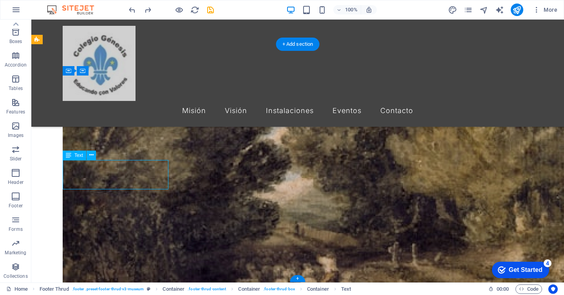
scroll to position [2013, 0]
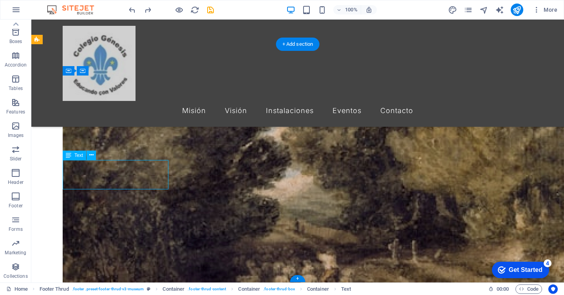
select select "%"
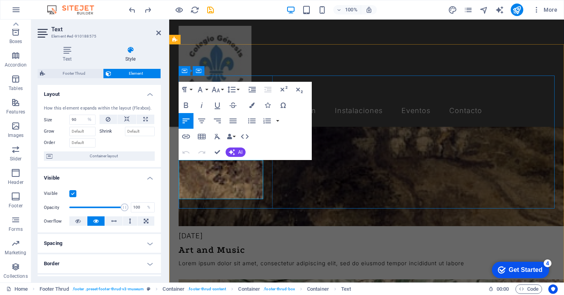
drag, startPoint x: 225, startPoint y: 190, endPoint x: 188, endPoint y: 155, distance: 51.3
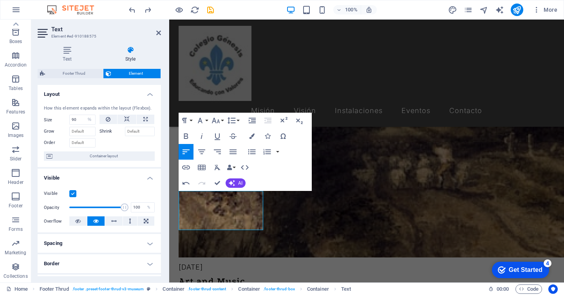
scroll to position [1982, 0]
drag, startPoint x: 300, startPoint y: 143, endPoint x: 260, endPoint y: 118, distance: 47.5
click at [261, 118] on div "Paragraph Format Normal Heading 1 Heading 2 Heading 3 Heading 4 Heading 5 Headi…" at bounding box center [245, 152] width 133 height 78
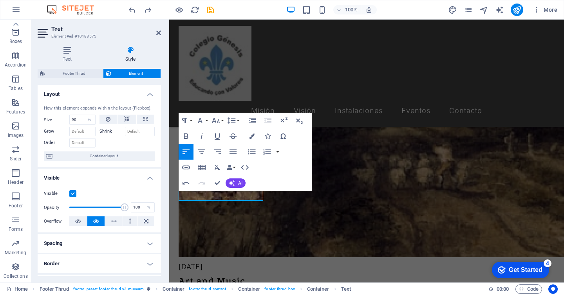
drag, startPoint x: 230, startPoint y: 197, endPoint x: 165, endPoint y: 190, distance: 65.1
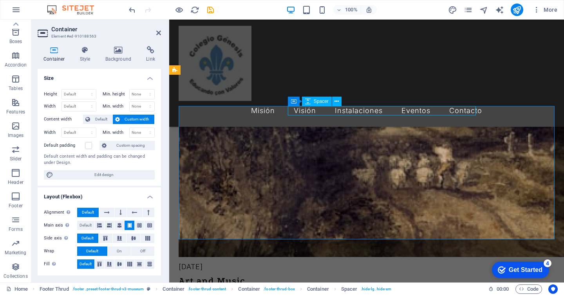
select select "px"
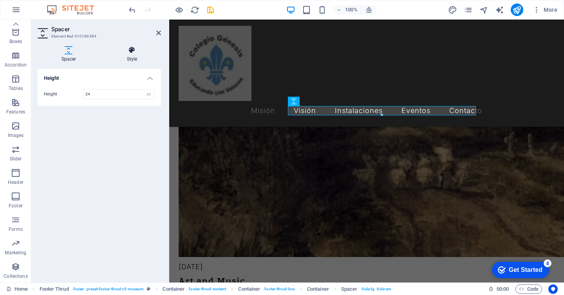
click at [132, 57] on h4 "Style" at bounding box center [132, 54] width 58 height 16
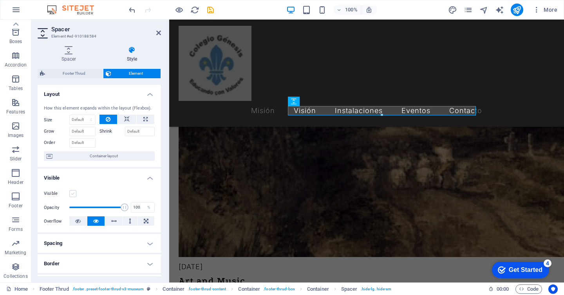
click at [76, 194] on label at bounding box center [72, 193] width 7 height 7
click at [0, 0] on input "Visible" at bounding box center [0, 0] width 0 height 0
click at [76, 194] on label at bounding box center [72, 193] width 7 height 7
click at [0, 0] on input "Visible" at bounding box center [0, 0] width 0 height 0
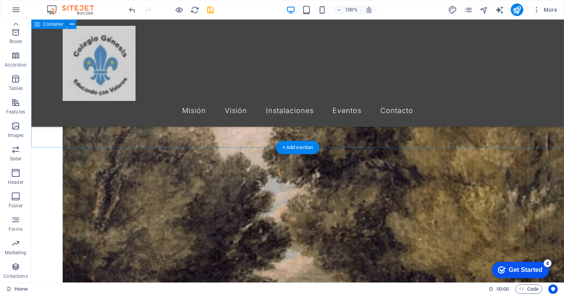
scroll to position [1916, 0]
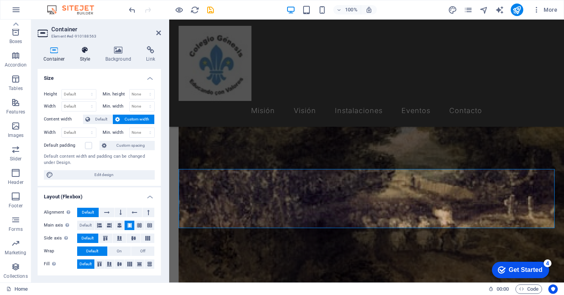
click at [85, 52] on icon at bounding box center [85, 50] width 22 height 8
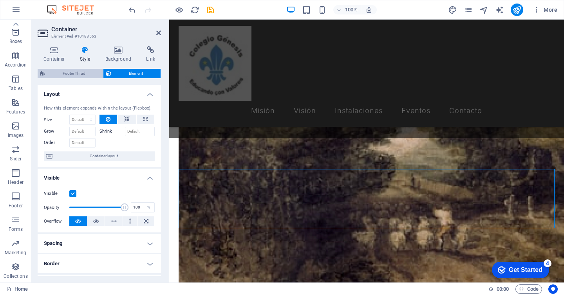
click at [82, 72] on span "Footer Thrud" at bounding box center [73, 73] width 53 height 9
select select "rem"
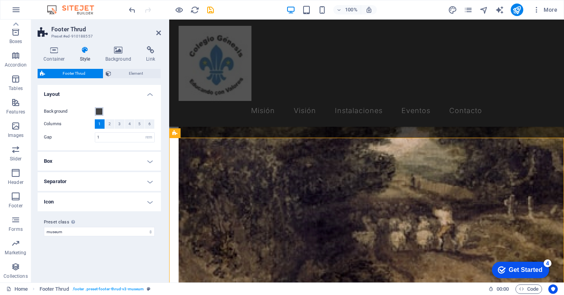
click at [98, 109] on span at bounding box center [99, 112] width 6 height 6
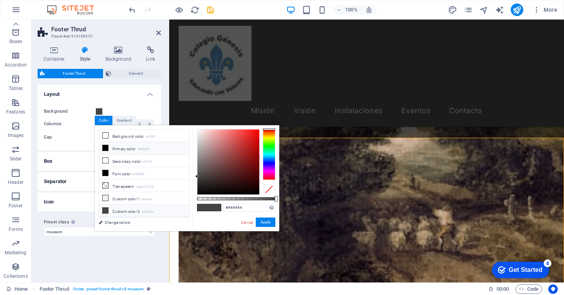
click at [114, 147] on li "Primary color #000000" at bounding box center [144, 148] width 90 height 13
type input "#000000"
click at [114, 147] on li "Primary color #000000" at bounding box center [144, 148] width 90 height 13
click at [264, 221] on button "Apply" at bounding box center [266, 222] width 20 height 9
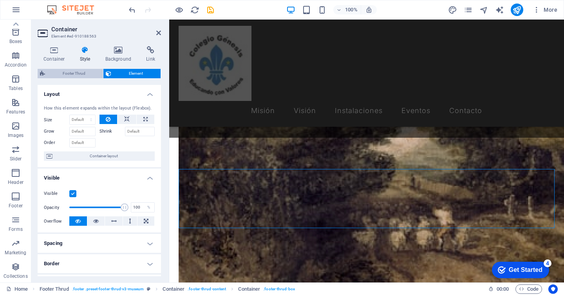
click at [82, 74] on span "Footer Thrud" at bounding box center [73, 73] width 53 height 9
select select "rem"
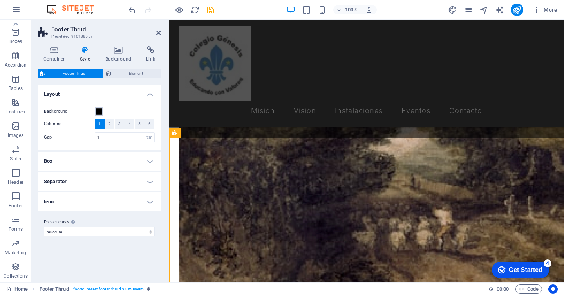
click at [98, 110] on span at bounding box center [99, 112] width 6 height 6
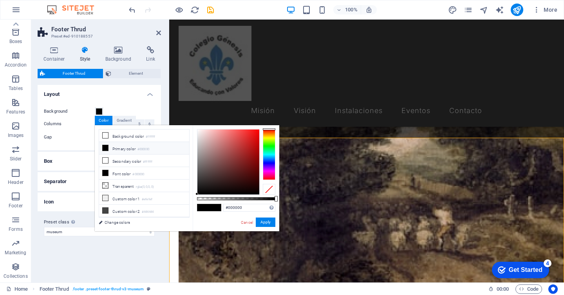
click at [128, 148] on li "Primary color #000000" at bounding box center [144, 148] width 90 height 13
click at [132, 175] on li "Font color #000000" at bounding box center [144, 173] width 90 height 13
click at [270, 223] on button "Apply" at bounding box center [266, 222] width 20 height 9
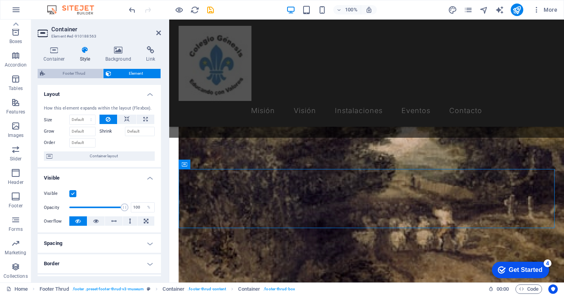
click at [87, 69] on span "Footer Thrud" at bounding box center [73, 73] width 53 height 9
select select "rem"
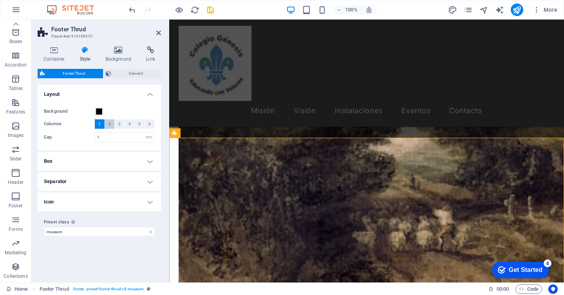
click at [110, 124] on span "2" at bounding box center [110, 123] width 2 height 9
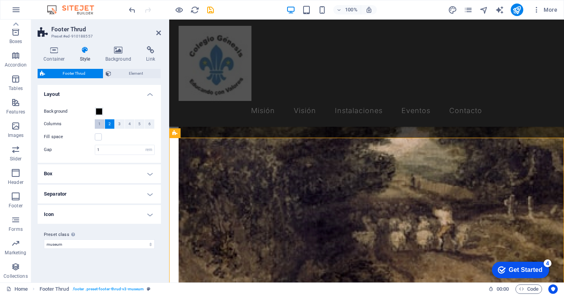
click at [99, 127] on span "1" at bounding box center [99, 123] width 2 height 9
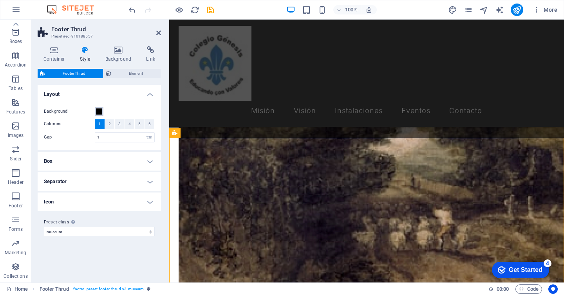
click at [96, 109] on span at bounding box center [99, 112] width 6 height 6
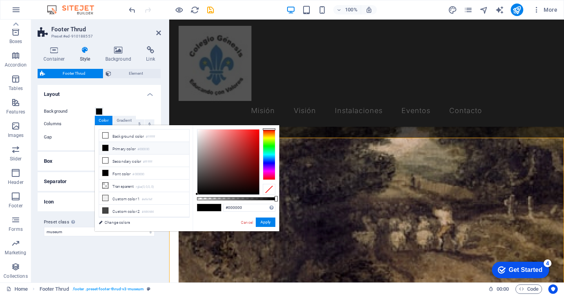
click at [114, 149] on li "Primary color #000000" at bounding box center [144, 148] width 90 height 13
click at [139, 207] on li "Custom color 2 #444444" at bounding box center [144, 211] width 90 height 13
type input "#444444"
click at [262, 225] on button "Apply" at bounding box center [266, 222] width 20 height 9
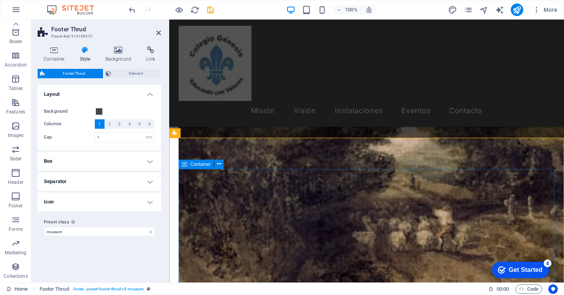
drag, startPoint x: 491, startPoint y: 224, endPoint x: 626, endPoint y: 222, distance: 135.2
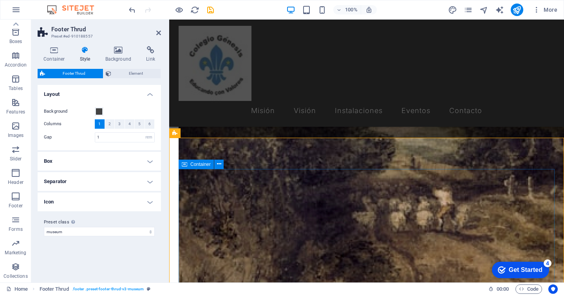
scroll to position [1916, 0]
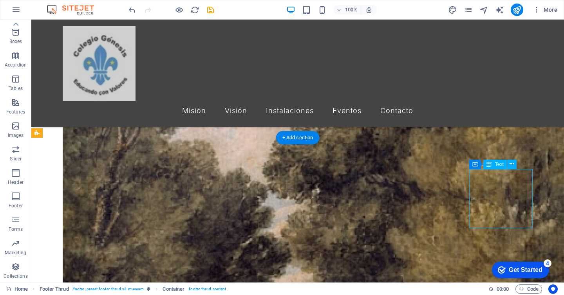
scroll to position [1919, 0]
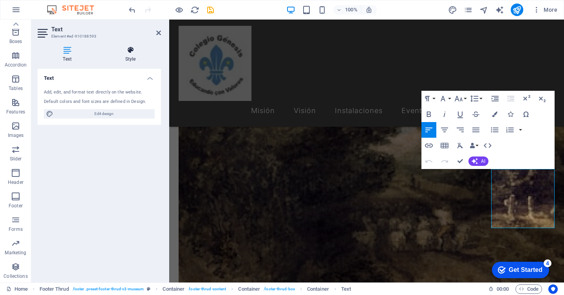
click at [131, 48] on icon at bounding box center [130, 50] width 61 height 8
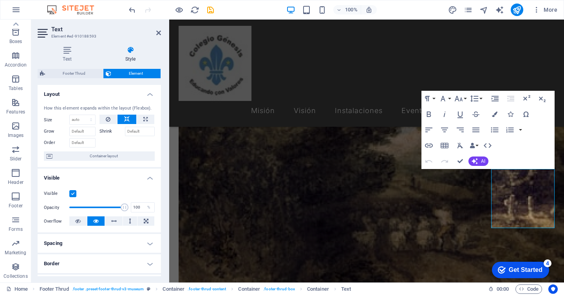
click at [75, 196] on label at bounding box center [72, 193] width 7 height 7
click at [0, 0] on input "Visible" at bounding box center [0, 0] width 0 height 0
click at [75, 196] on label at bounding box center [72, 193] width 7 height 7
click at [0, 0] on input "Visible" at bounding box center [0, 0] width 0 height 0
click at [92, 160] on span "Container layout" at bounding box center [104, 156] width 98 height 9
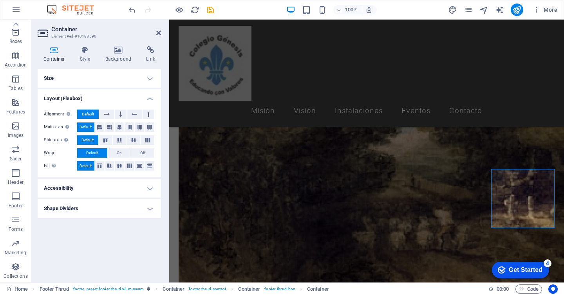
click at [116, 191] on h4 "Accessibility" at bounding box center [99, 188] width 123 height 19
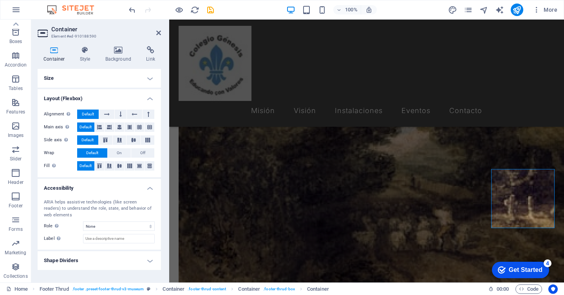
click at [116, 191] on h4 "Accessibility" at bounding box center [99, 186] width 123 height 14
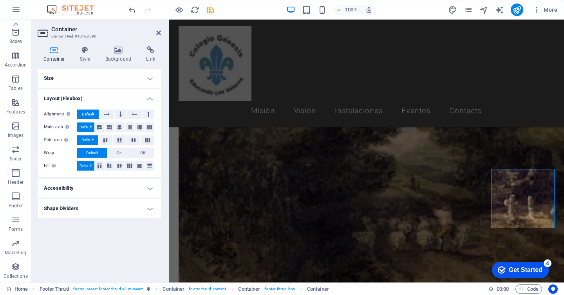
click at [120, 204] on h4 "Shape Dividers" at bounding box center [99, 208] width 123 height 19
click at [120, 204] on h4 "Shape Dividers" at bounding box center [99, 206] width 123 height 14
click at [147, 74] on h4 "Size" at bounding box center [99, 78] width 123 height 19
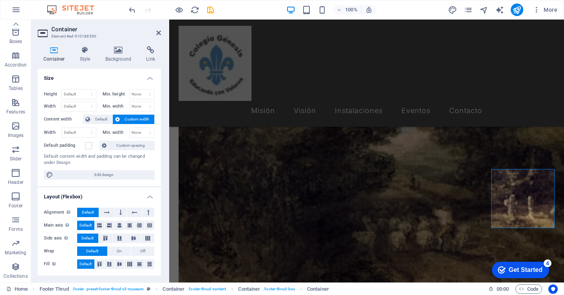
click at [147, 74] on h4 "Size" at bounding box center [99, 76] width 123 height 14
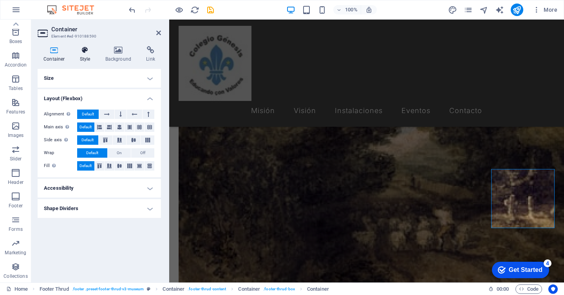
click at [87, 56] on h4 "Style" at bounding box center [86, 54] width 25 height 16
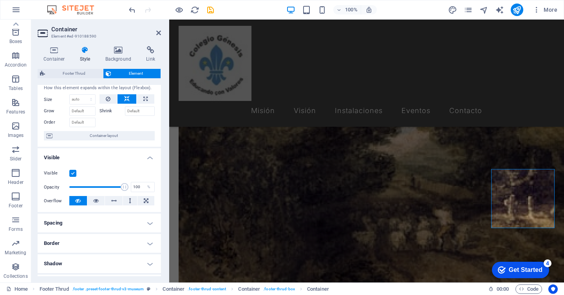
scroll to position [0, 0]
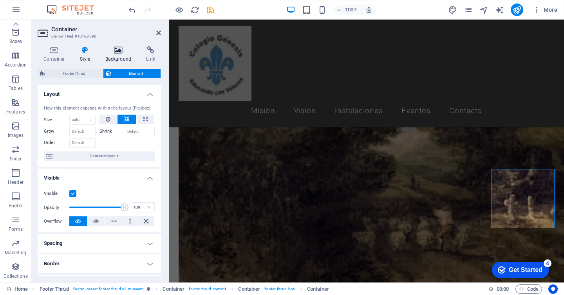
click at [110, 49] on icon at bounding box center [119, 50] width 38 height 8
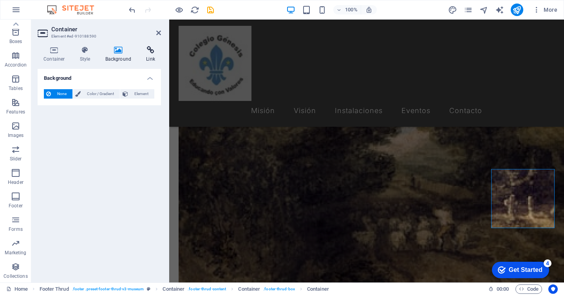
click at [147, 48] on icon at bounding box center [150, 50] width 21 height 8
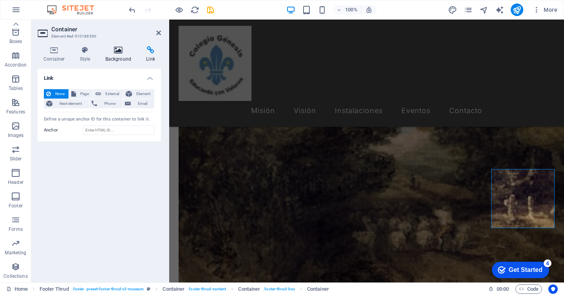
click at [123, 49] on icon at bounding box center [119, 50] width 38 height 8
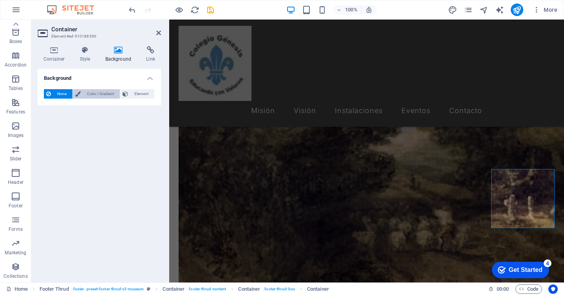
click at [98, 92] on span "Color / Gradient" at bounding box center [100, 93] width 34 height 9
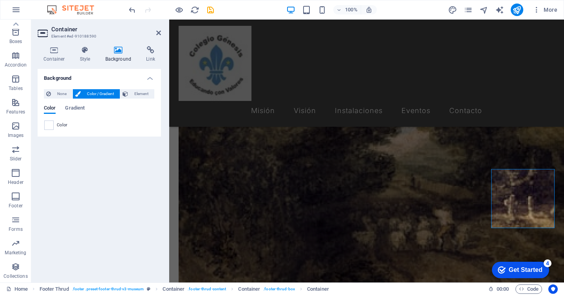
click at [64, 127] on span "Color" at bounding box center [62, 125] width 11 height 6
click at [59, 125] on span "Color" at bounding box center [62, 125] width 11 height 6
click at [49, 122] on span at bounding box center [49, 125] width 9 height 9
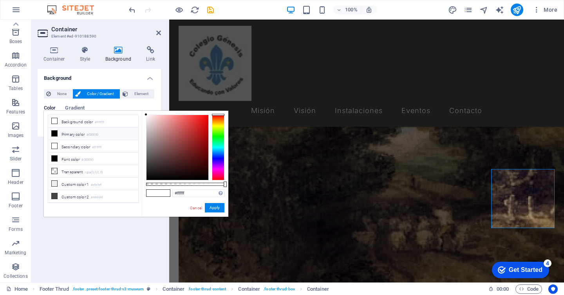
click at [66, 135] on li "Primary color #000000" at bounding box center [93, 134] width 90 height 13
type input "#000000"
click at [209, 203] on button "Apply" at bounding box center [215, 207] width 20 height 9
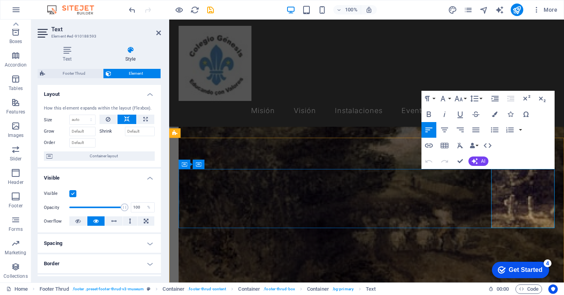
drag, startPoint x: 494, startPoint y: 176, endPoint x: 533, endPoint y: 182, distance: 39.6
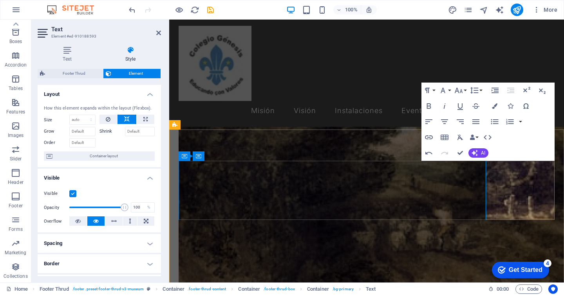
scroll to position [1927, 0]
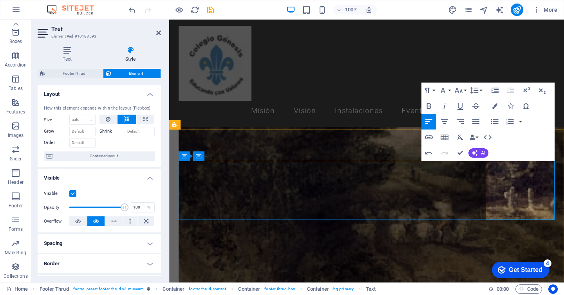
drag, startPoint x: 547, startPoint y: 195, endPoint x: 491, endPoint y: 197, distance: 55.7
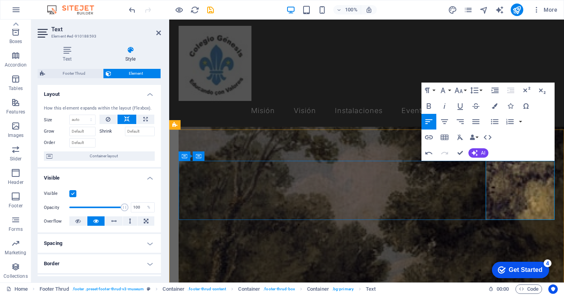
scroll to position [1894, 0]
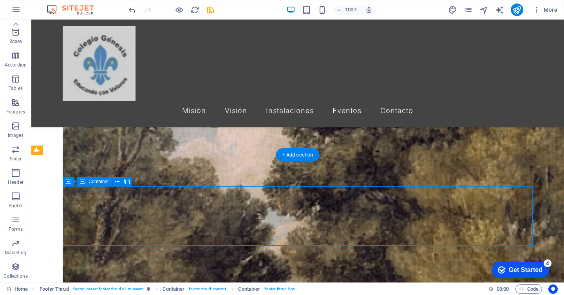
scroll to position [1901, 0]
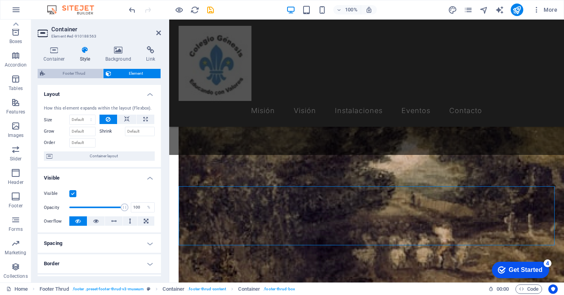
click at [83, 74] on span "Footer Thrud" at bounding box center [73, 73] width 53 height 9
select select "rem"
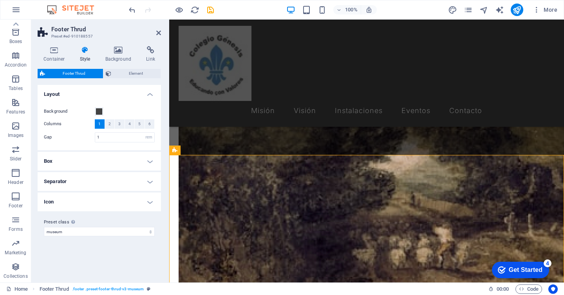
click at [123, 68] on div "Container Style Background Link Size Height Default px rem % vh vw Min. height …" at bounding box center [99, 161] width 123 height 230
click at [121, 77] on span "Element" at bounding box center [136, 73] width 45 height 9
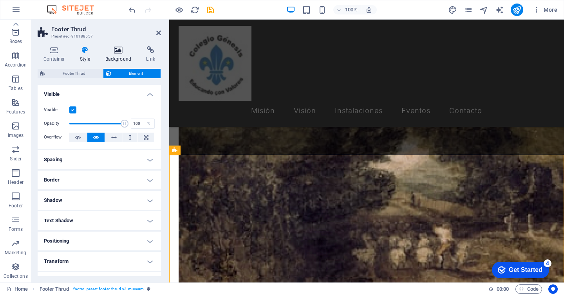
click at [121, 57] on h4 "Background" at bounding box center [120, 54] width 41 height 16
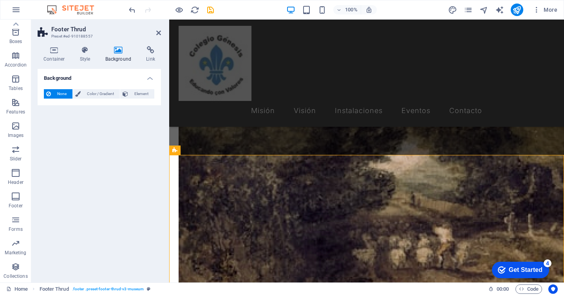
scroll to position [1899, 0]
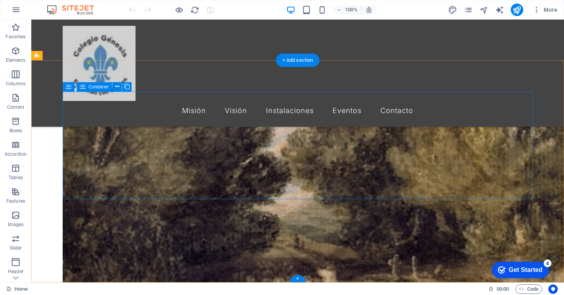
scroll to position [1993, 0]
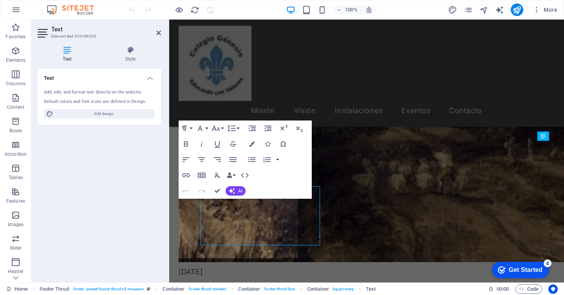
scroll to position [1980, 0]
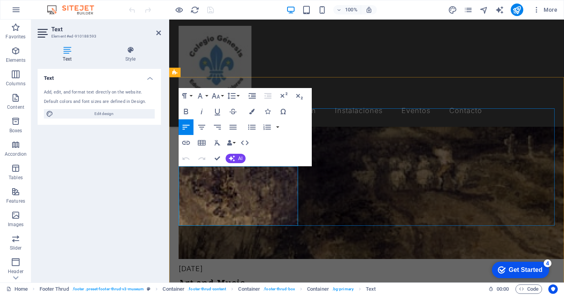
drag, startPoint x: 239, startPoint y: 174, endPoint x: 179, endPoint y: 174, distance: 59.2
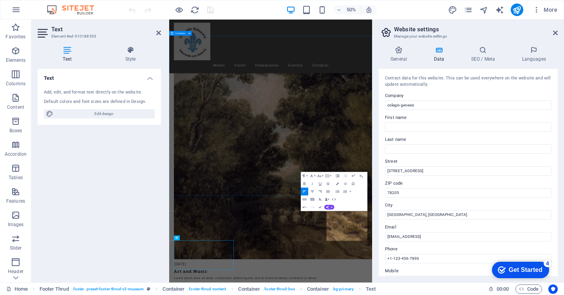
scroll to position [1894, 0]
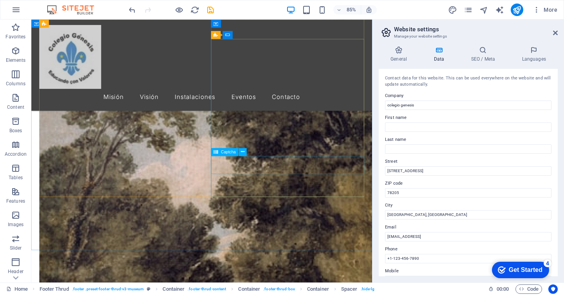
scroll to position [1674, 0]
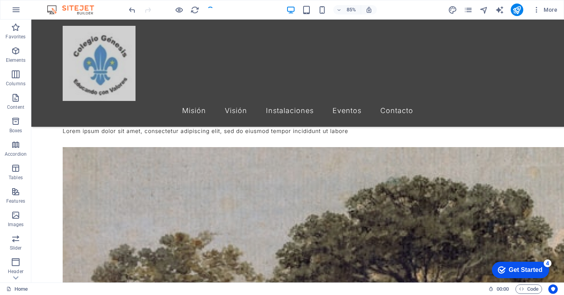
scroll to position [1660, 0]
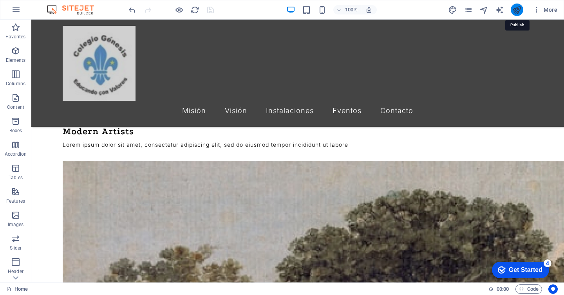
click at [0, 0] on icon "publish" at bounding box center [0, 0] width 0 height 0
